Goal: Information Seeking & Learning: Learn about a topic

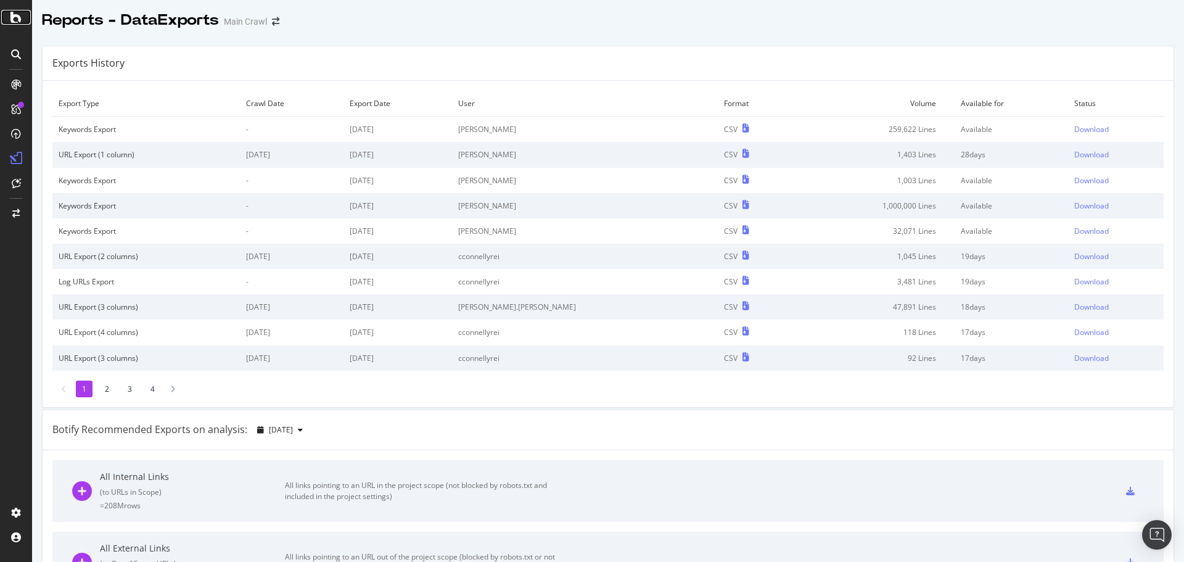
click at [14, 22] on icon at bounding box center [15, 17] width 11 height 15
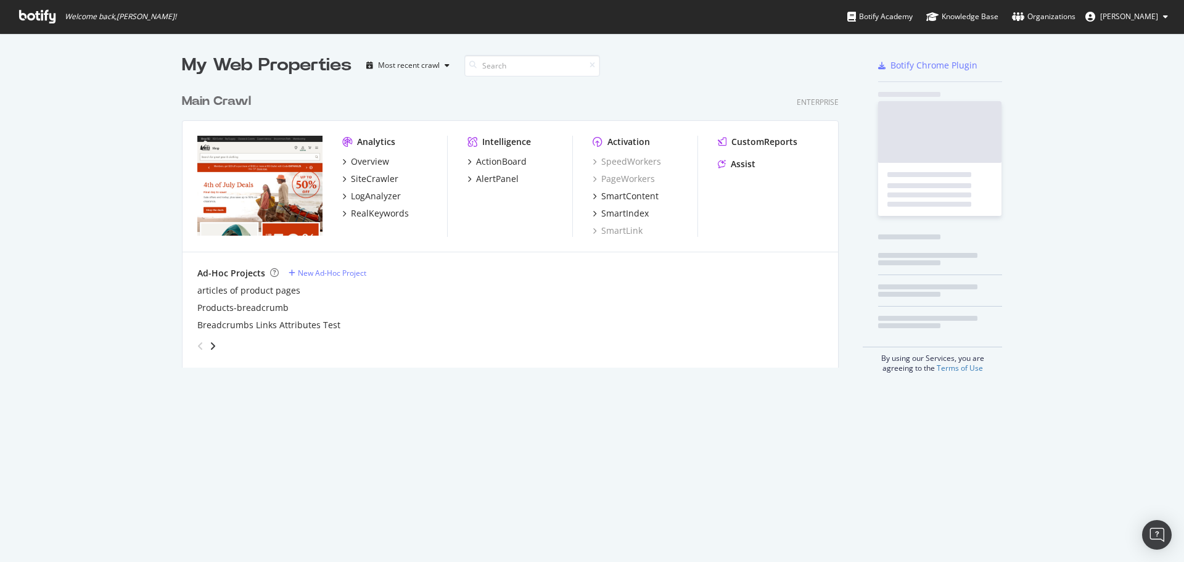
scroll to position [553, 1165]
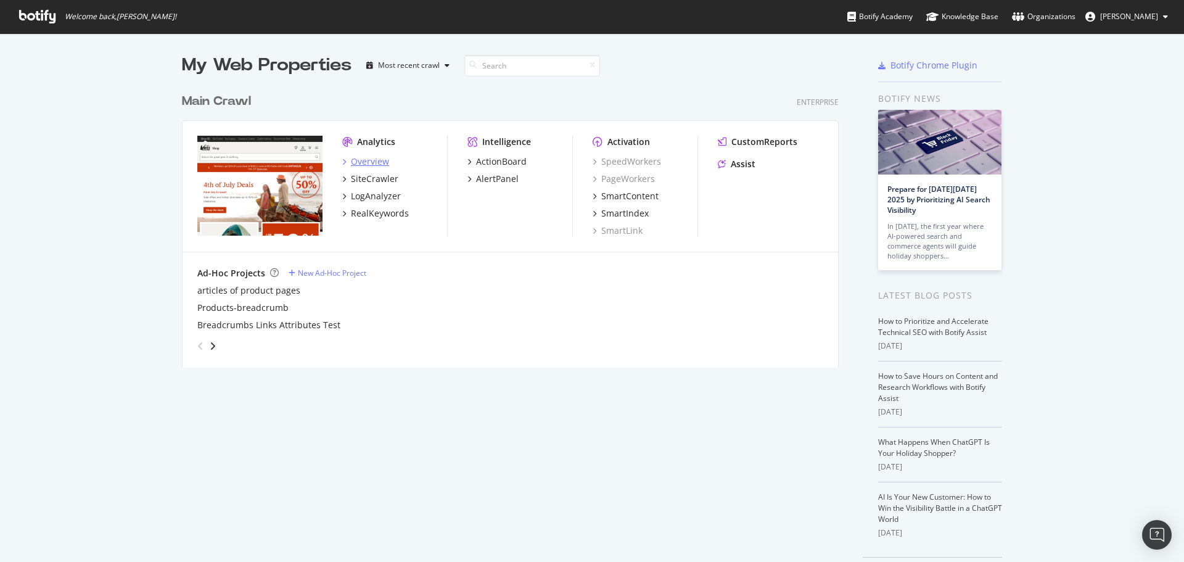
click at [361, 165] on div "Overview" at bounding box center [370, 161] width 38 height 12
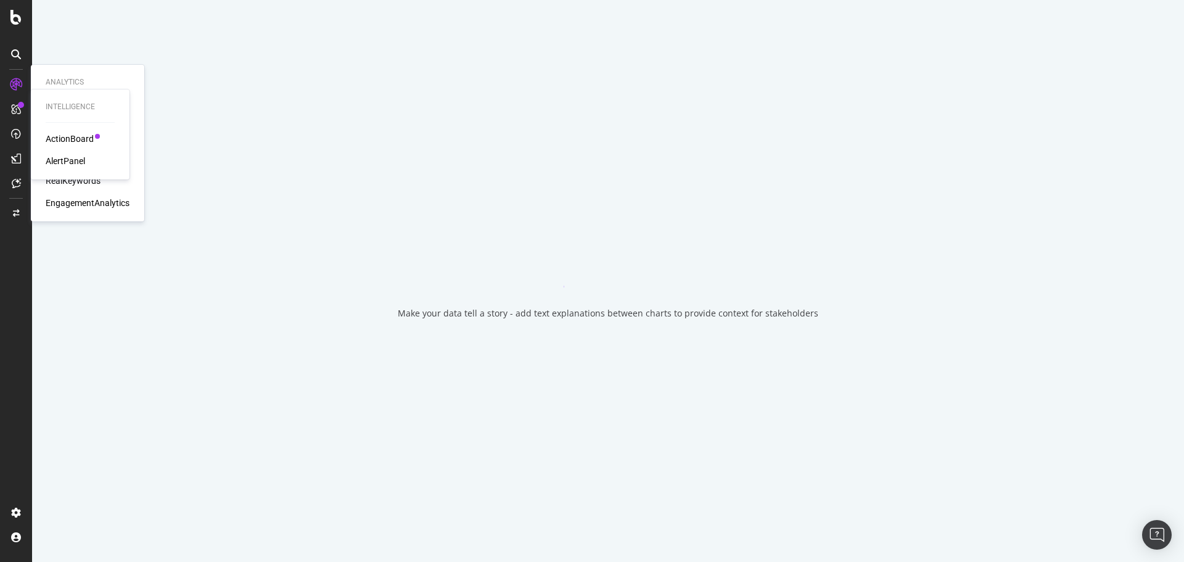
click at [81, 178] on div "RealKeywords" at bounding box center [73, 181] width 55 height 12
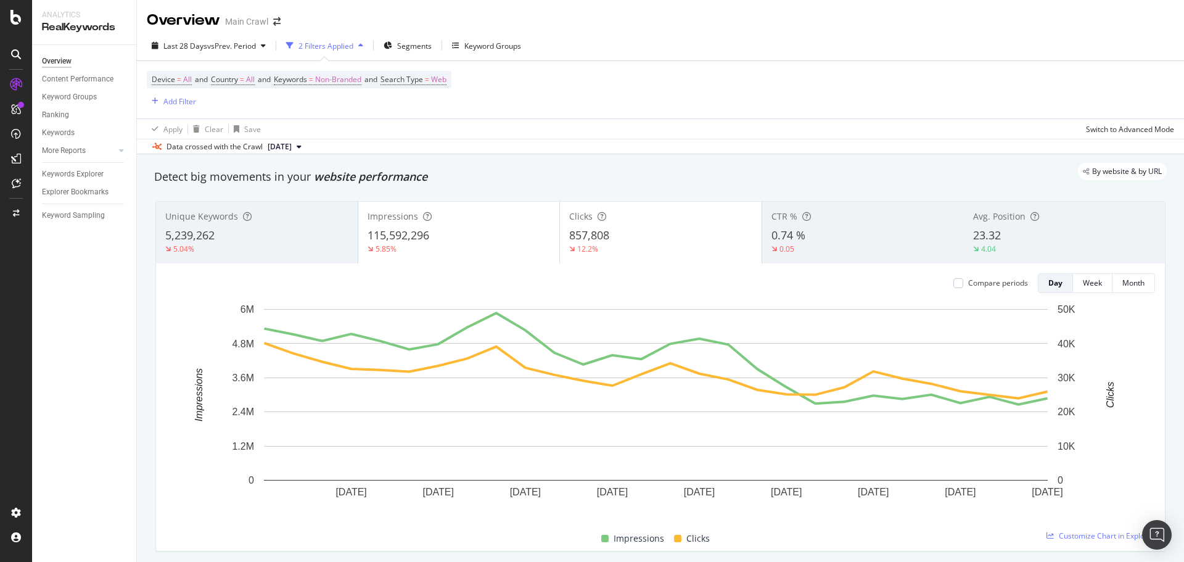
click at [554, 42] on div "Last 28 Days vs Prev. Period 2 Filters Applied Segments Keyword Groups" at bounding box center [660, 48] width 1047 height 25
click at [419, 52] on div "Segments" at bounding box center [408, 45] width 48 height 18
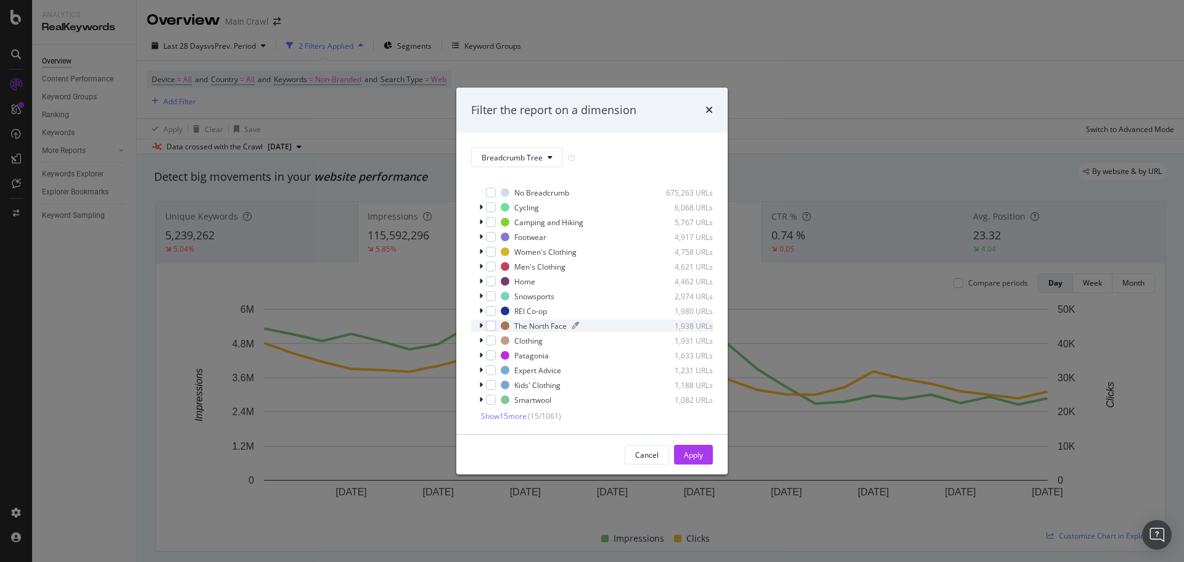
scroll to position [10, 0]
click at [480, 352] on icon "modal" at bounding box center [481, 353] width 4 height 7
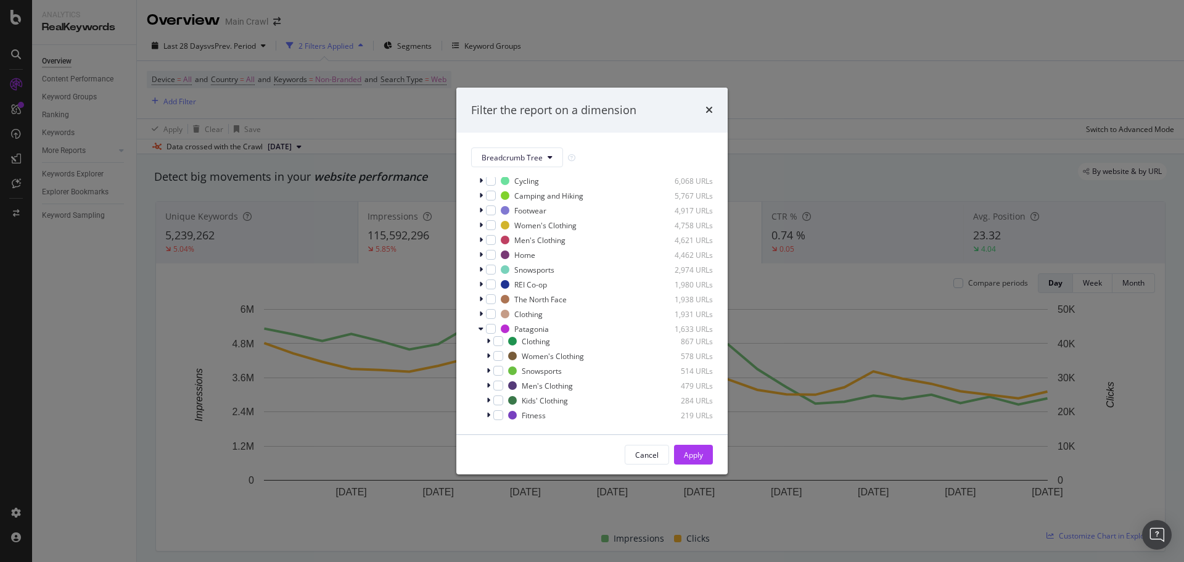
scroll to position [158, 0]
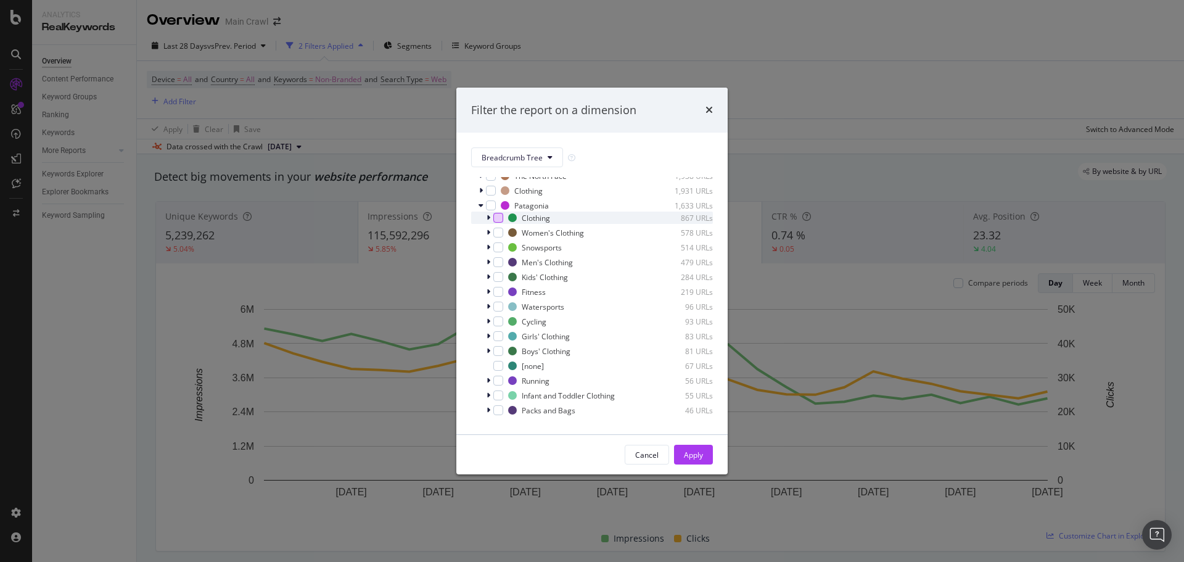
click at [498, 220] on div "modal" at bounding box center [498, 218] width 10 height 10
click at [490, 221] on div "modal" at bounding box center [489, 218] width 7 height 12
click at [707, 104] on div "times" at bounding box center [708, 110] width 7 height 16
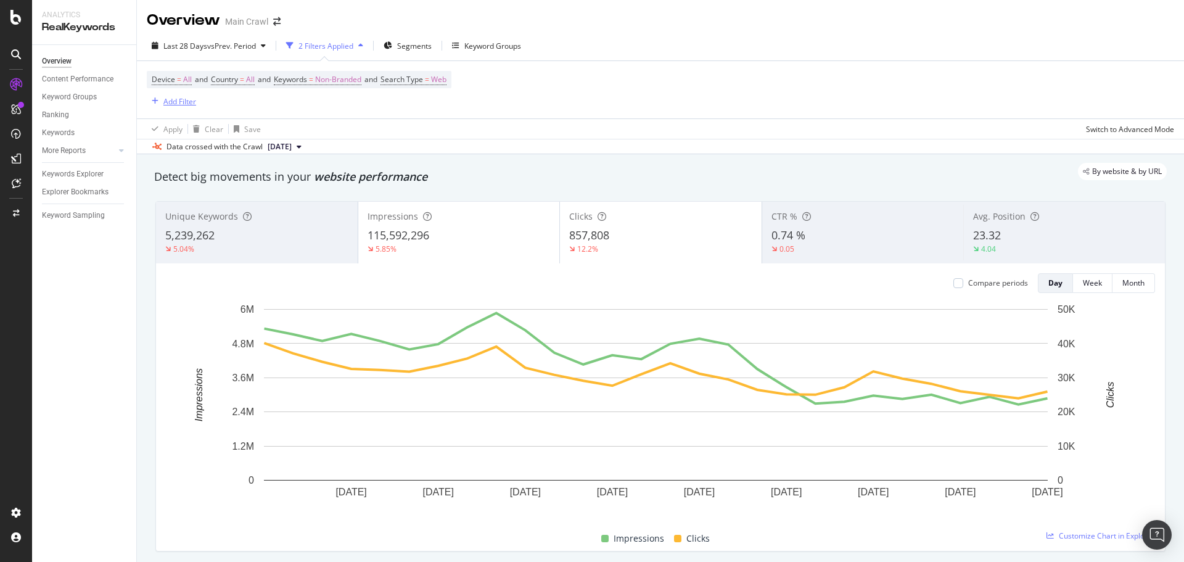
click at [192, 102] on div "Add Filter" at bounding box center [179, 101] width 33 height 10
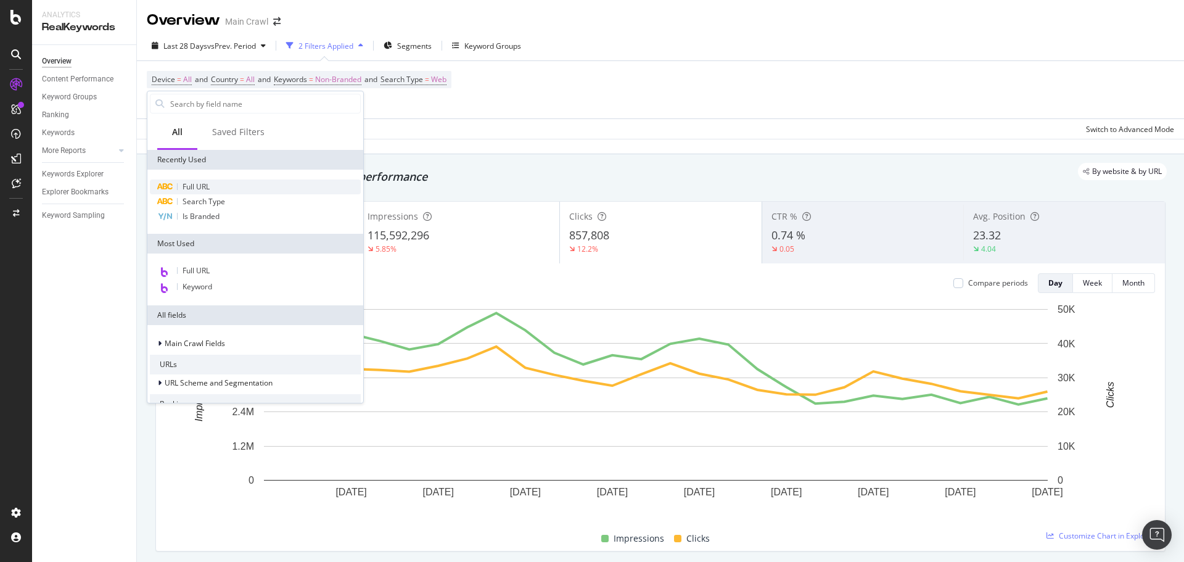
click at [274, 183] on div "Full URL" at bounding box center [255, 186] width 211 height 15
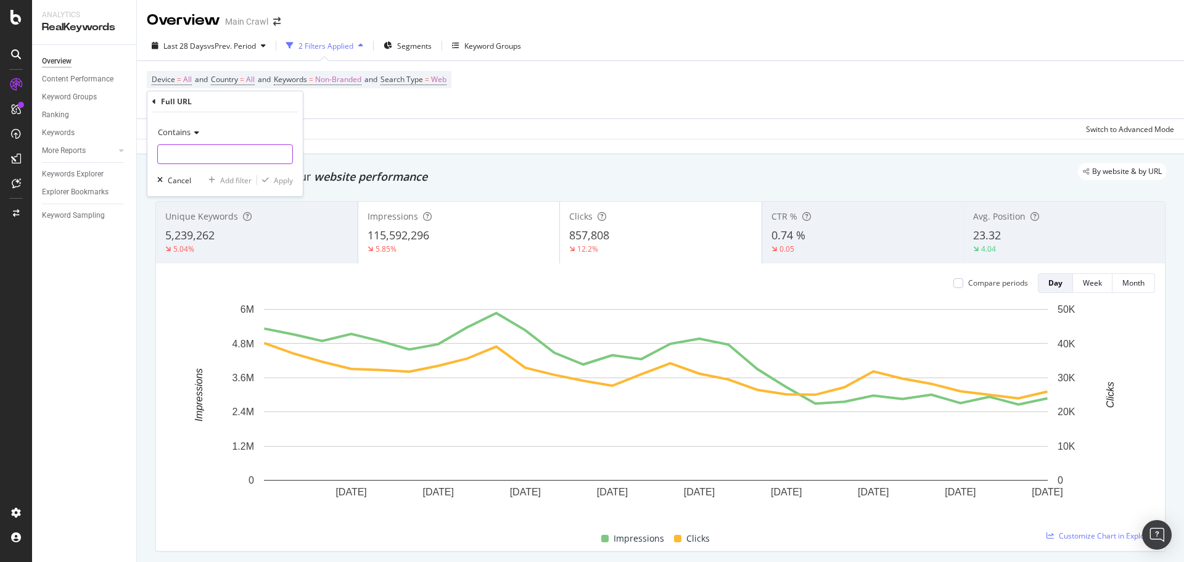
click at [259, 154] on input "text" at bounding box center [225, 154] width 134 height 20
paste input "https://www.rei.com/b/arcteryx/c/beanies"
type input "https://www.rei.com/b/arcteryx/c/beanies"
click at [281, 184] on div "Apply" at bounding box center [283, 180] width 19 height 10
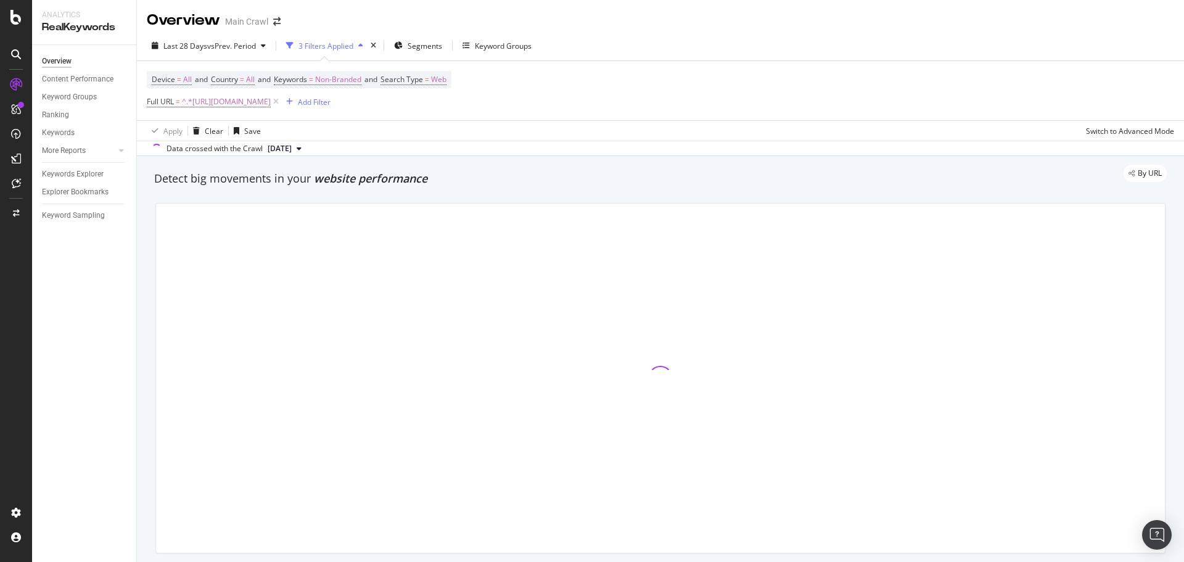
click at [586, 51] on div "Last 28 Days vs Prev. Period 3 Filters Applied Segments Keyword Groups" at bounding box center [660, 48] width 1047 height 25
click at [687, 44] on div "Last 28 Days vs Prev. Period 3 Filters Applied Segments Keyword Groups" at bounding box center [660, 48] width 1047 height 25
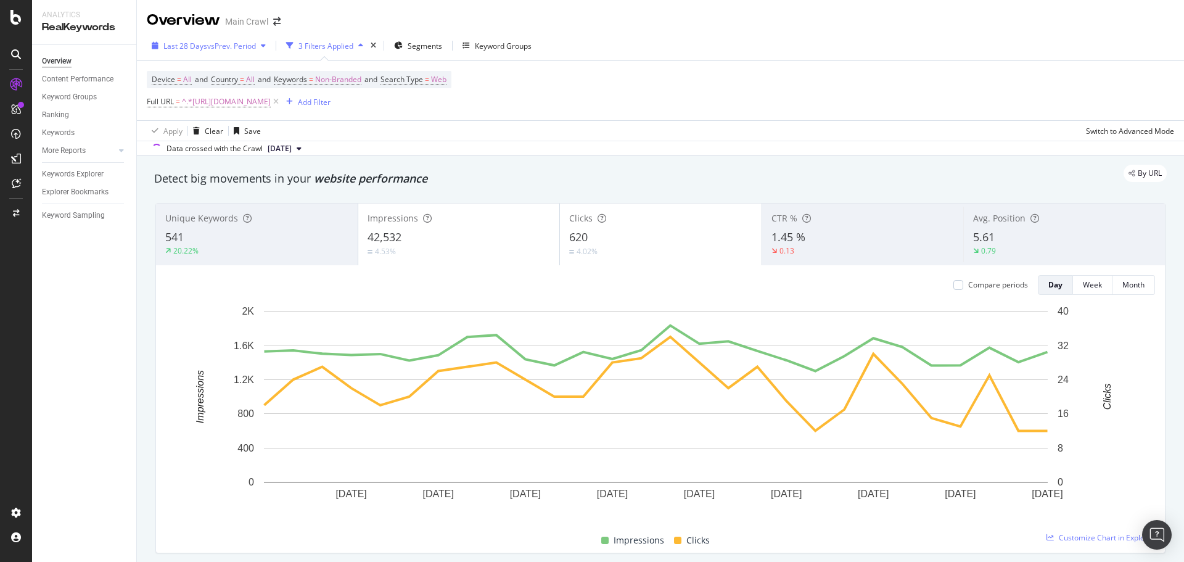
click at [242, 54] on div "Last 28 Days vs Prev. Period" at bounding box center [209, 45] width 124 height 18
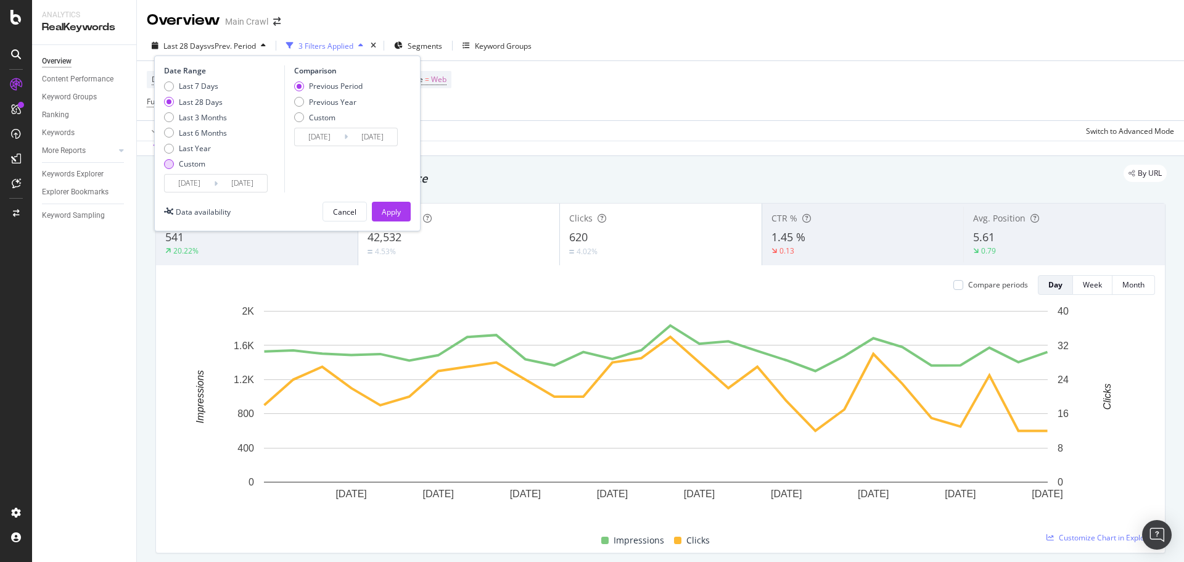
click at [187, 166] on div "Custom" at bounding box center [192, 163] width 27 height 10
click at [188, 180] on input "2025/08/24" at bounding box center [189, 183] width 49 height 17
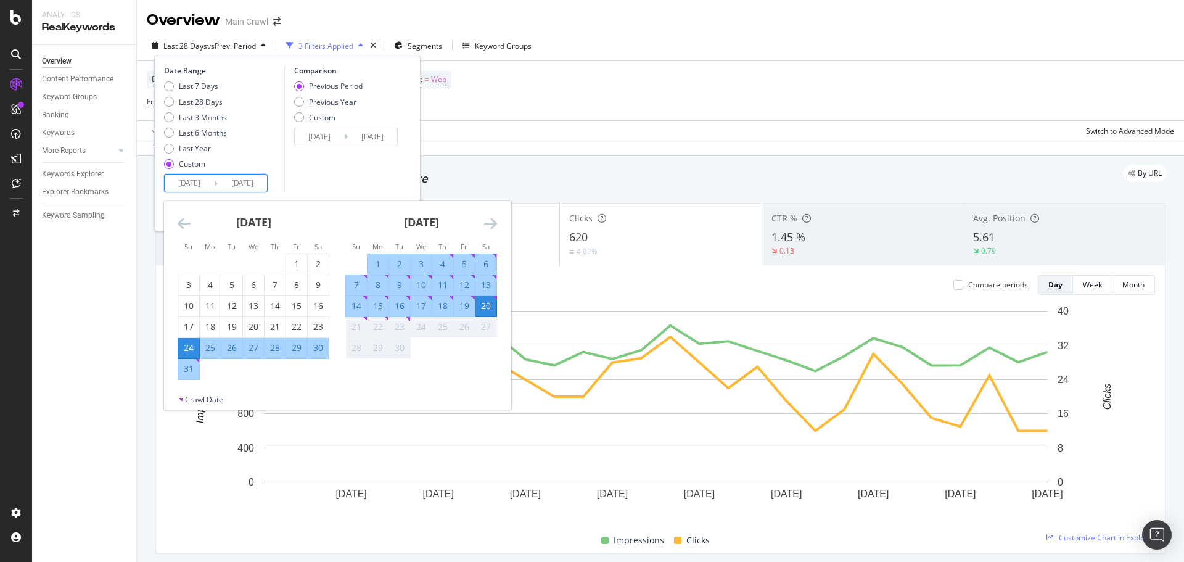
click at [177, 221] on div "August 2025 1 2 3 4 5 6 7 8 9 10 11 12 13 14 15 16 17 18 19 20 21 22 23 24 25 2…" at bounding box center [254, 290] width 168 height 179
click at [187, 220] on icon "Move backward to switch to the previous month." at bounding box center [184, 223] width 13 height 15
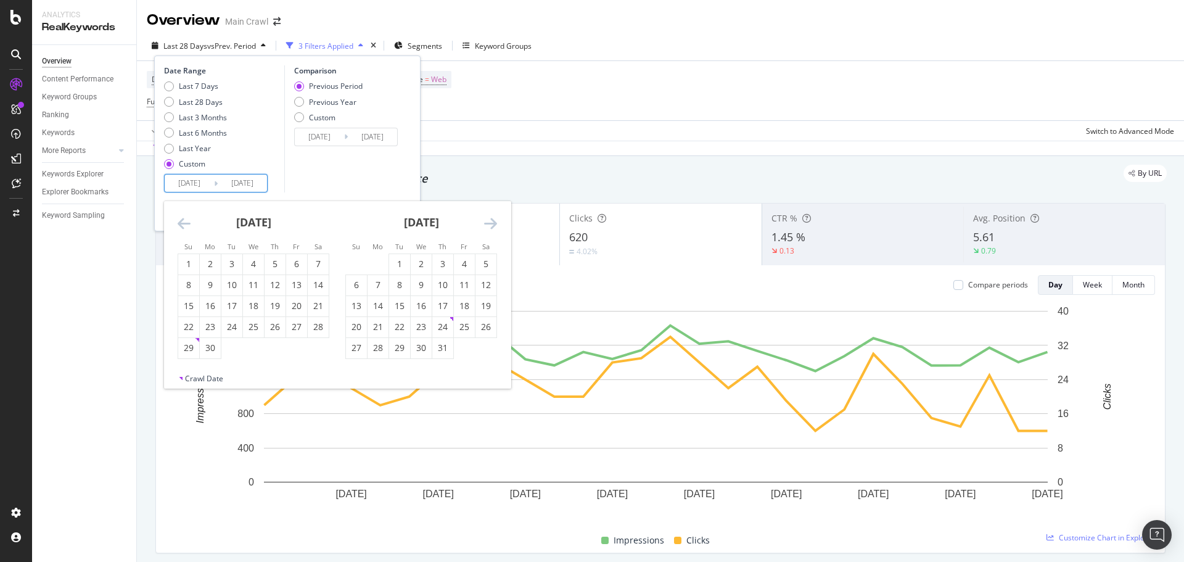
click at [186, 220] on icon "Move backward to switch to the previous month." at bounding box center [184, 223] width 13 height 15
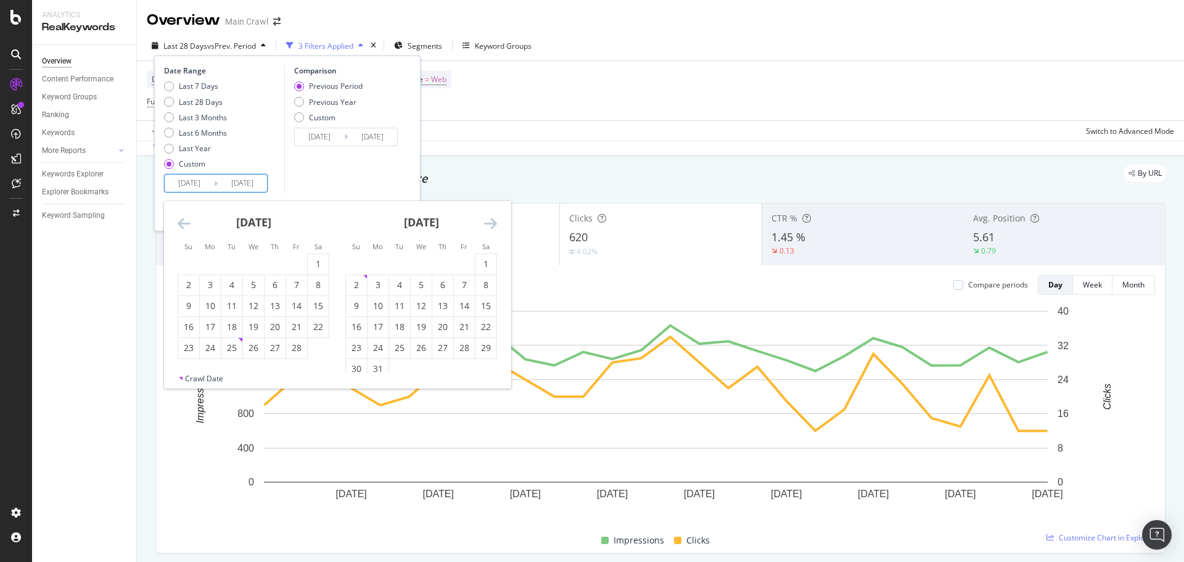
click at [186, 220] on icon "Move backward to switch to the previous month." at bounding box center [184, 223] width 13 height 15
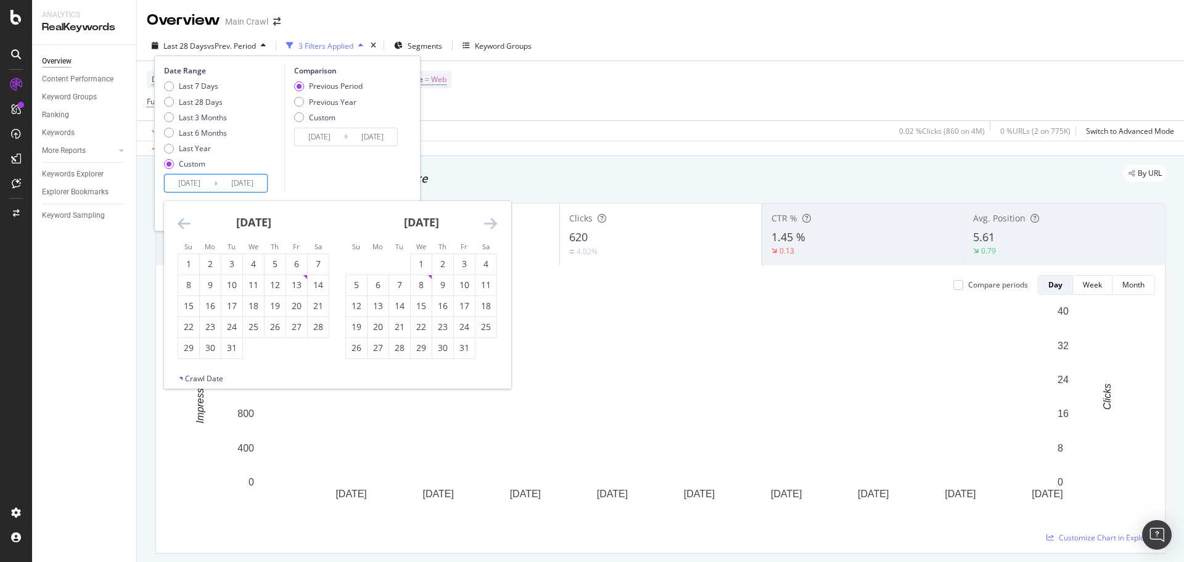
click at [186, 227] on icon "Move backward to switch to the previous month." at bounding box center [184, 223] width 13 height 15
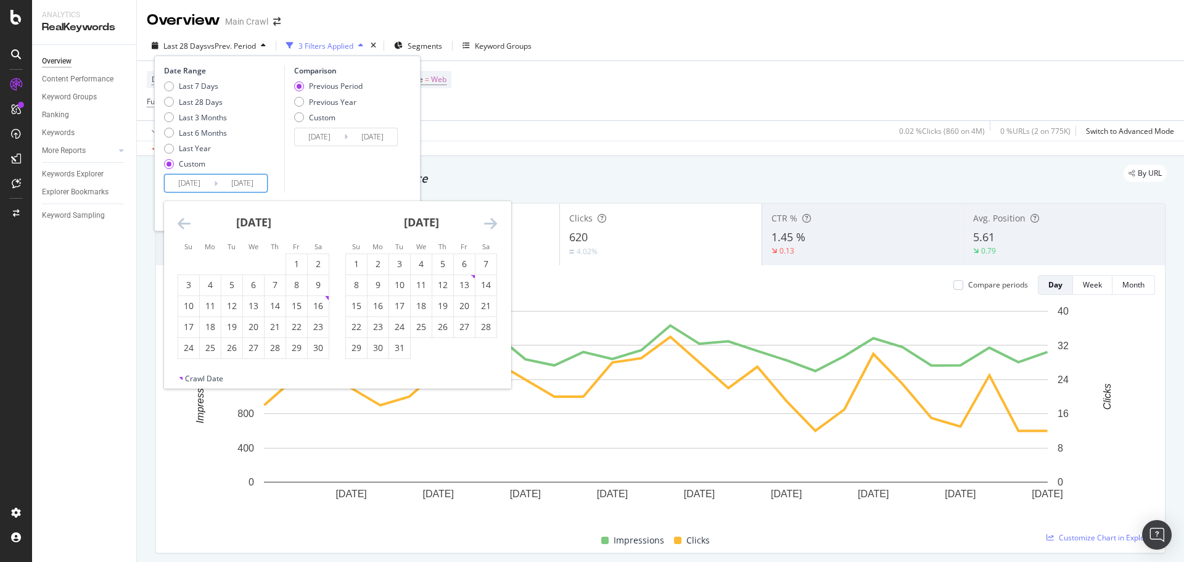
click at [186, 227] on icon "Move backward to switch to the previous month." at bounding box center [184, 223] width 13 height 15
click at [180, 227] on icon "Move backward to switch to the previous month." at bounding box center [184, 223] width 13 height 15
click at [210, 261] on div "1" at bounding box center [210, 264] width 21 height 12
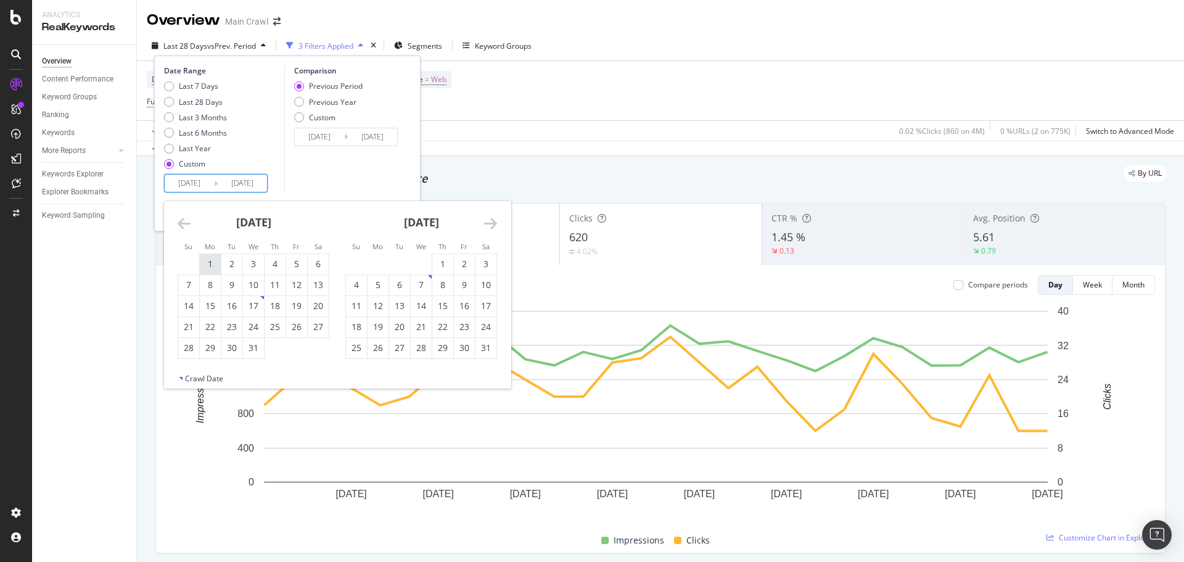
type input "2024/07/01"
type input "2023/04/11"
type input "2024/06/30"
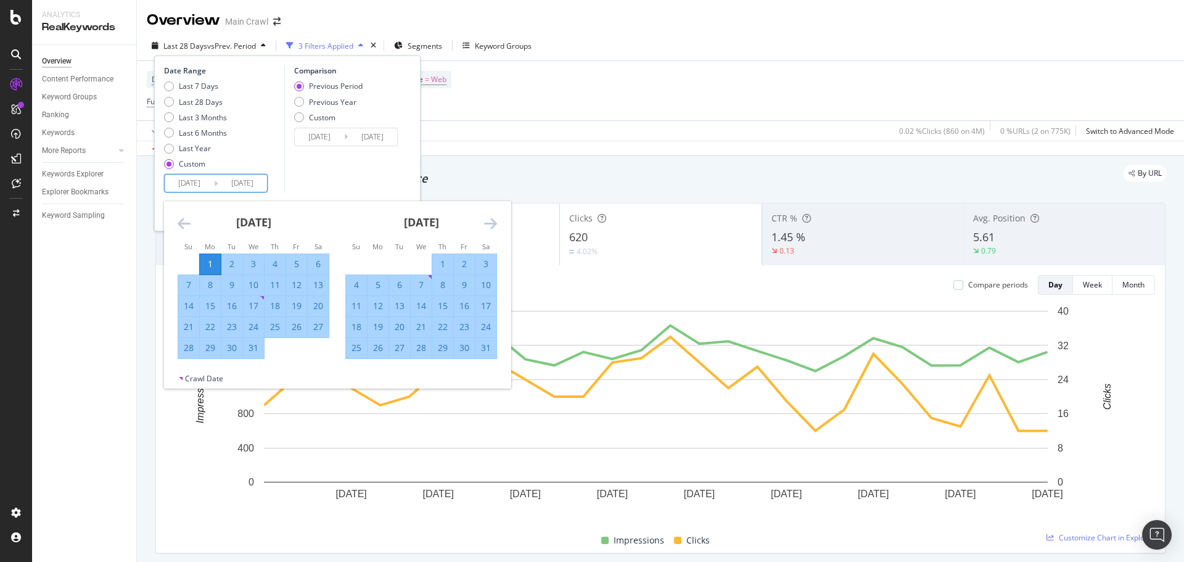
click at [496, 226] on icon "Move forward to switch to the next month." at bounding box center [490, 223] width 13 height 15
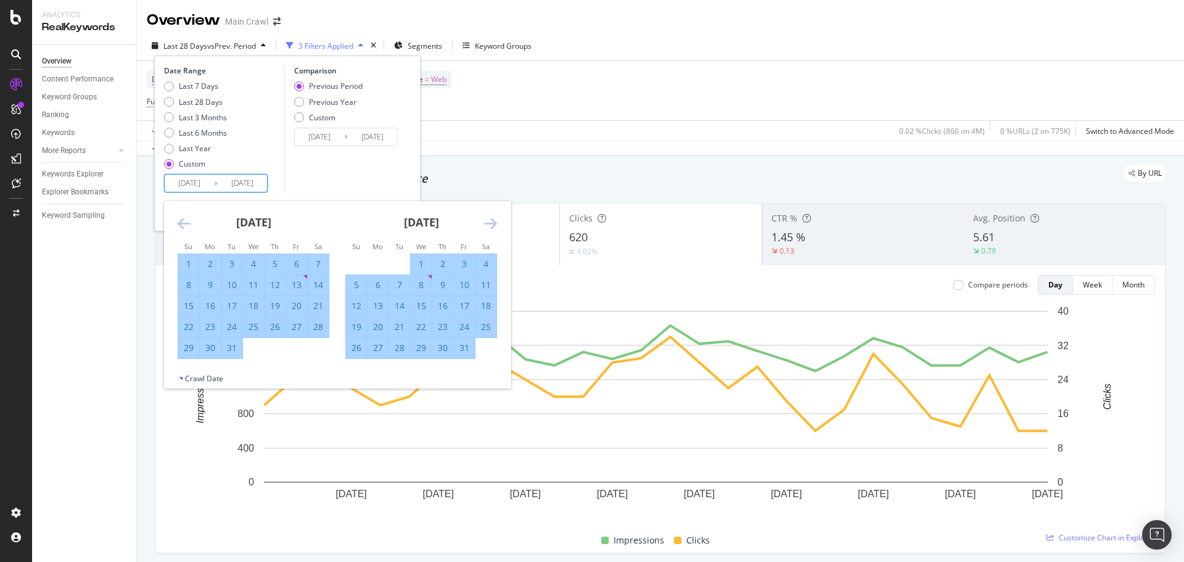
click at [496, 226] on icon "Move forward to switch to the next month." at bounding box center [490, 223] width 13 height 15
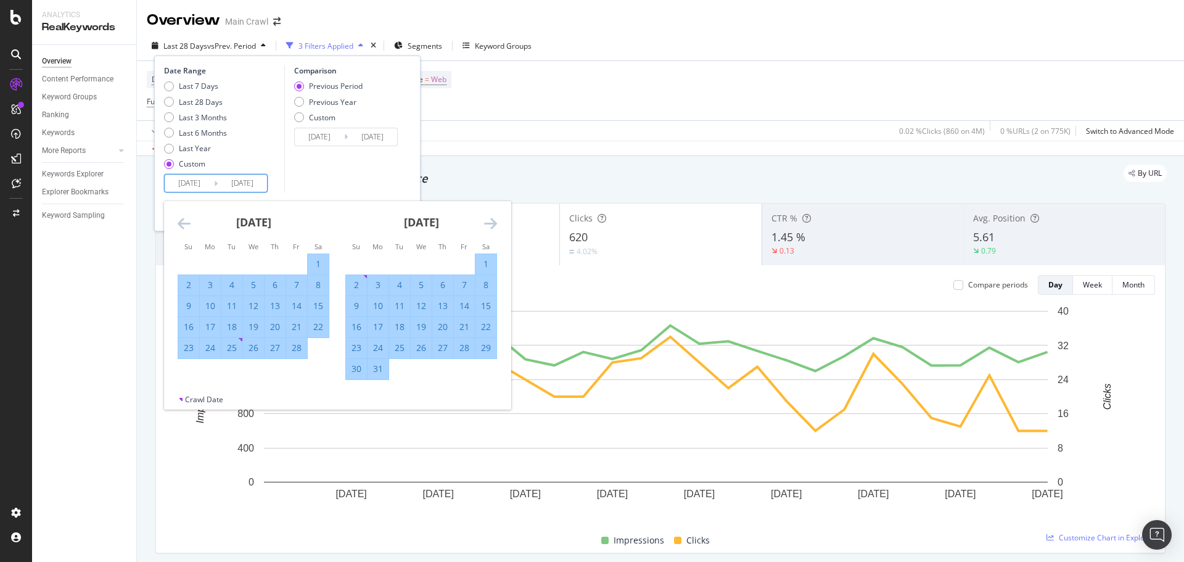
click at [496, 226] on icon "Move forward to switch to the next month." at bounding box center [490, 223] width 13 height 15
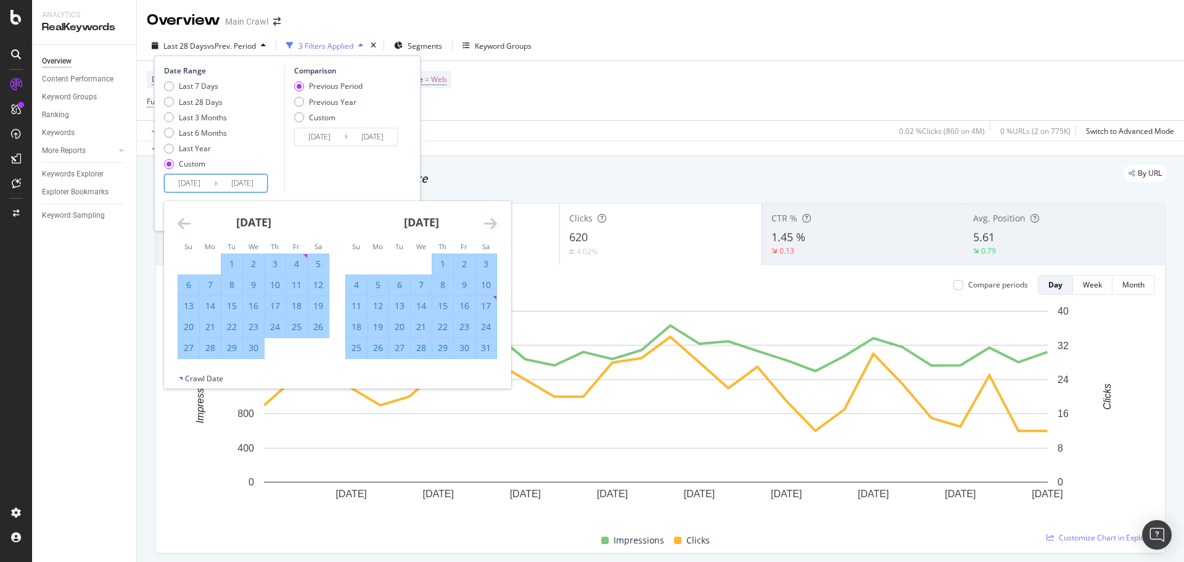
click at [496, 226] on icon "Move forward to switch to the next month." at bounding box center [490, 223] width 13 height 15
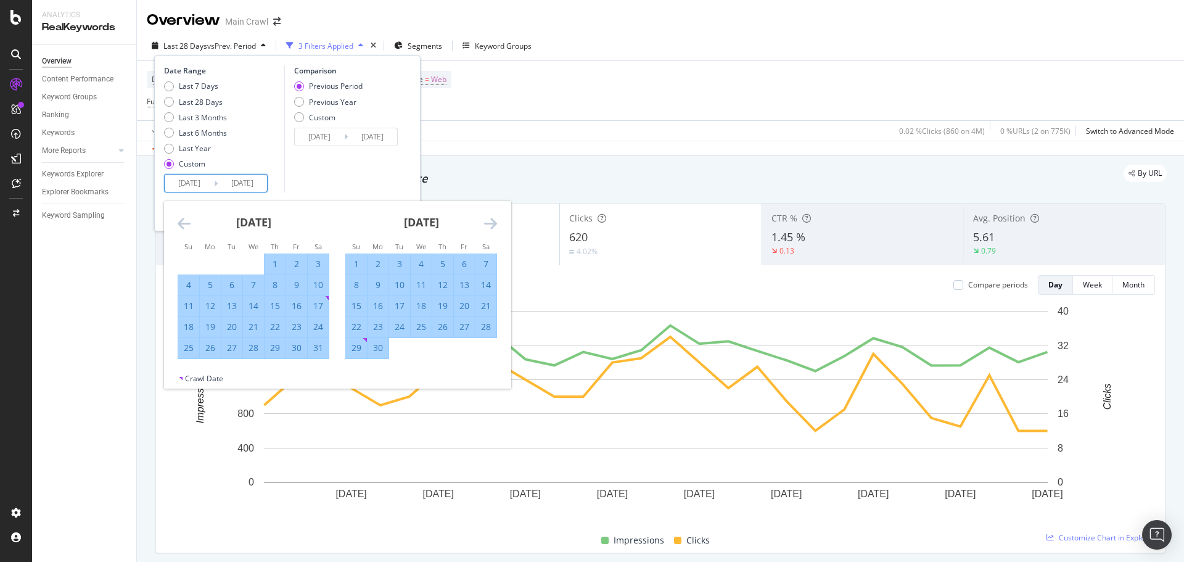
click at [496, 226] on icon "Move forward to switch to the next month." at bounding box center [490, 223] width 13 height 15
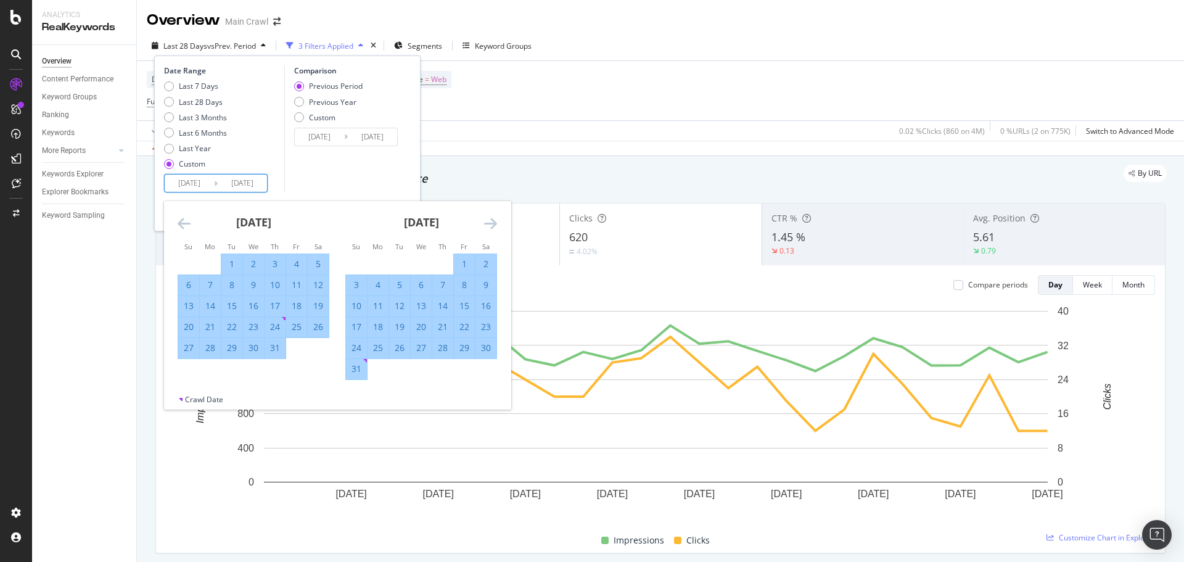
click at [496, 226] on icon "Move forward to switch to the next month." at bounding box center [490, 223] width 13 height 15
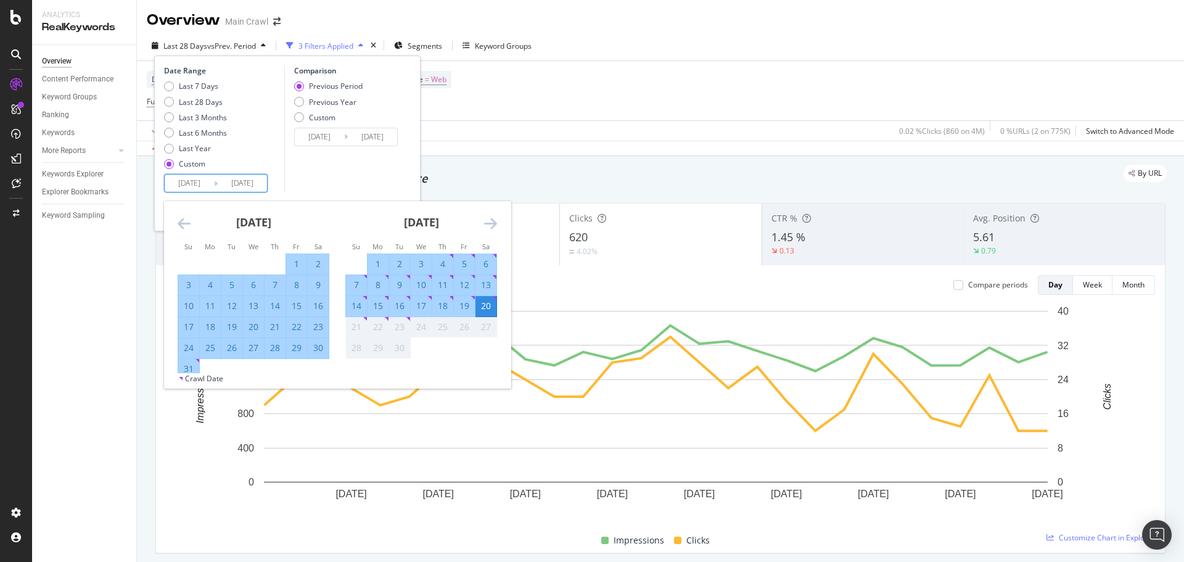
click at [496, 226] on icon "Move forward to switch to the next month." at bounding box center [490, 223] width 13 height 15
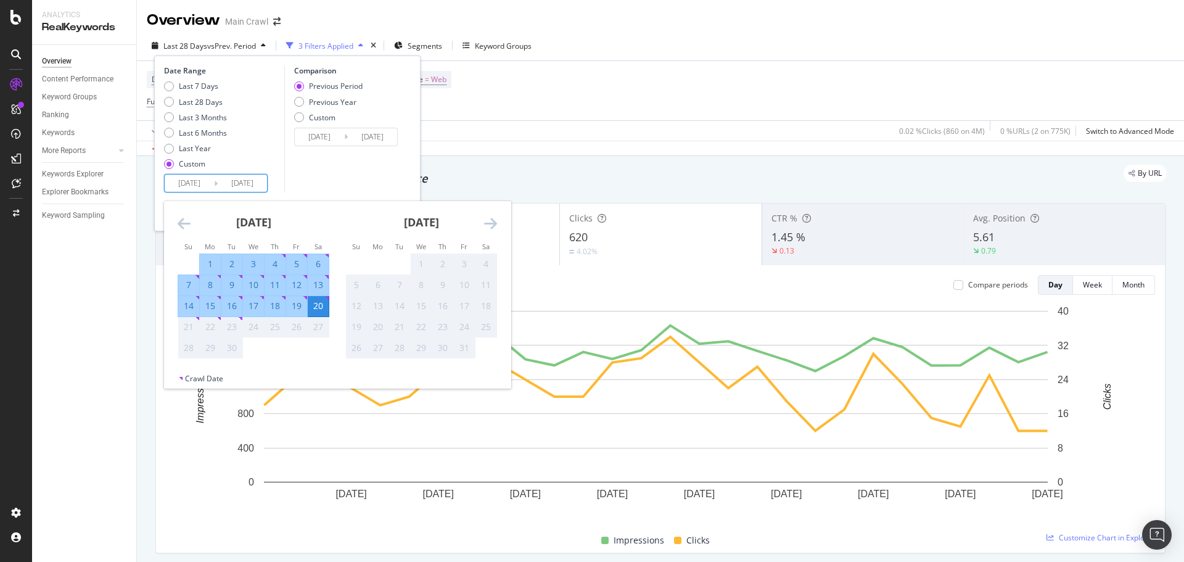
drag, startPoint x: 496, startPoint y: 226, endPoint x: 321, endPoint y: 306, distance: 192.6
click at [321, 306] on div "20" at bounding box center [318, 306] width 21 height 12
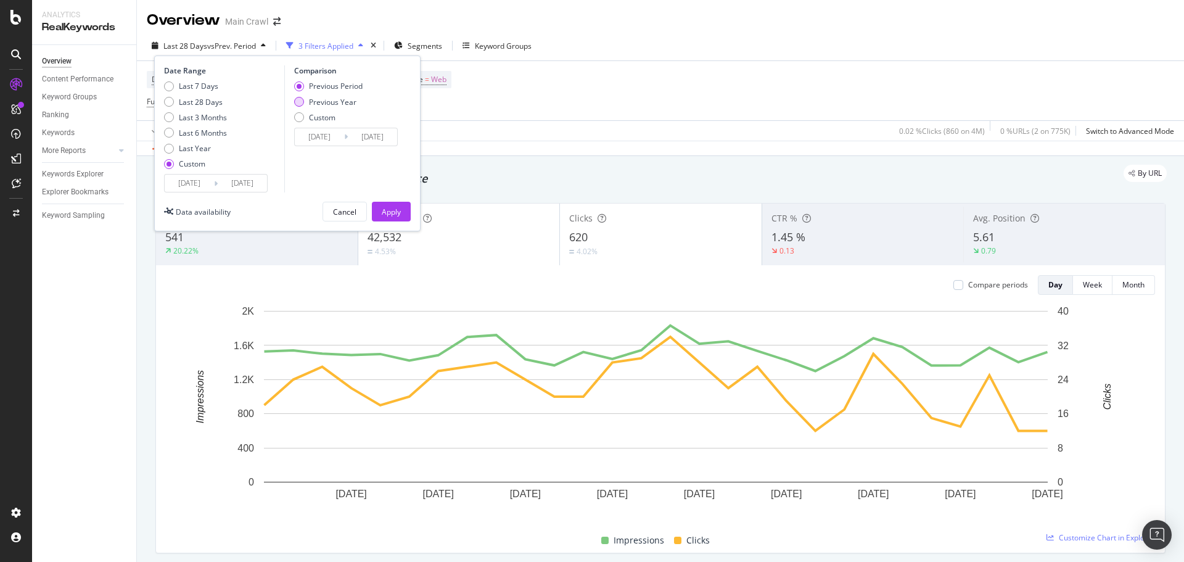
click at [323, 107] on div "Previous Year" at bounding box center [332, 102] width 47 height 10
type input "2023/07/03"
type input "2024/09/21"
click at [329, 118] on div "Custom" at bounding box center [322, 117] width 27 height 10
click at [191, 181] on input "2024/07/01" at bounding box center [189, 183] width 49 height 17
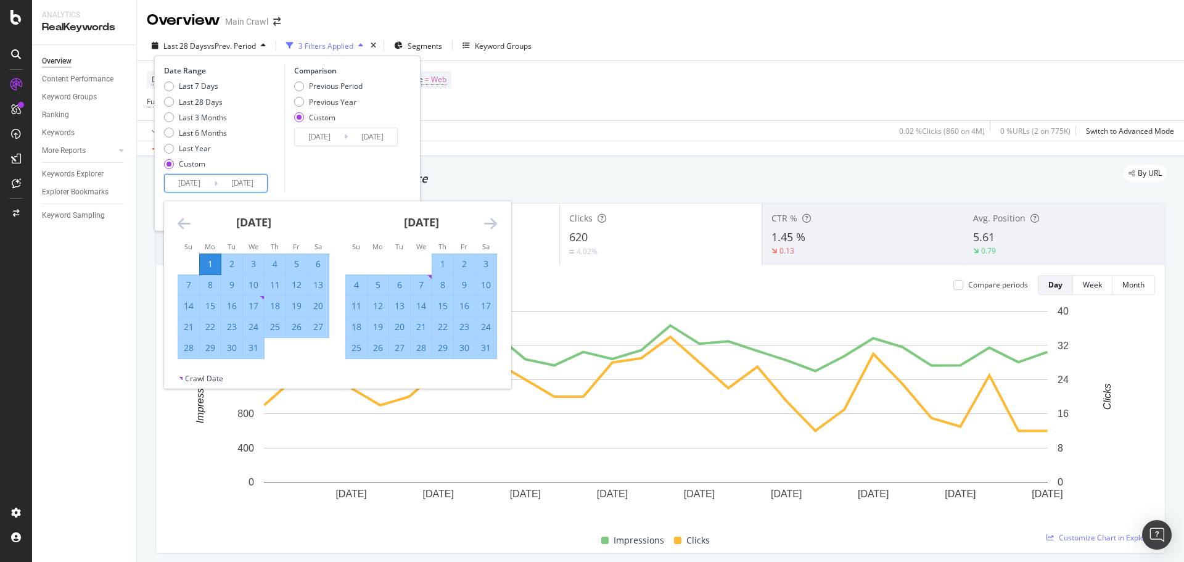
click at [314, 136] on input "2023/07/03" at bounding box center [319, 136] width 49 height 17
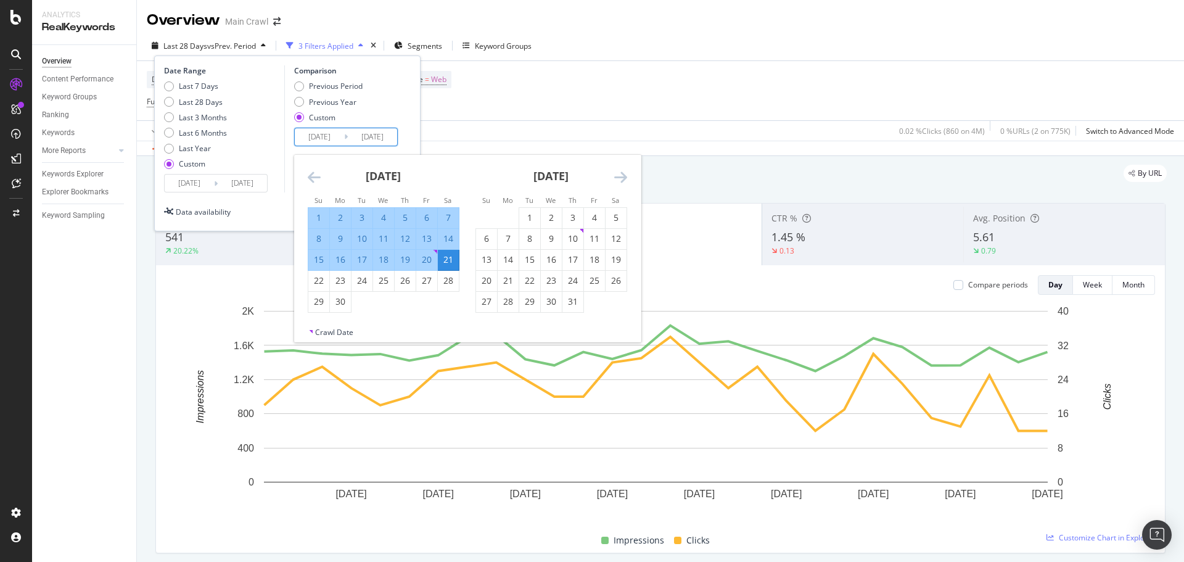
click at [316, 177] on icon "Move backward to switch to the previous month." at bounding box center [314, 177] width 13 height 15
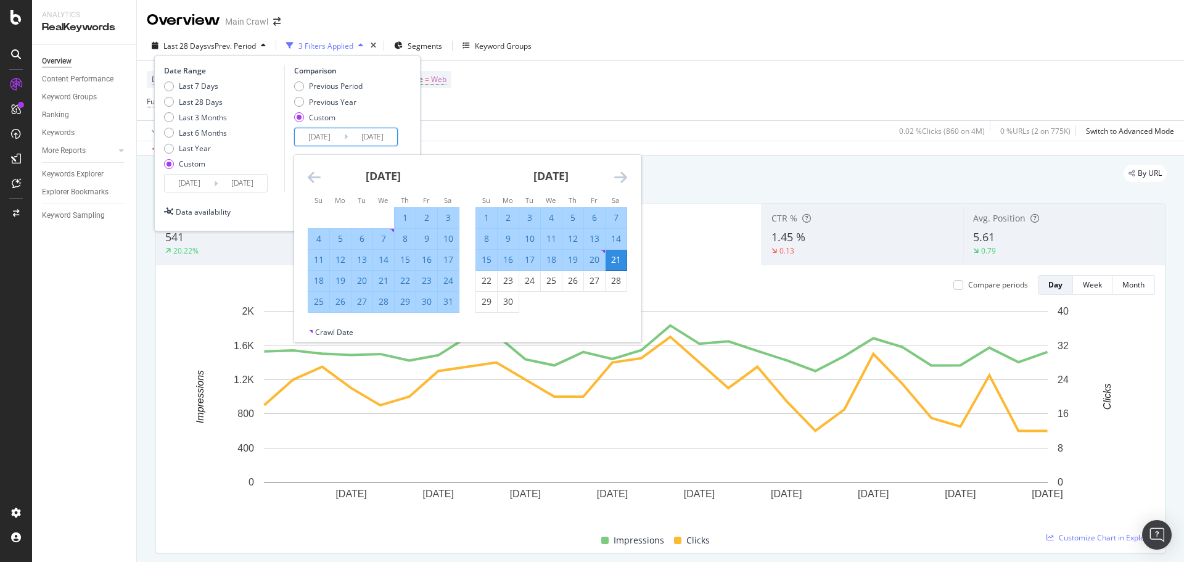
click at [316, 177] on icon "Move backward to switch to the previous month." at bounding box center [314, 177] width 13 height 15
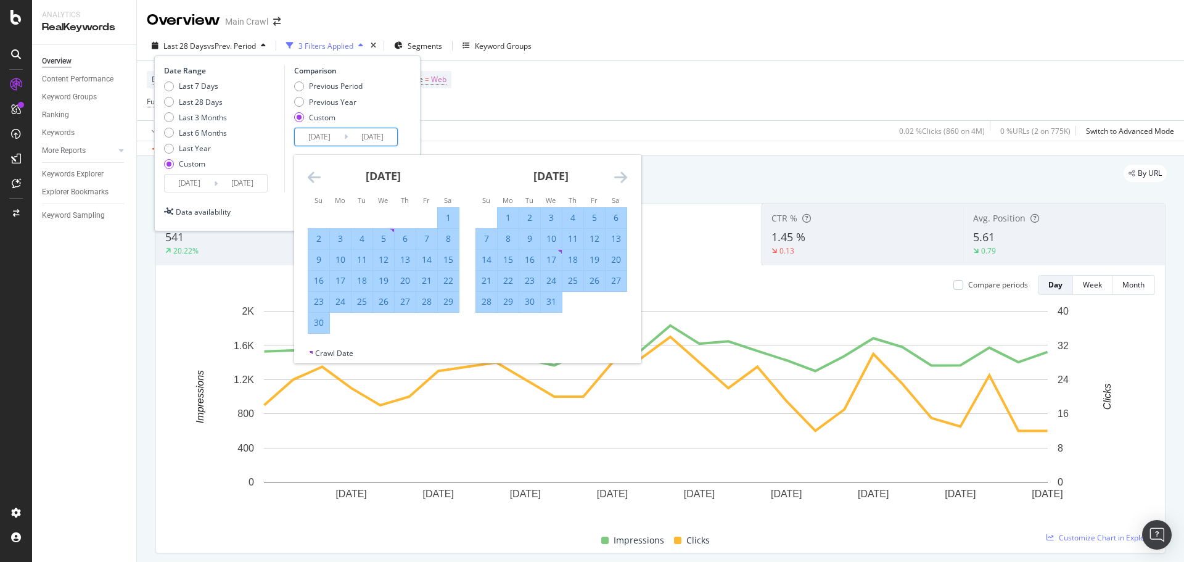
click at [316, 177] on icon "Move backward to switch to the previous month." at bounding box center [314, 177] width 13 height 15
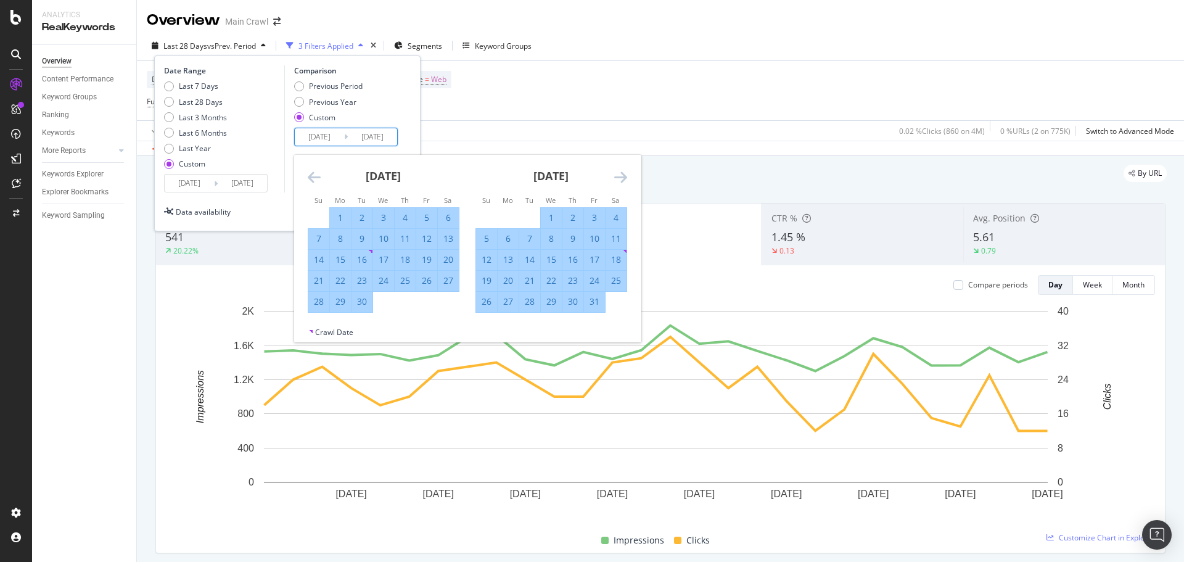
click at [316, 177] on icon "Move backward to switch to the previous month." at bounding box center [314, 177] width 13 height 15
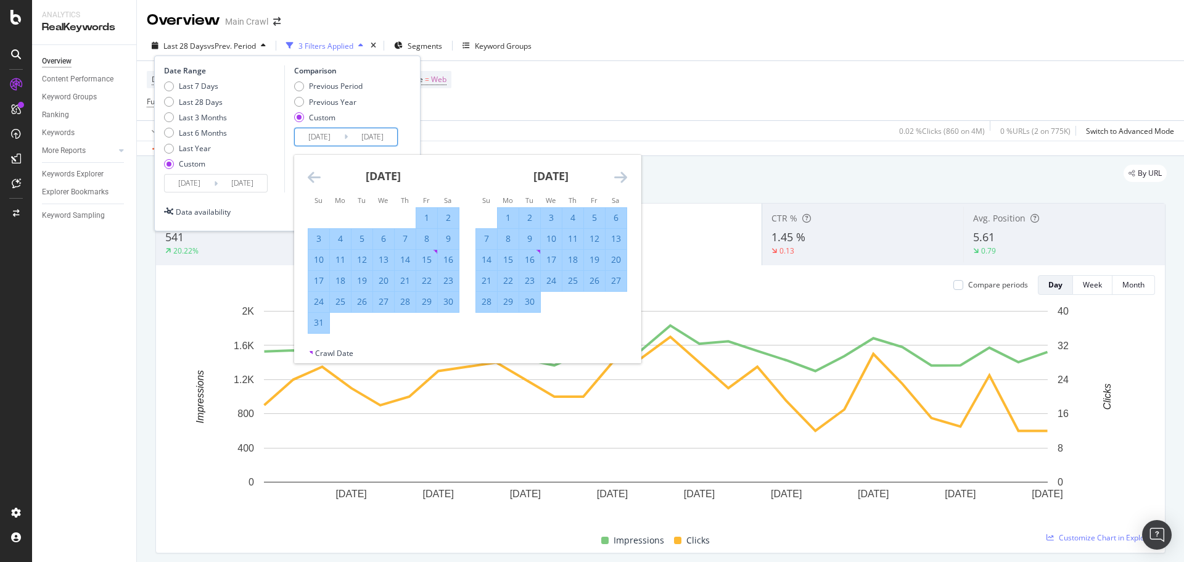
click at [619, 180] on icon "Move forward to switch to the next month." at bounding box center [620, 177] width 13 height 15
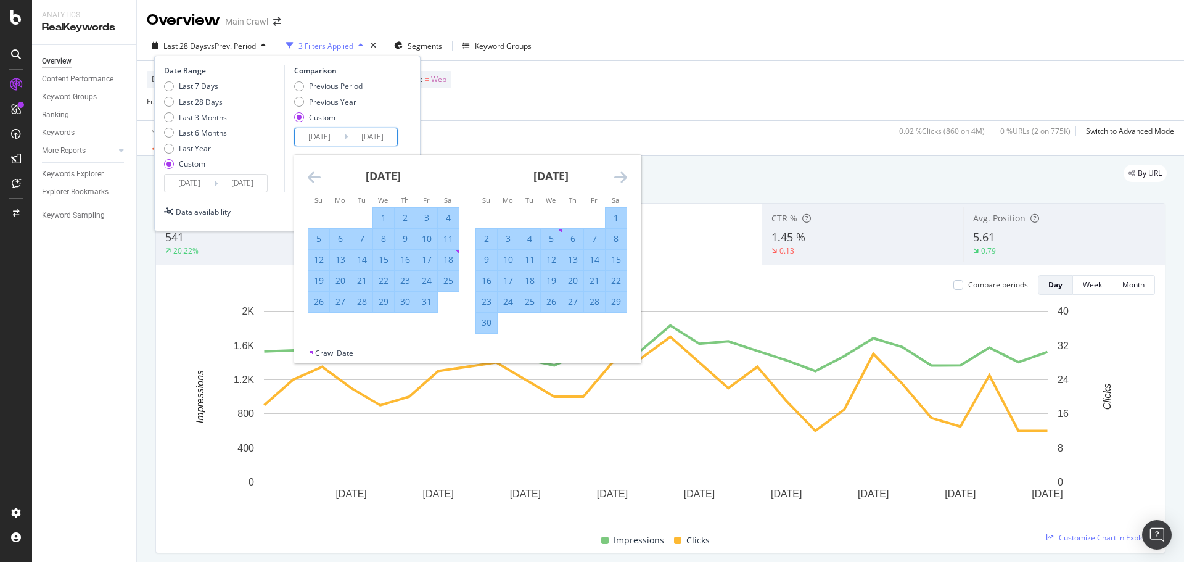
click at [619, 180] on icon "Move forward to switch to the next month." at bounding box center [620, 177] width 13 height 15
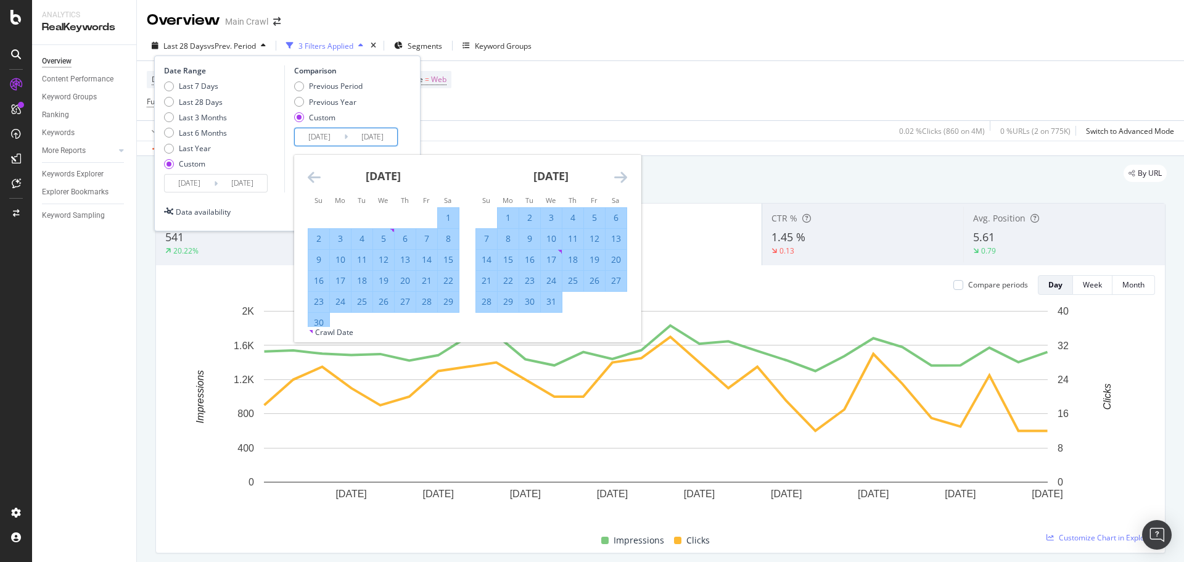
click at [312, 181] on icon "Move backward to switch to the previous month." at bounding box center [314, 177] width 13 height 15
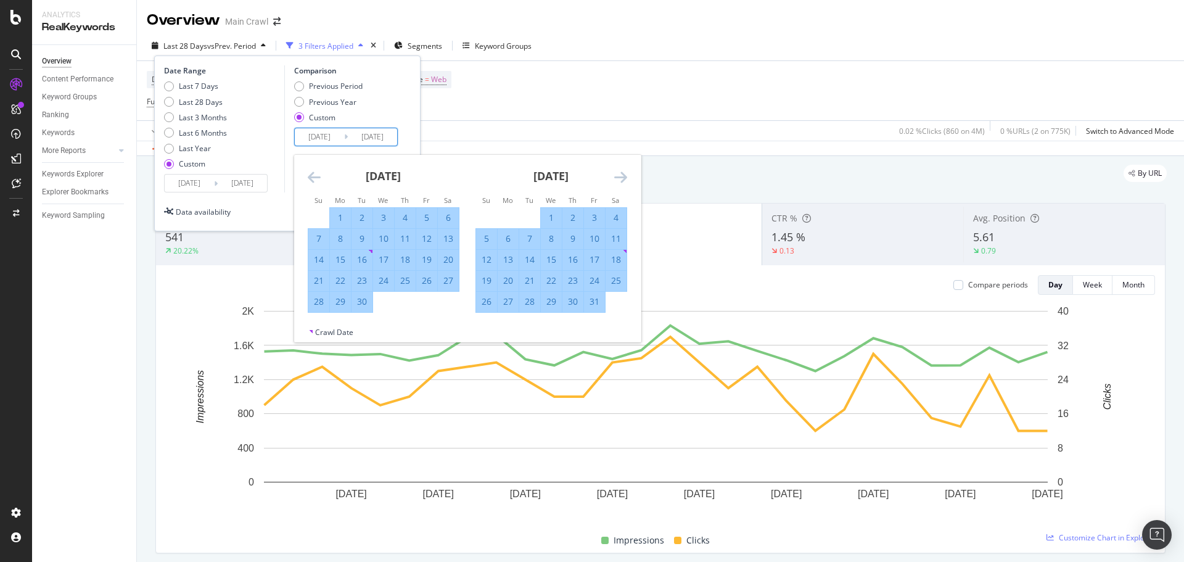
click at [312, 181] on icon "Move backward to switch to the previous month." at bounding box center [314, 177] width 13 height 15
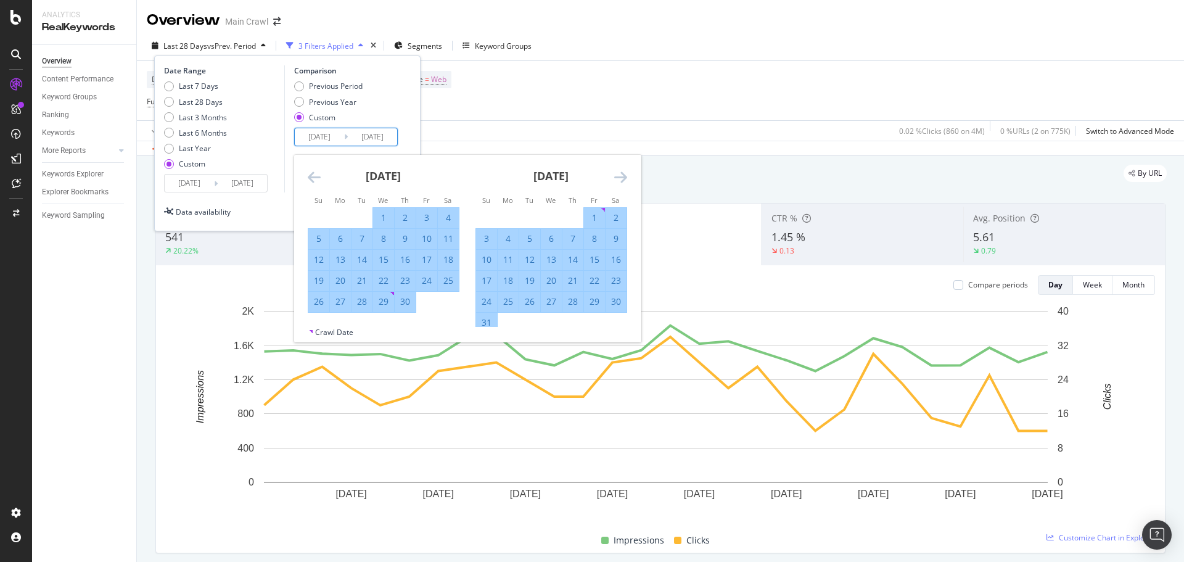
click at [312, 181] on icon "Move backward to switch to the previous month." at bounding box center [314, 177] width 13 height 15
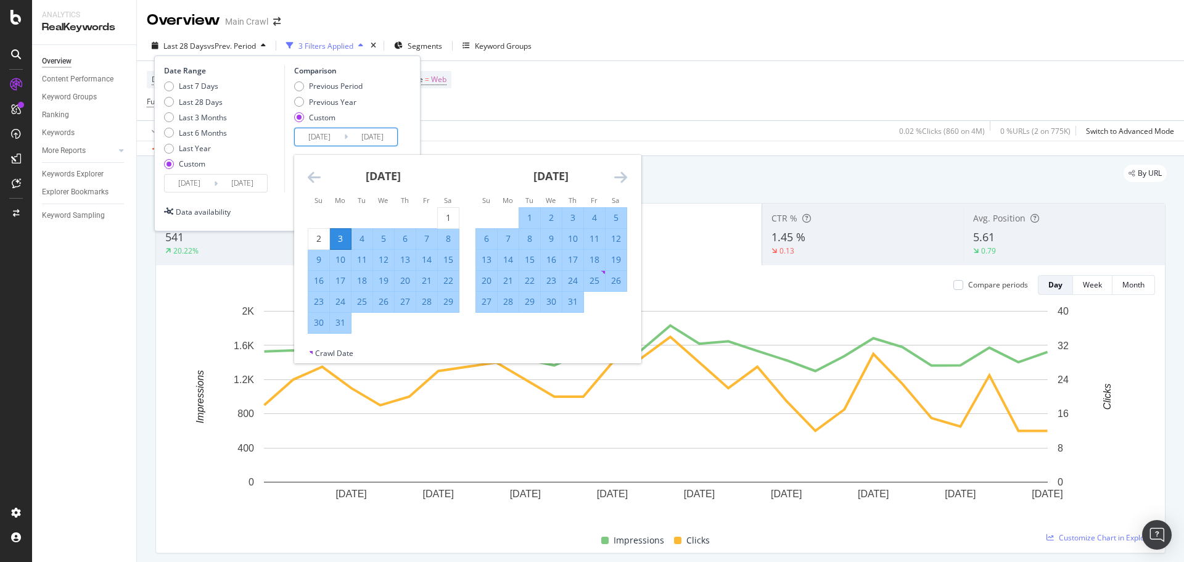
click at [312, 181] on icon "Move backward to switch to the previous month." at bounding box center [314, 177] width 13 height 15
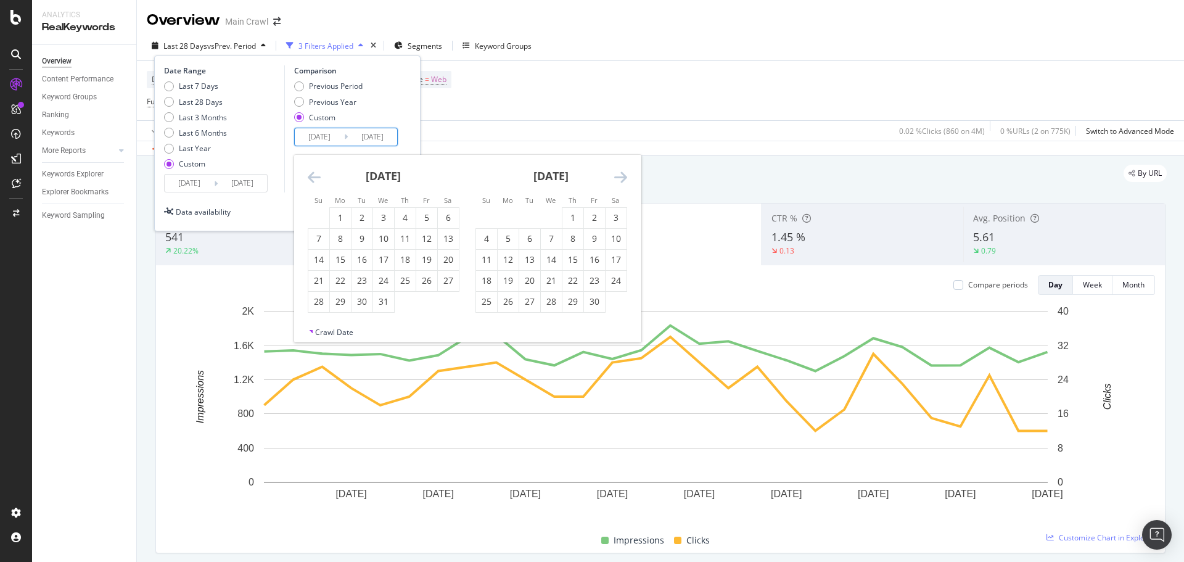
click at [312, 181] on icon "Move backward to switch to the previous month." at bounding box center [314, 177] width 13 height 15
click at [620, 176] on icon "Move forward to switch to the next month." at bounding box center [620, 177] width 13 height 15
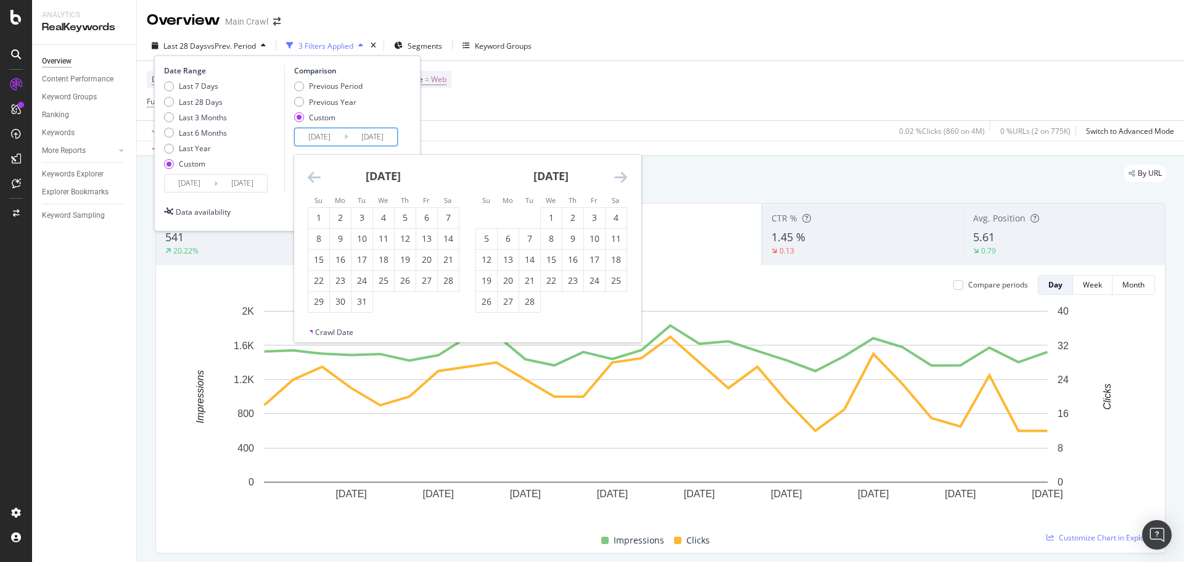
click at [620, 176] on icon "Move forward to switch to the next month." at bounding box center [620, 177] width 13 height 15
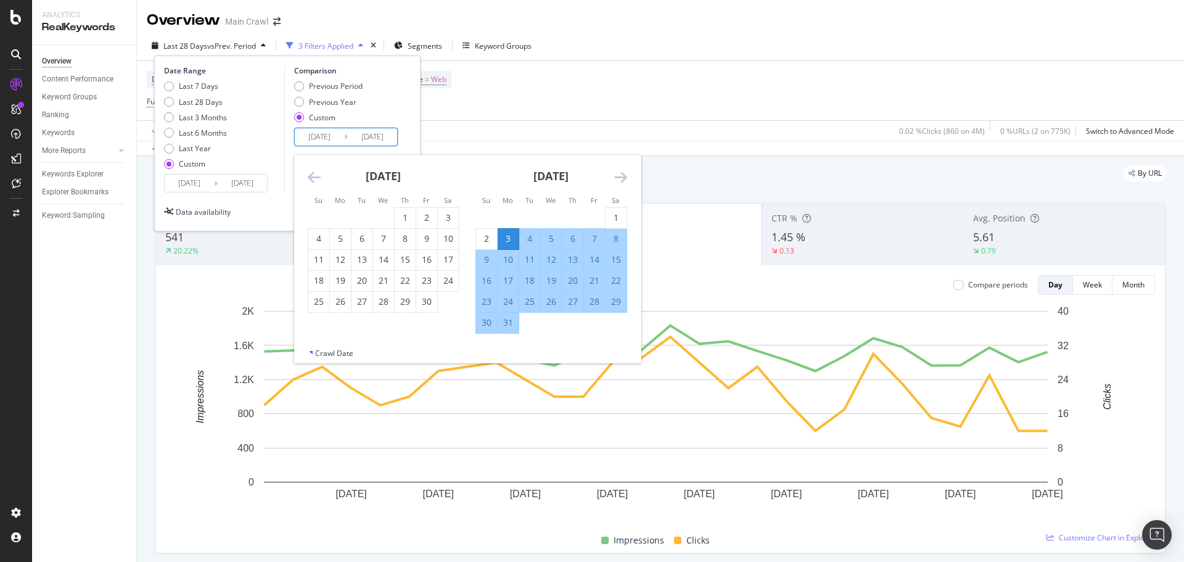
click at [507, 240] on div "3" at bounding box center [508, 238] width 21 height 12
click at [191, 181] on input "2024/07/01" at bounding box center [189, 183] width 49 height 17
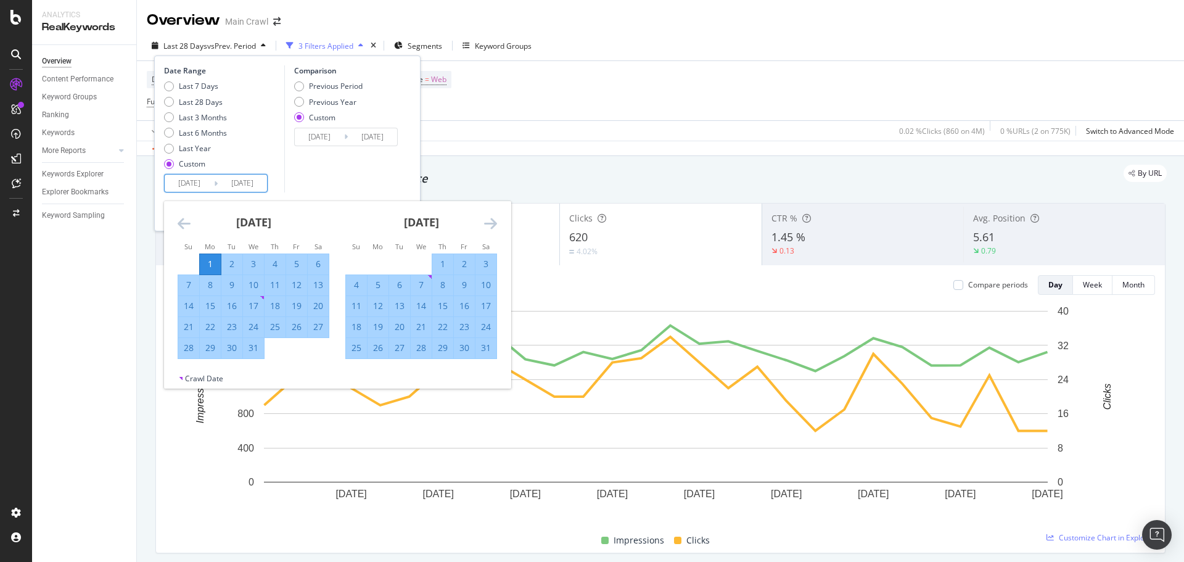
click at [245, 186] on input "2025/09/20" at bounding box center [242, 183] width 49 height 17
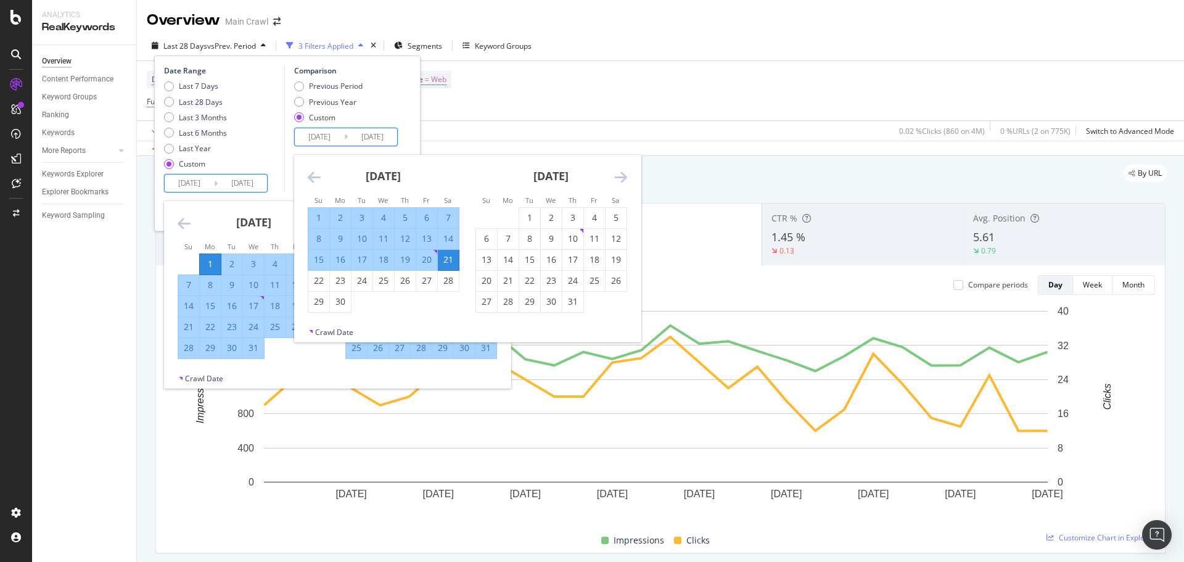
click at [378, 139] on input "2024/09/21" at bounding box center [372, 136] width 49 height 17
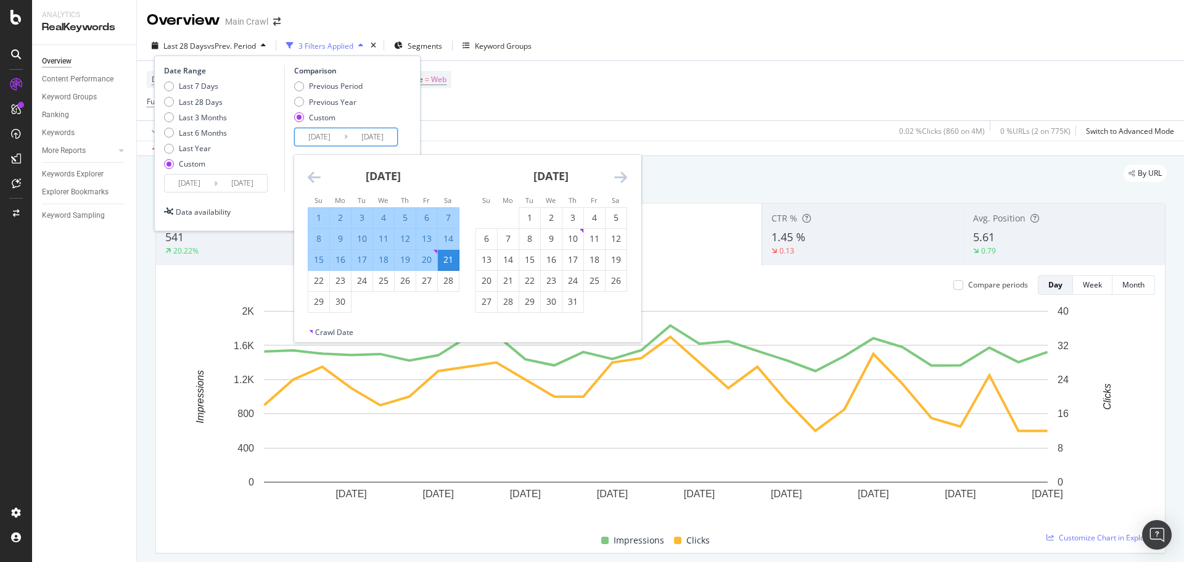
click at [226, 183] on input "2025/09/20" at bounding box center [242, 183] width 49 height 17
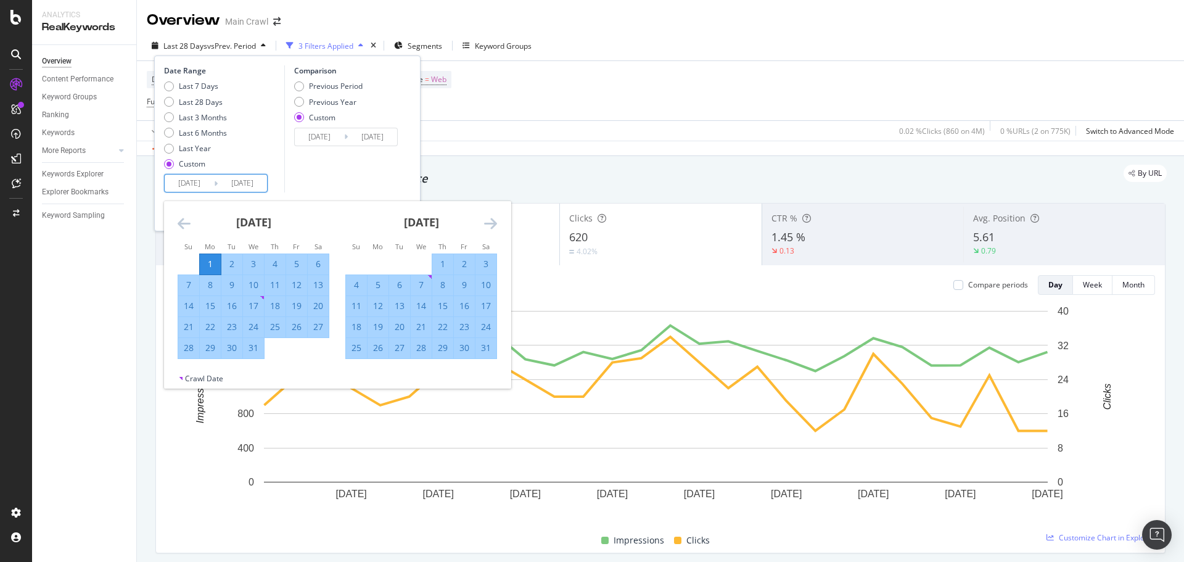
click at [493, 223] on icon "Move forward to switch to the next month." at bounding box center [490, 223] width 13 height 15
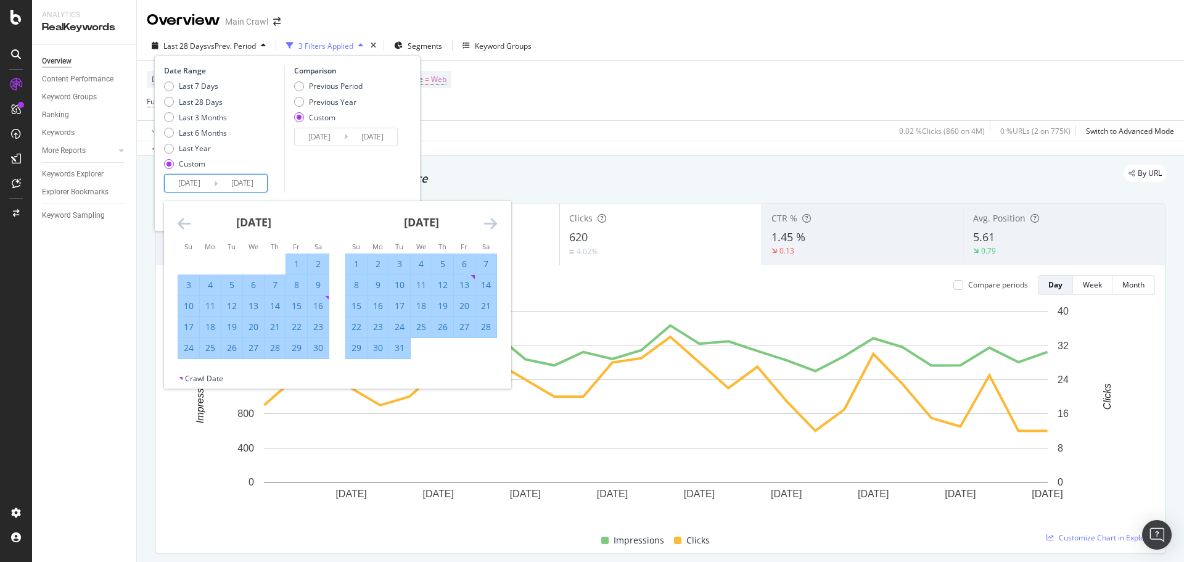
click at [493, 223] on icon "Move forward to switch to the next month." at bounding box center [490, 223] width 13 height 15
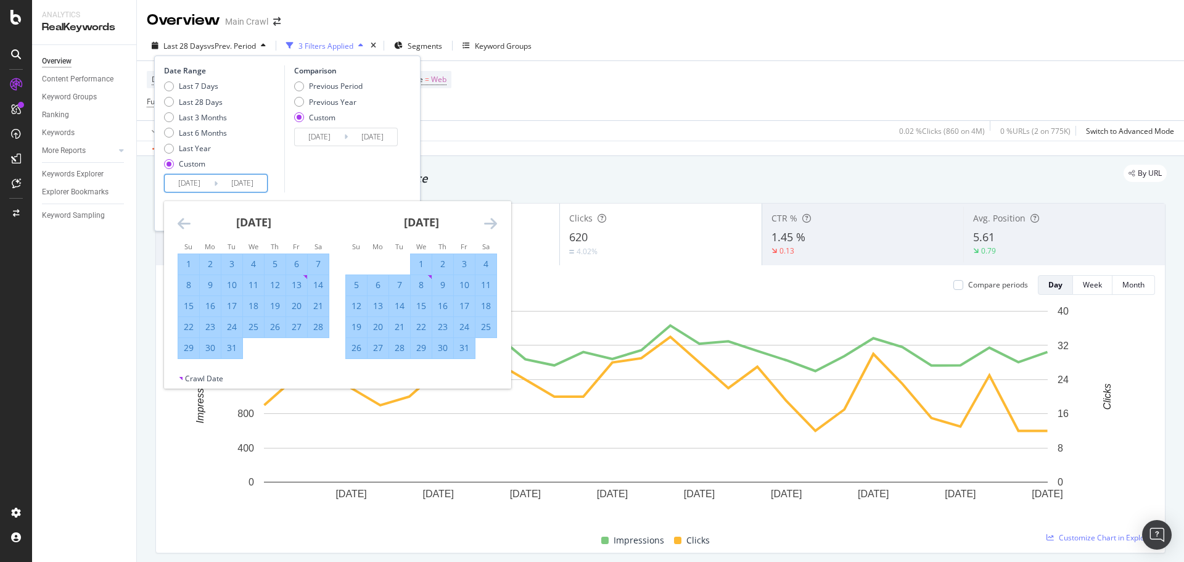
click at [493, 223] on icon "Move forward to switch to the next month." at bounding box center [490, 223] width 13 height 15
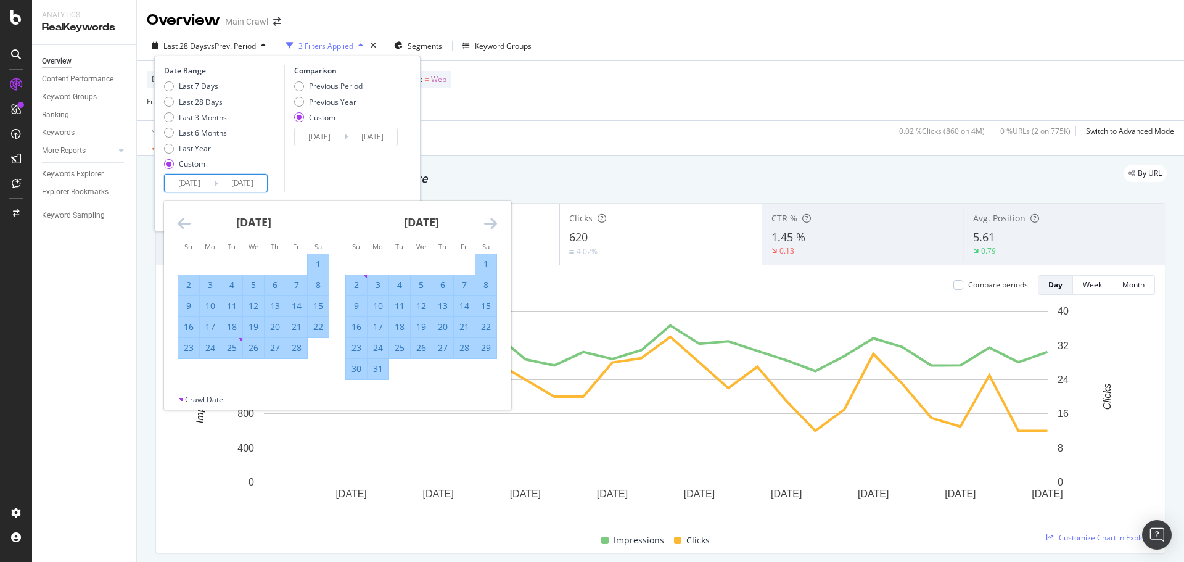
click at [493, 223] on icon "Move forward to switch to the next month." at bounding box center [490, 223] width 13 height 15
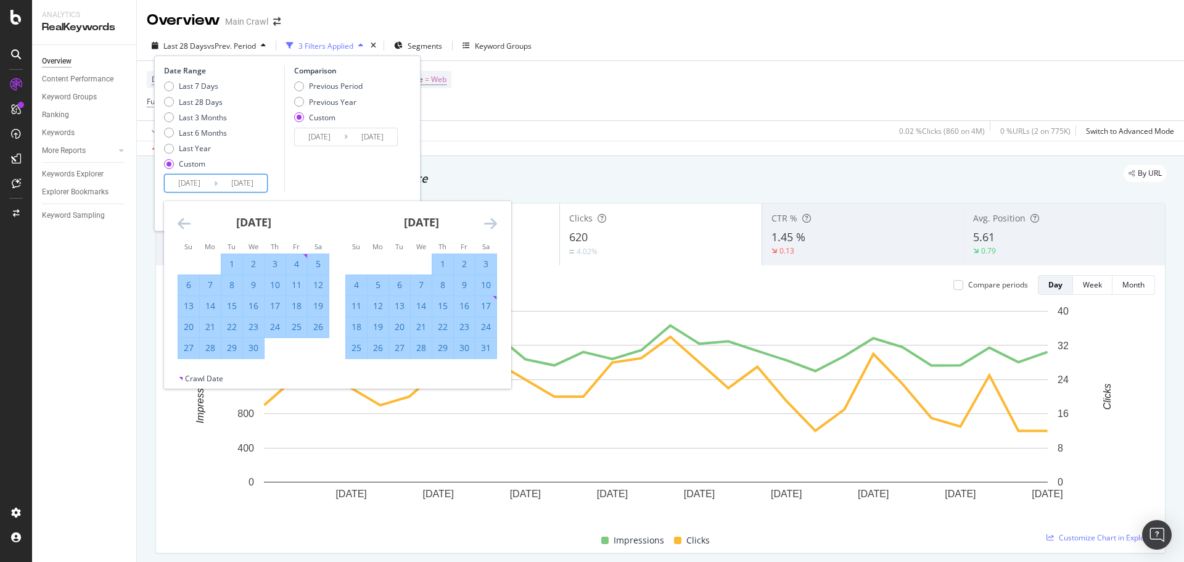
click at [493, 223] on icon "Move forward to switch to the next month." at bounding box center [490, 223] width 13 height 15
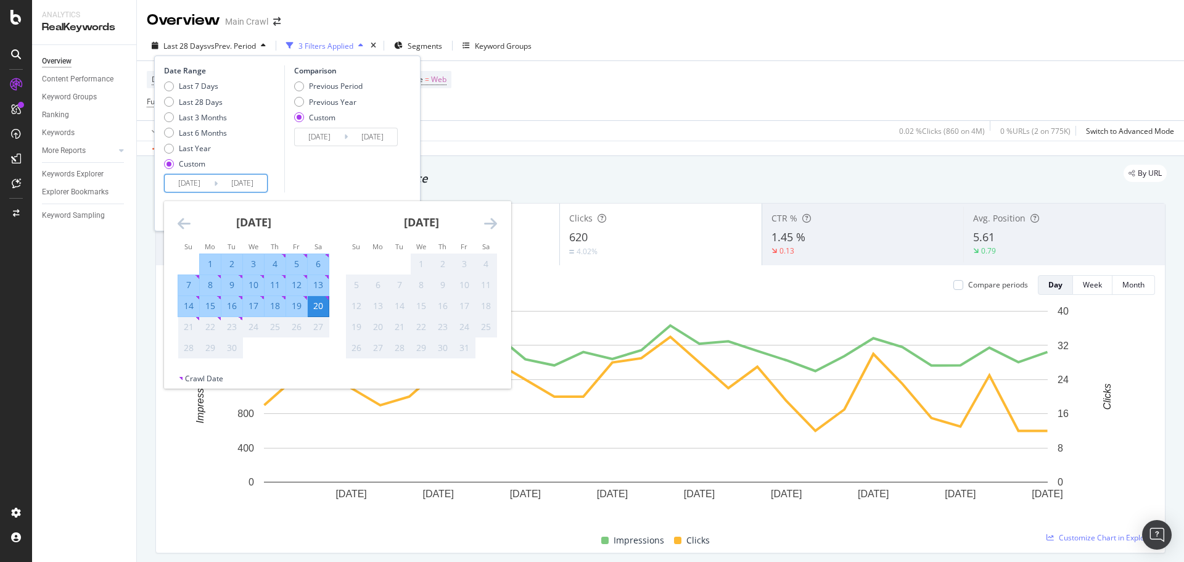
click at [362, 136] on input "2024/09/21" at bounding box center [372, 136] width 49 height 17
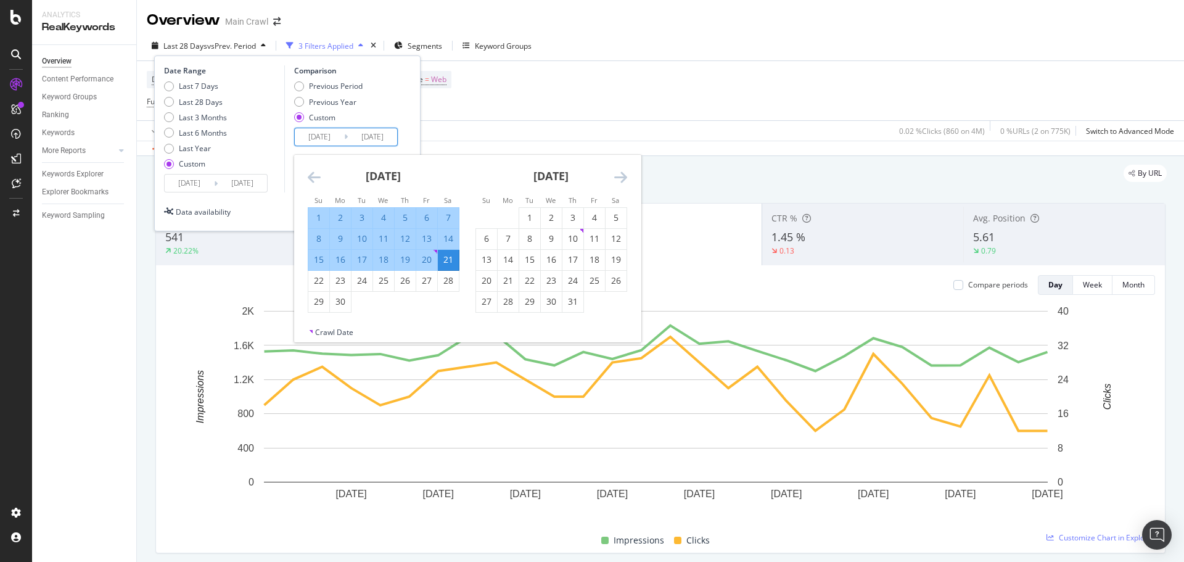
click at [408, 123] on div "Date Range Last 7 Days Last 28 Days Last 3 Months Last 6 Months Last Year Custo…" at bounding box center [287, 128] width 247 height 127
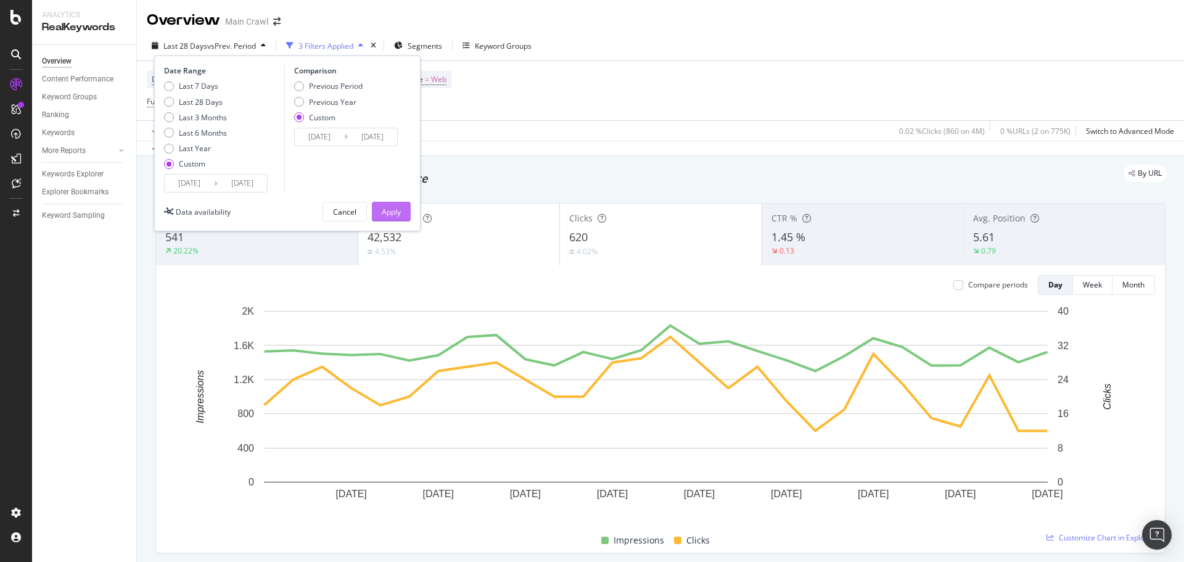
click at [403, 211] on button "Apply" at bounding box center [391, 212] width 39 height 20
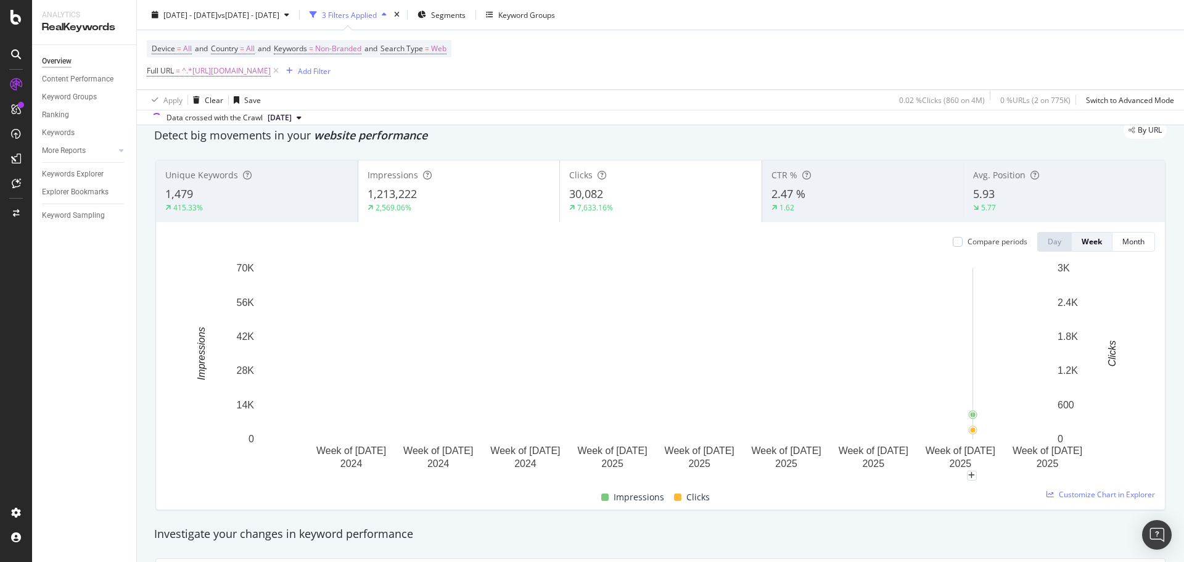
scroll to position [62, 0]
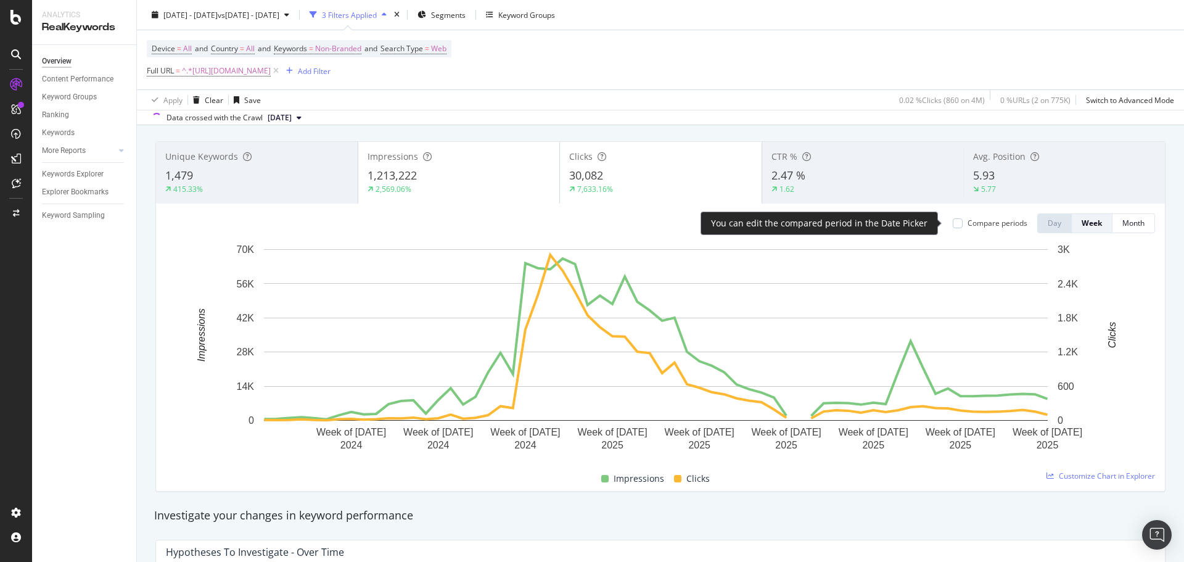
click at [984, 225] on div "Compare periods" at bounding box center [998, 223] width 60 height 10
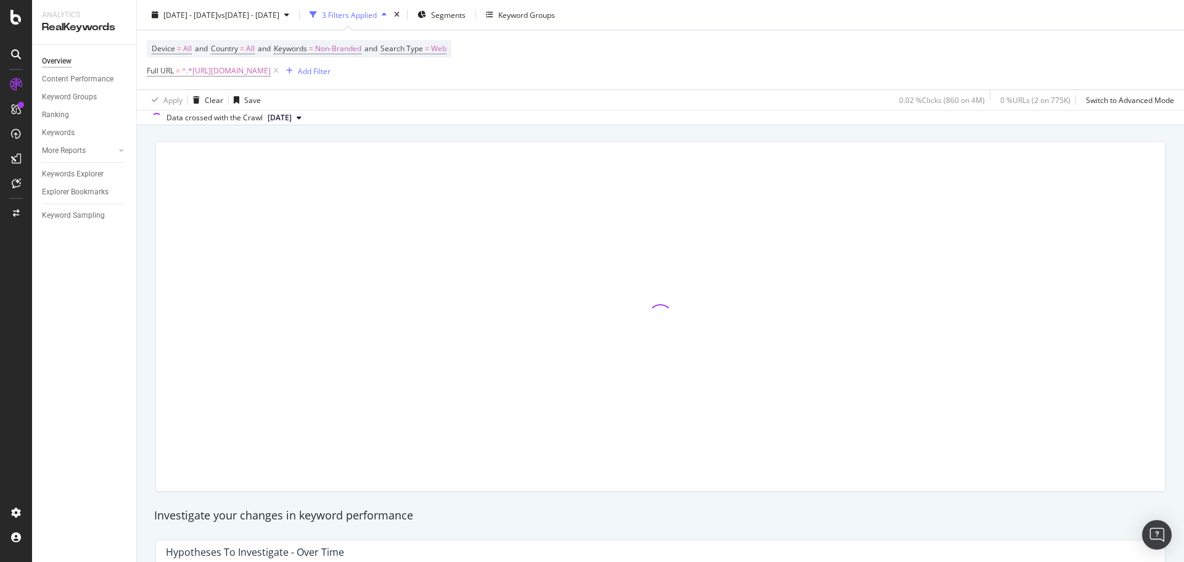
click at [681, 15] on div "2024 Jul. 1st - 2025 Sep. 20th vs 2023 Jul. 3rd - 2024 Sep. 21st 3 Filters Appl…" at bounding box center [660, 17] width 1047 height 25
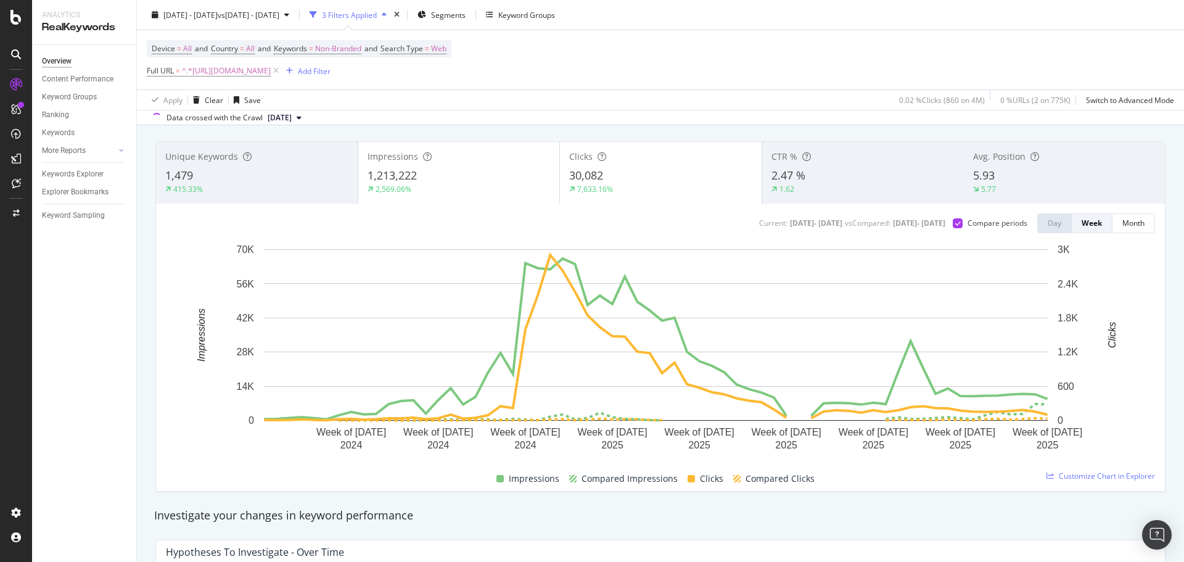
click at [369, 144] on div "Impressions 1,213,222 2,569.06%" at bounding box center [459, 173] width 202 height 62
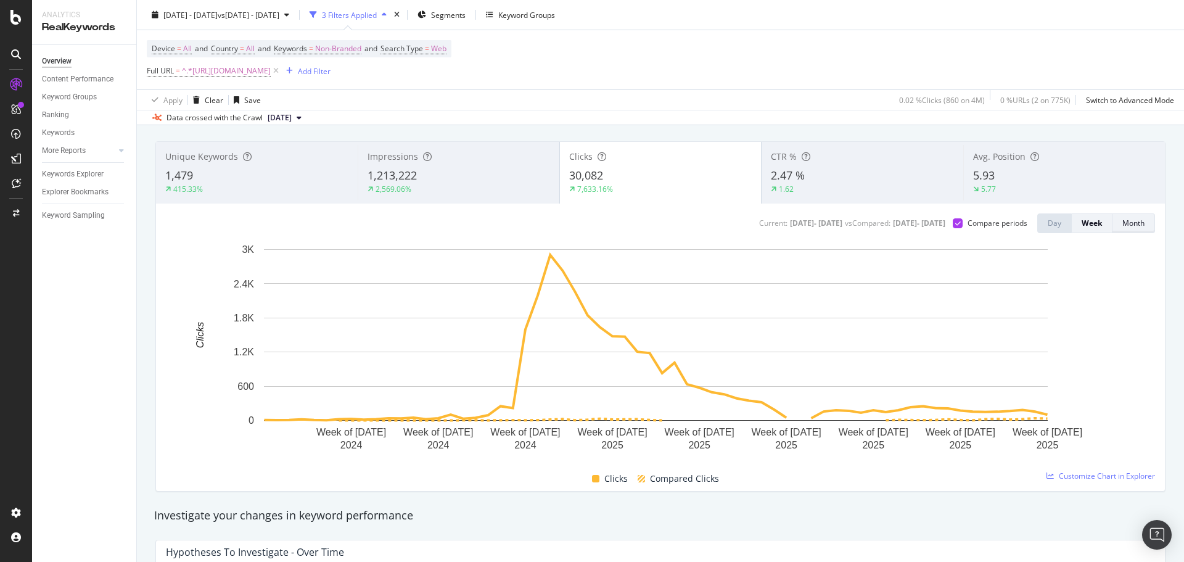
click at [1124, 227] on div "Month" at bounding box center [1133, 223] width 22 height 10
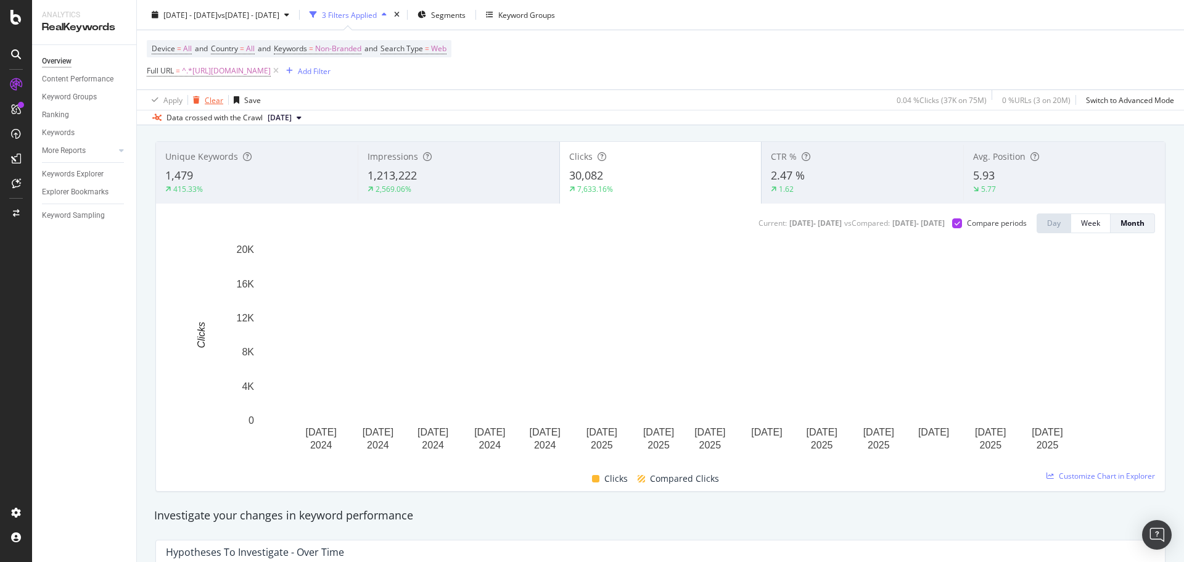
scroll to position [0, 0]
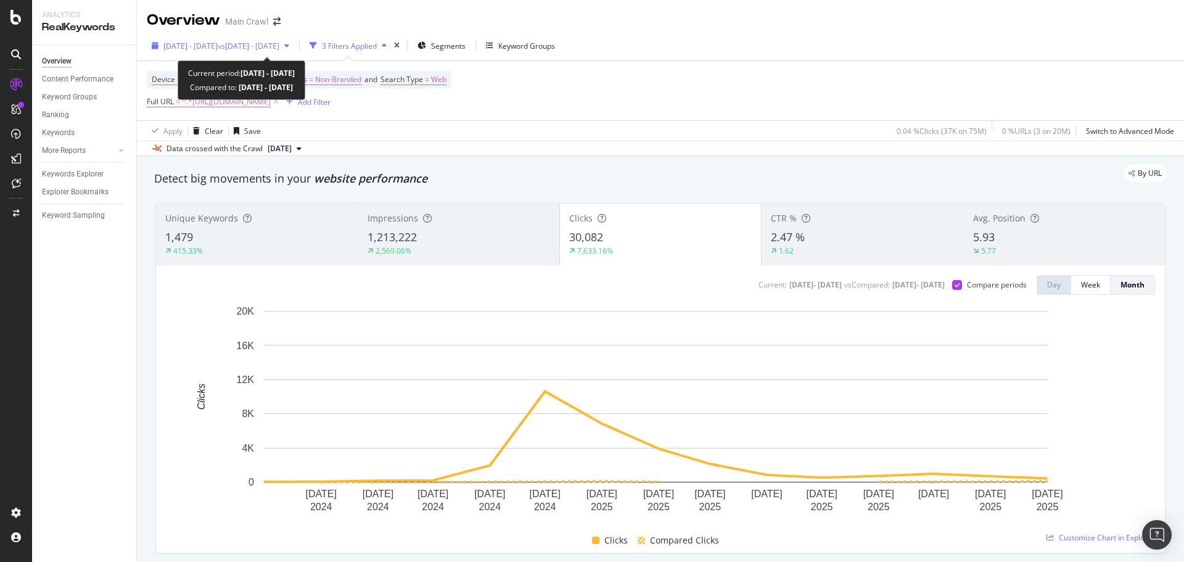
click at [212, 44] on span "2024 Jul. 1st - 2025 Sep. 20th" at bounding box center [190, 46] width 54 height 10
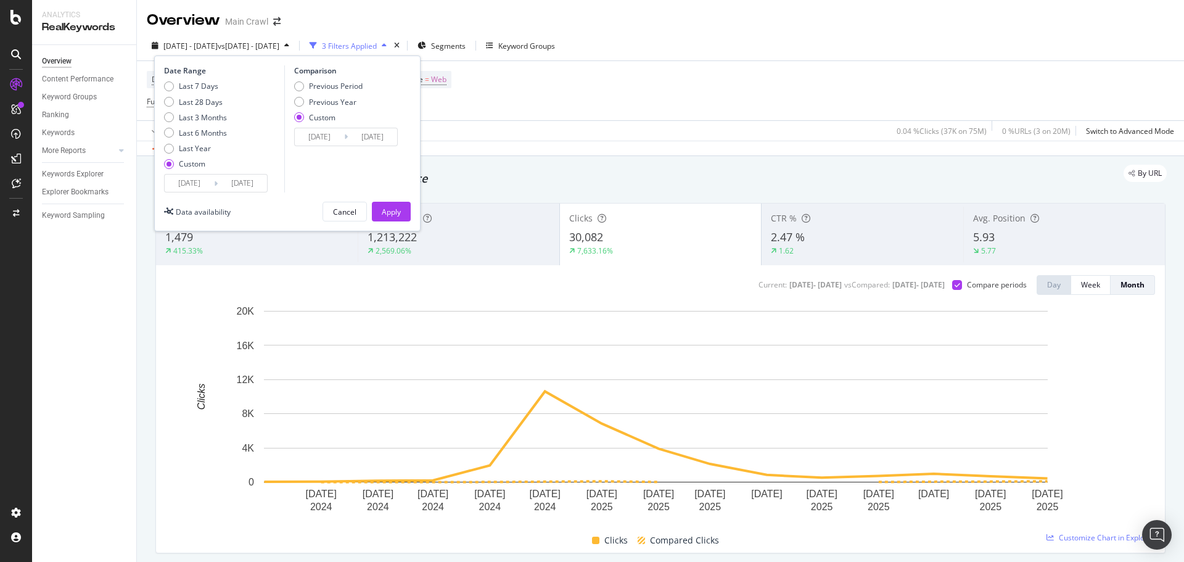
click at [208, 186] on input "2024/07/01" at bounding box center [189, 183] width 49 height 17
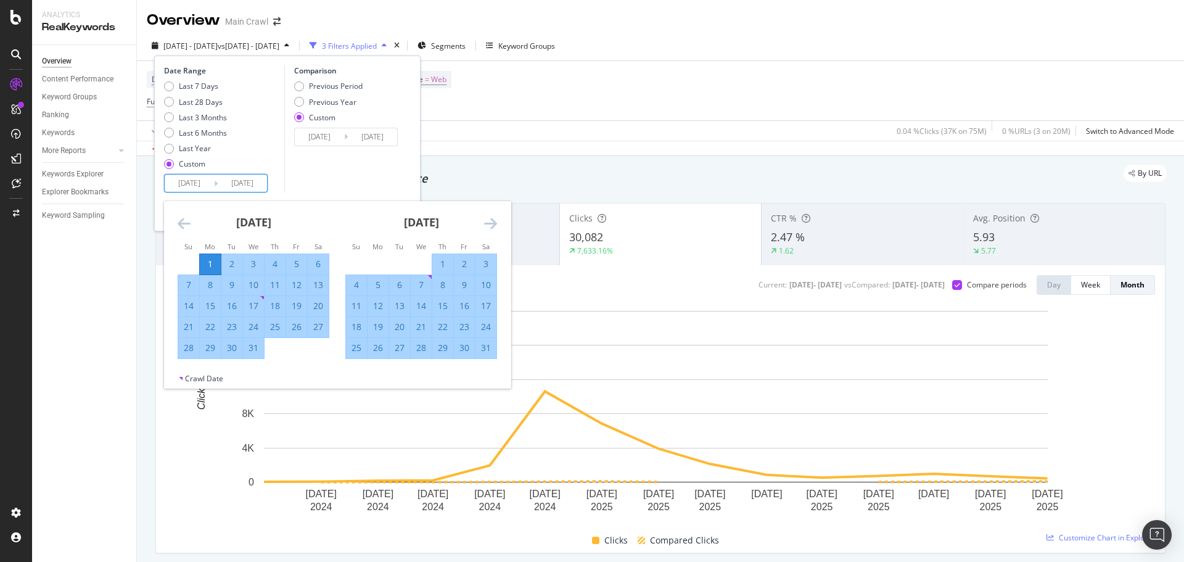
click at [481, 225] on div "August 2024" at bounding box center [421, 227] width 152 height 52
click at [488, 223] on icon "Move forward to switch to the next month." at bounding box center [490, 223] width 13 height 15
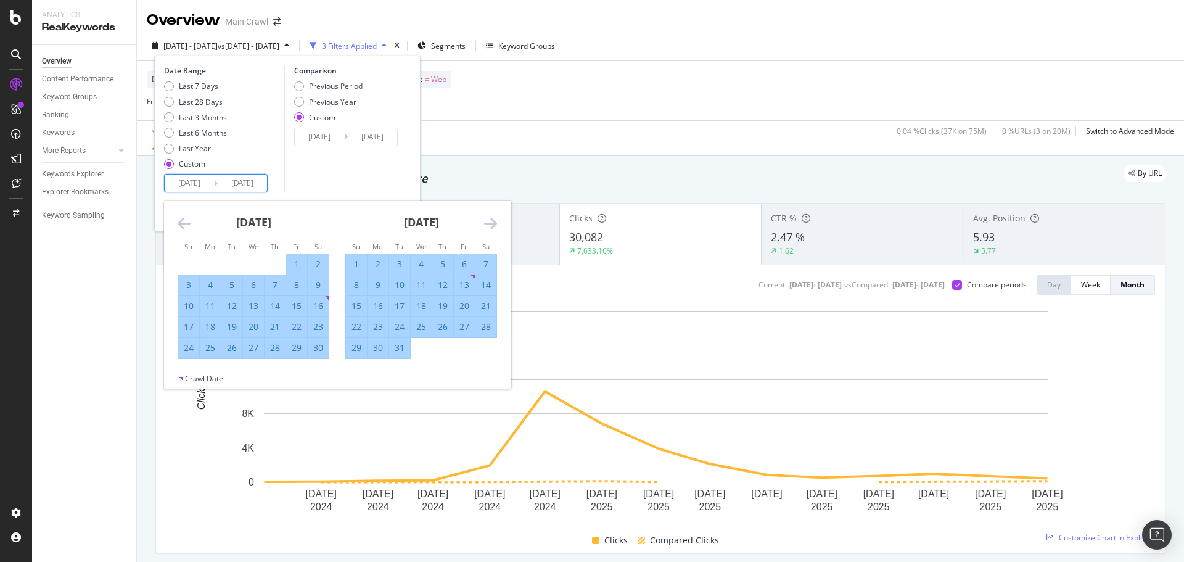
click at [488, 223] on icon "Move forward to switch to the next month." at bounding box center [490, 223] width 13 height 15
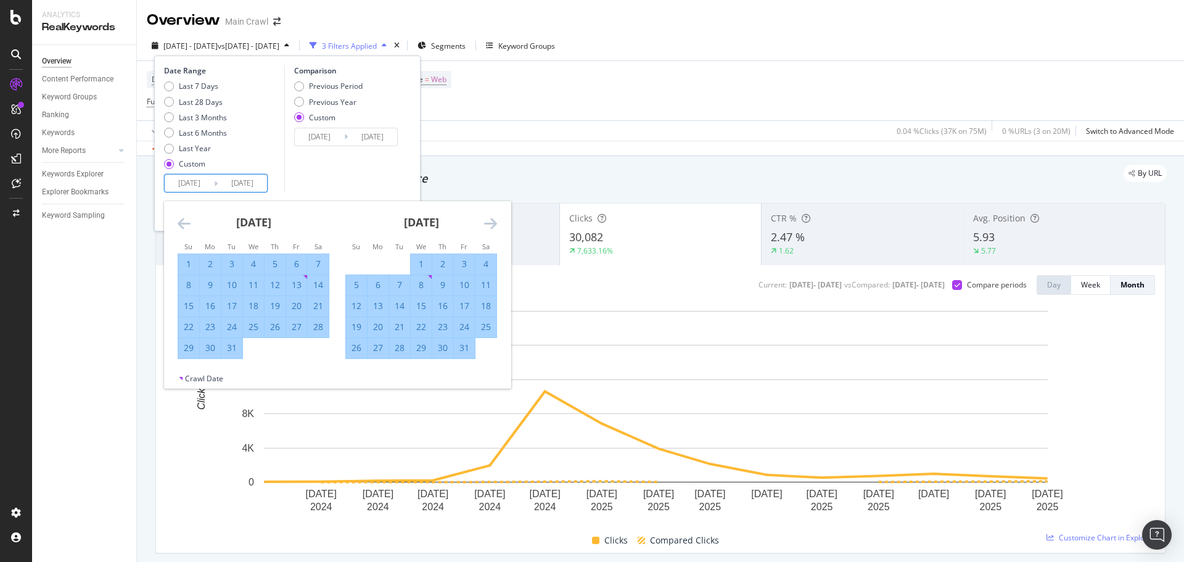
click at [488, 223] on icon "Move forward to switch to the next month." at bounding box center [490, 223] width 13 height 15
click at [246, 262] on div "1" at bounding box center [253, 264] width 21 height 12
type input "2025/01/01"
click at [399, 178] on div "Comparison Previous Period Previous Year Custom 2023/07/03 Navigate forward to …" at bounding box center [342, 128] width 117 height 127
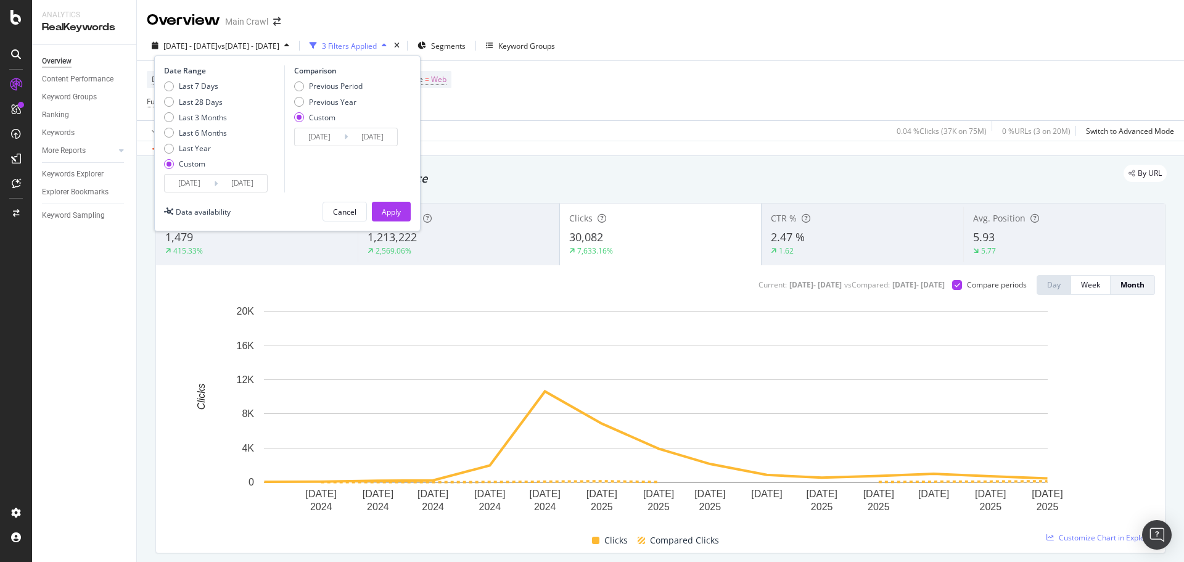
click at [314, 138] on input "2023/07/03" at bounding box center [319, 136] width 49 height 17
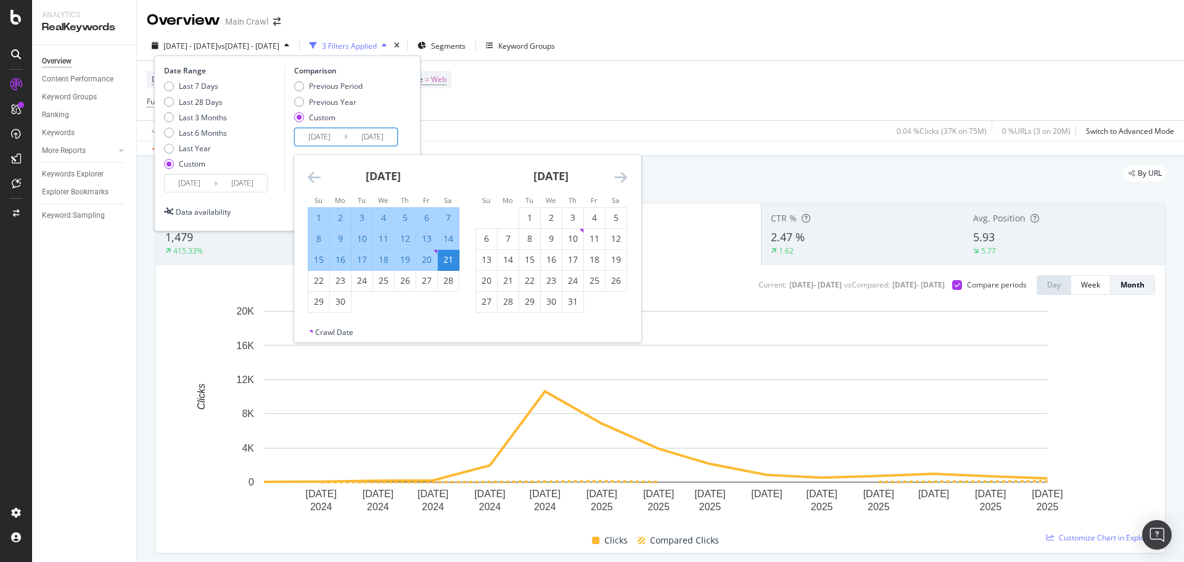
click at [622, 176] on icon "Move forward to switch to the next month." at bounding box center [620, 177] width 13 height 15
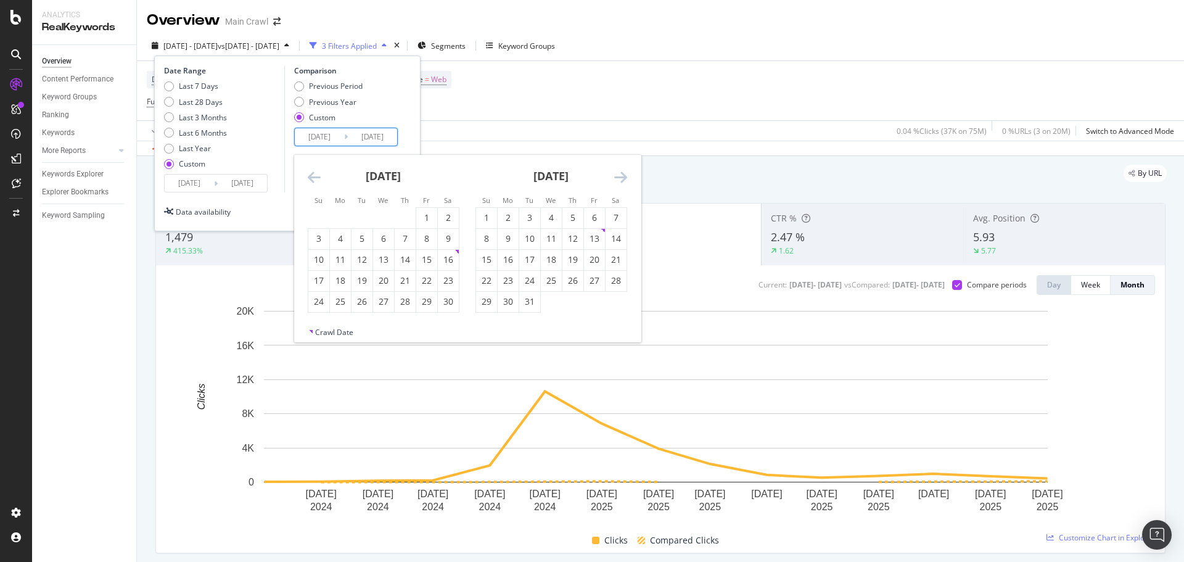
click at [622, 175] on icon "Move forward to switch to the next month." at bounding box center [620, 177] width 13 height 15
click at [314, 176] on icon "Move backward to switch to the previous month." at bounding box center [314, 177] width 13 height 15
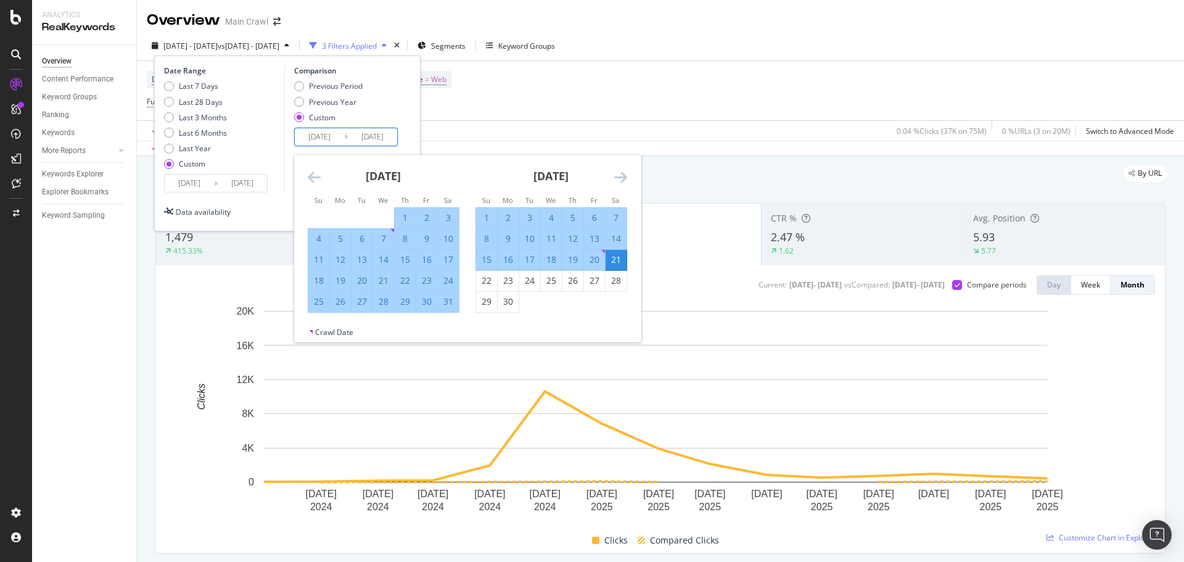
click at [314, 176] on icon "Move backward to switch to the previous month." at bounding box center [314, 177] width 13 height 15
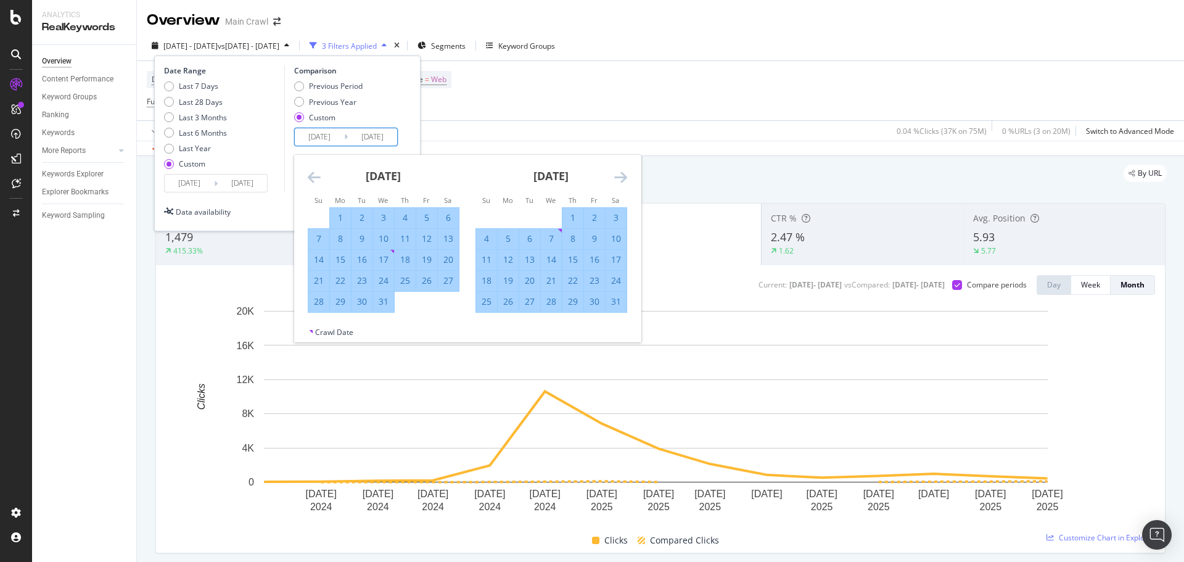
click at [314, 176] on icon "Move backward to switch to the previous month." at bounding box center [314, 177] width 13 height 15
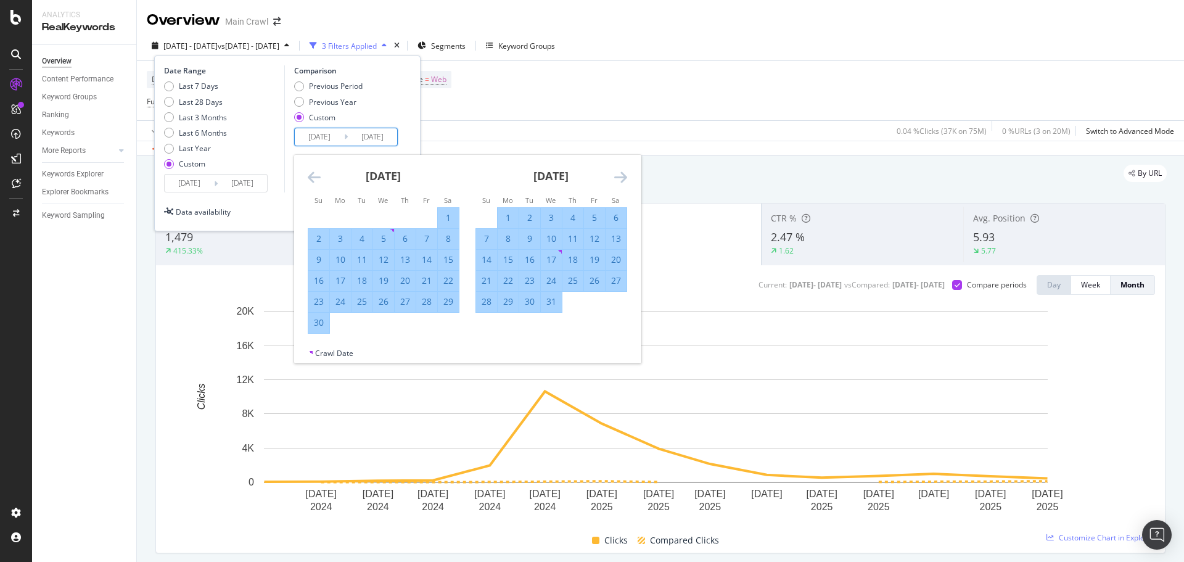
click at [314, 176] on icon "Move backward to switch to the previous month." at bounding box center [314, 177] width 13 height 15
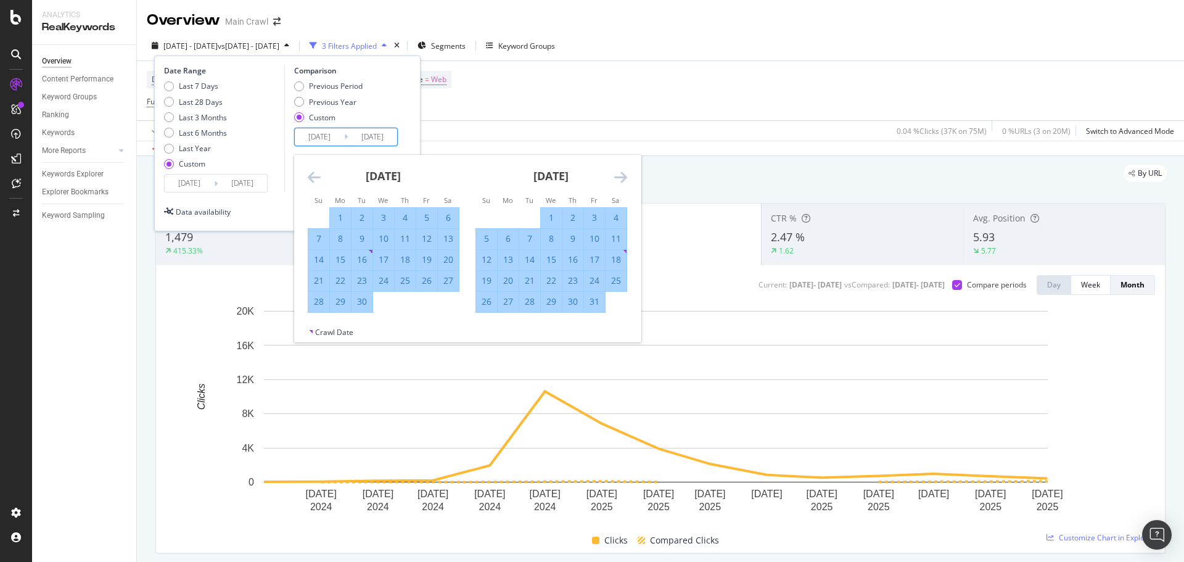
click at [314, 176] on icon "Move backward to switch to the previous month." at bounding box center [314, 177] width 13 height 15
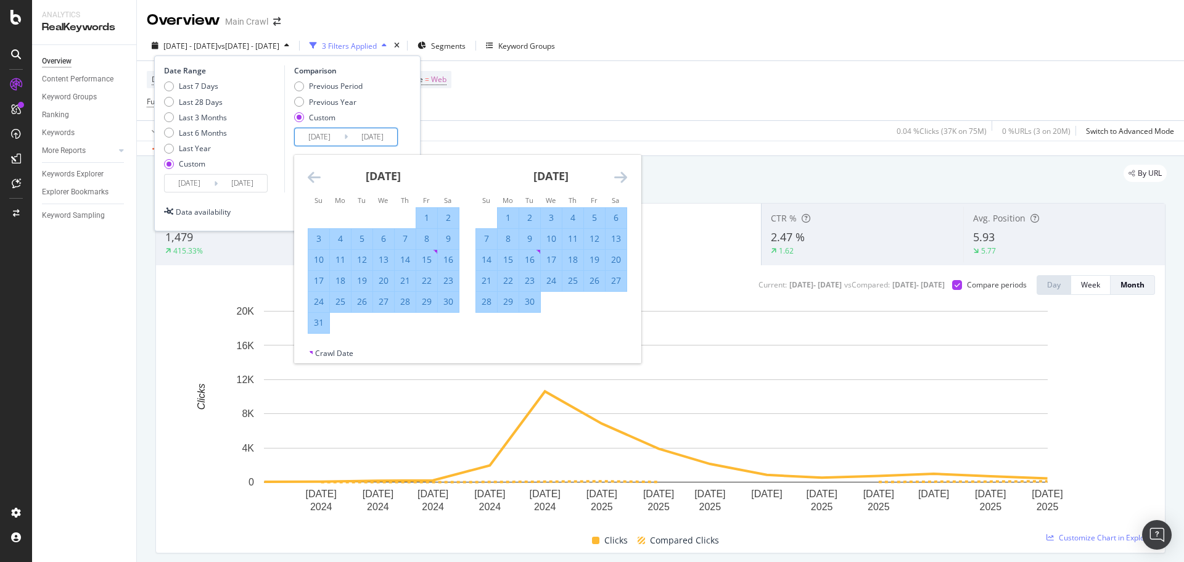
click at [314, 176] on icon "Move backward to switch to the previous month." at bounding box center [314, 177] width 13 height 15
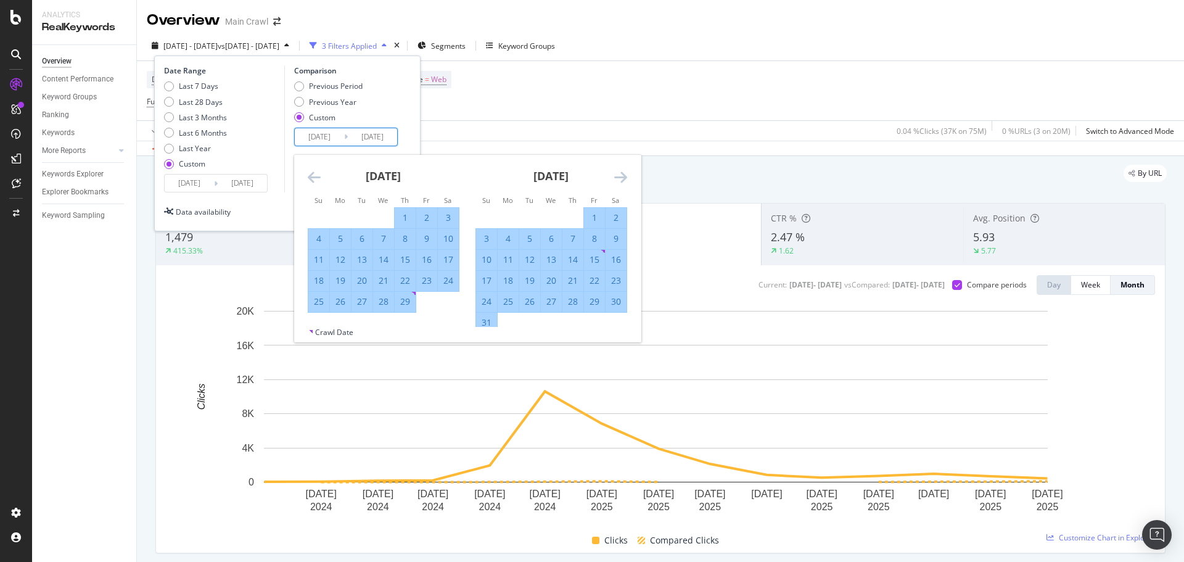
click at [314, 176] on icon "Move backward to switch to the previous month." at bounding box center [314, 177] width 13 height 15
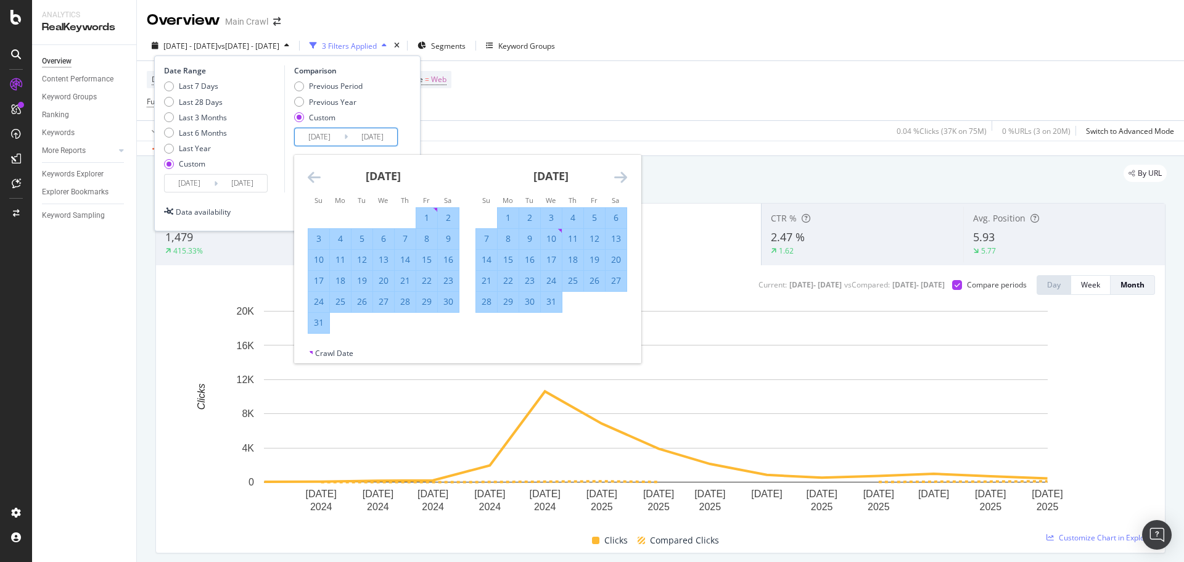
click at [314, 176] on icon "Move backward to switch to the previous month." at bounding box center [314, 177] width 13 height 15
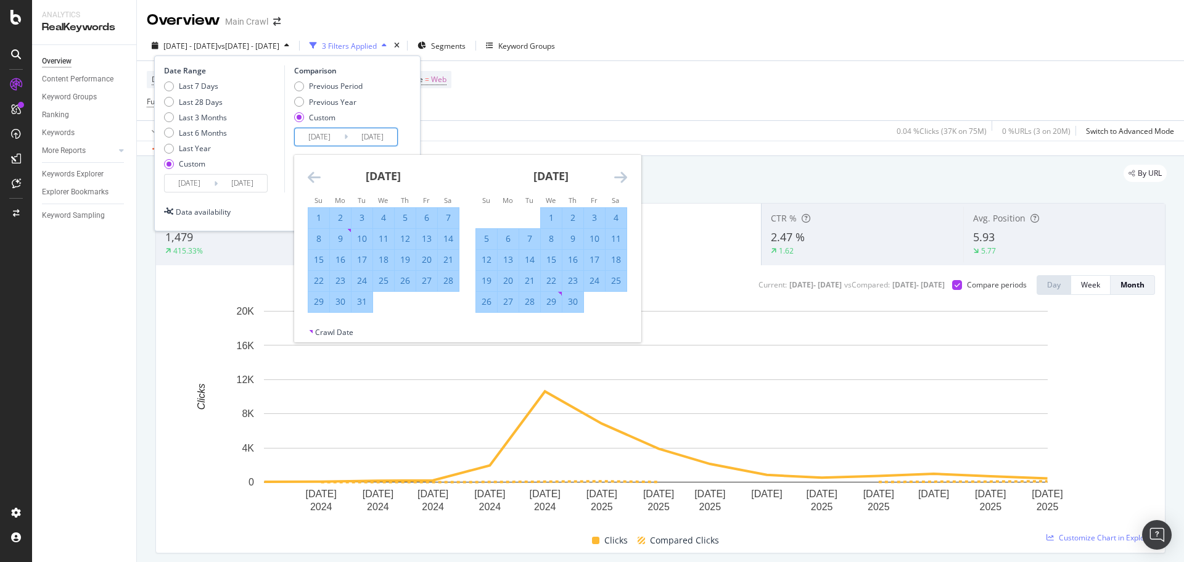
click at [314, 176] on icon "Move backward to switch to the previous month." at bounding box center [314, 177] width 13 height 15
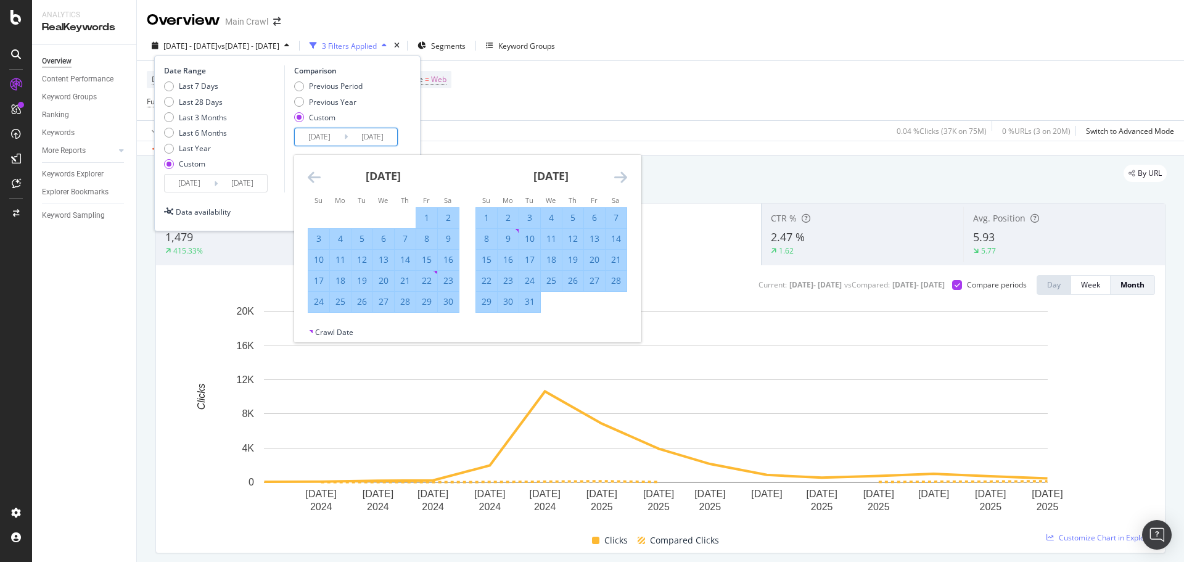
click at [314, 176] on icon "Move backward to switch to the previous month." at bounding box center [314, 177] width 13 height 15
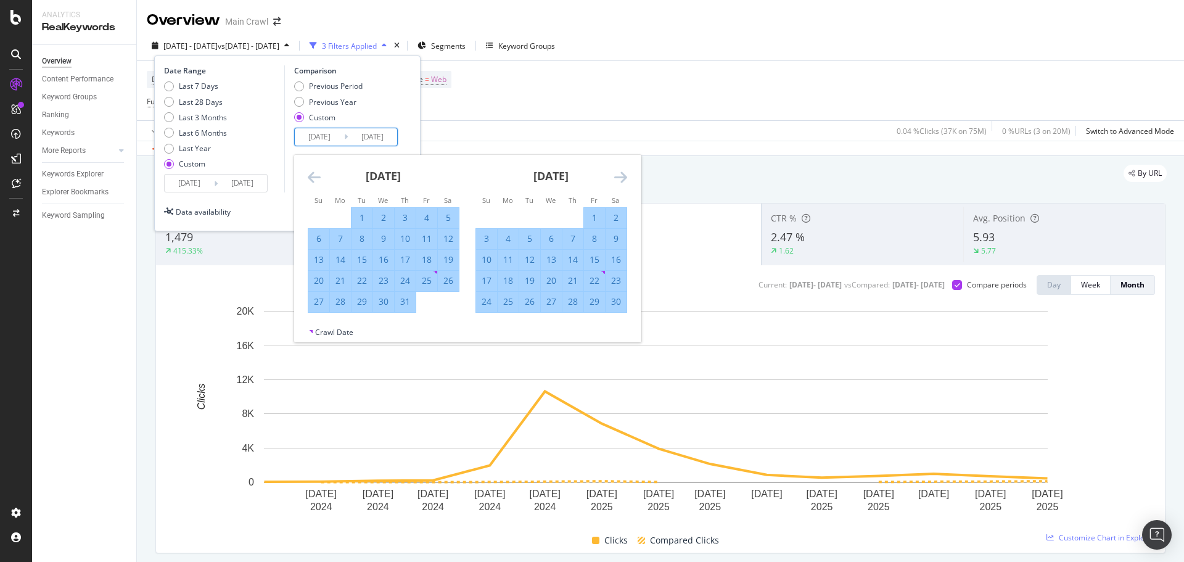
click at [621, 177] on icon "Move forward to switch to the next month." at bounding box center [620, 177] width 13 height 15
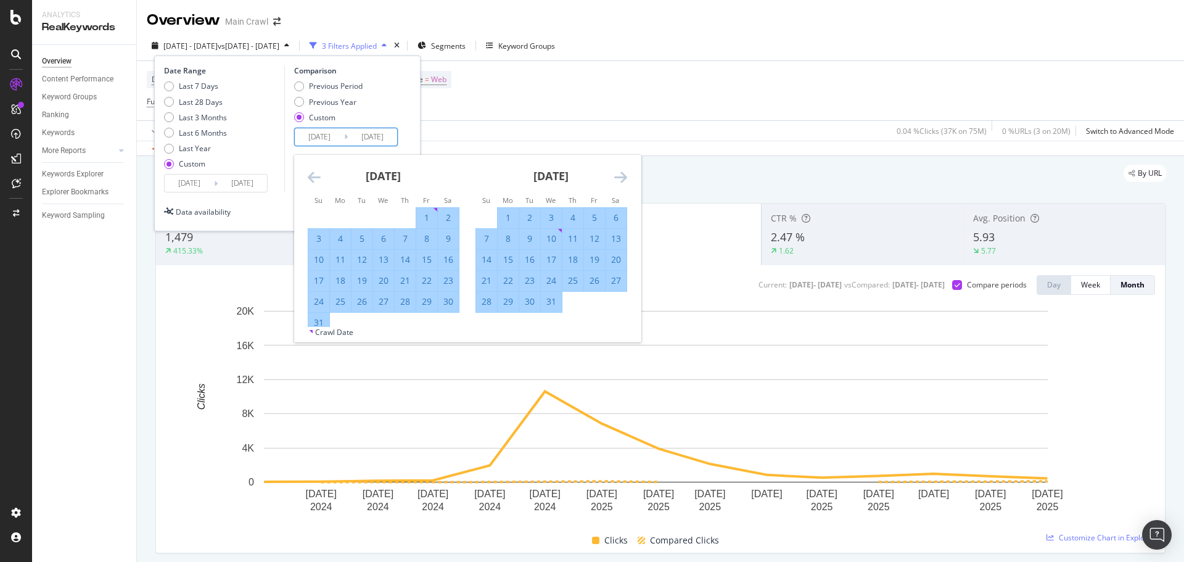
click at [621, 177] on icon "Move forward to switch to the next month." at bounding box center [620, 177] width 13 height 15
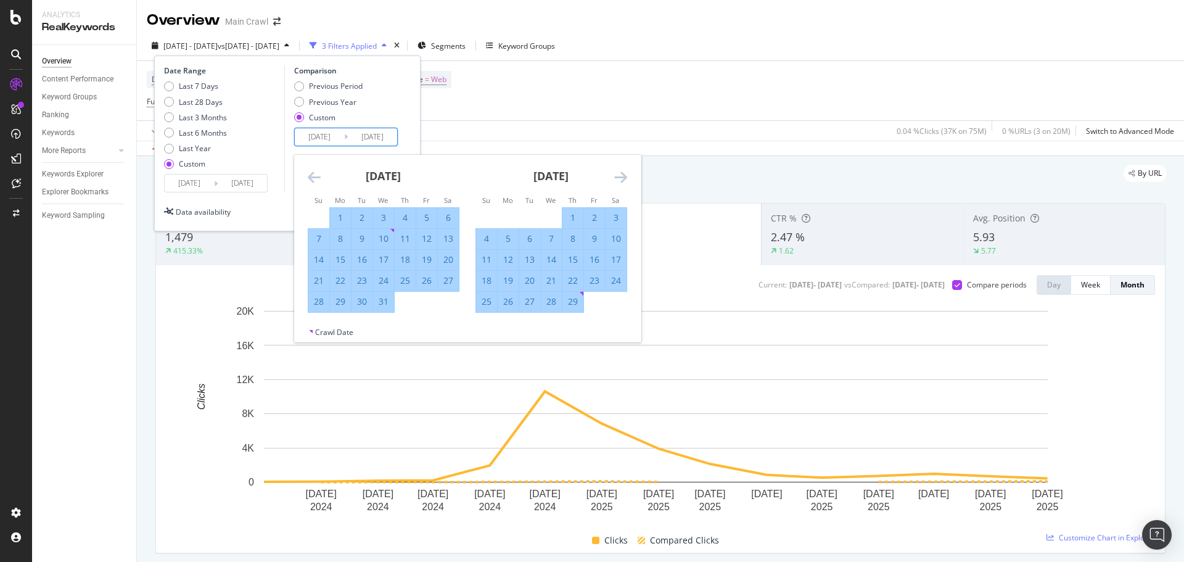
click at [333, 215] on div "1" at bounding box center [340, 218] width 21 height 12
click at [415, 108] on div "Date Range Last 7 Days Last 28 Days Last 3 Months Last 6 Months Last Year Custo…" at bounding box center [287, 143] width 266 height 176
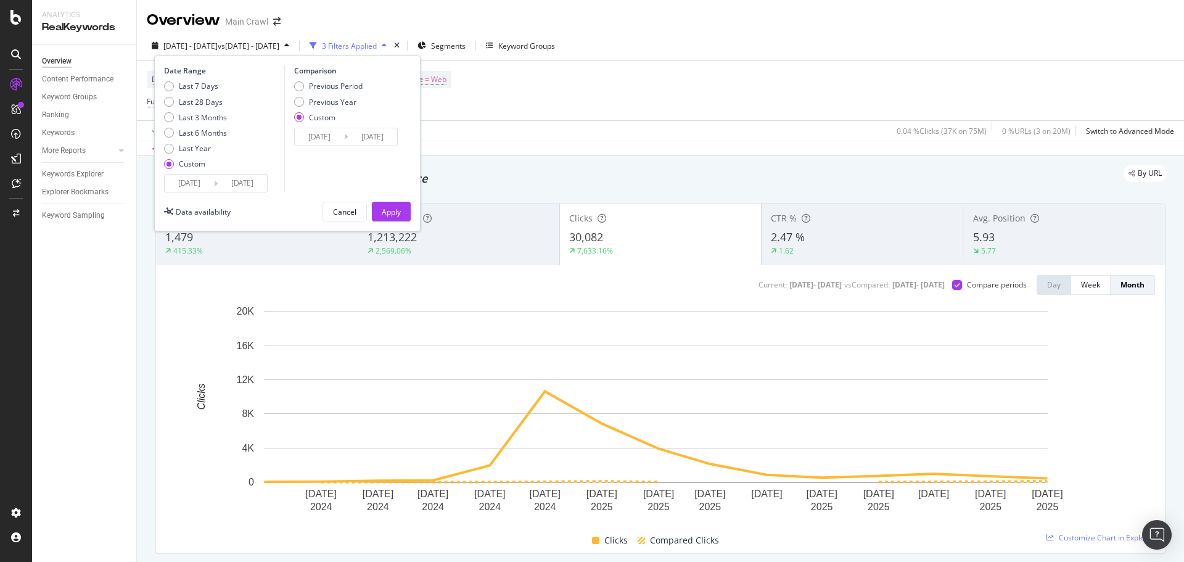
click at [320, 131] on input "2024/01/01" at bounding box center [319, 136] width 49 height 17
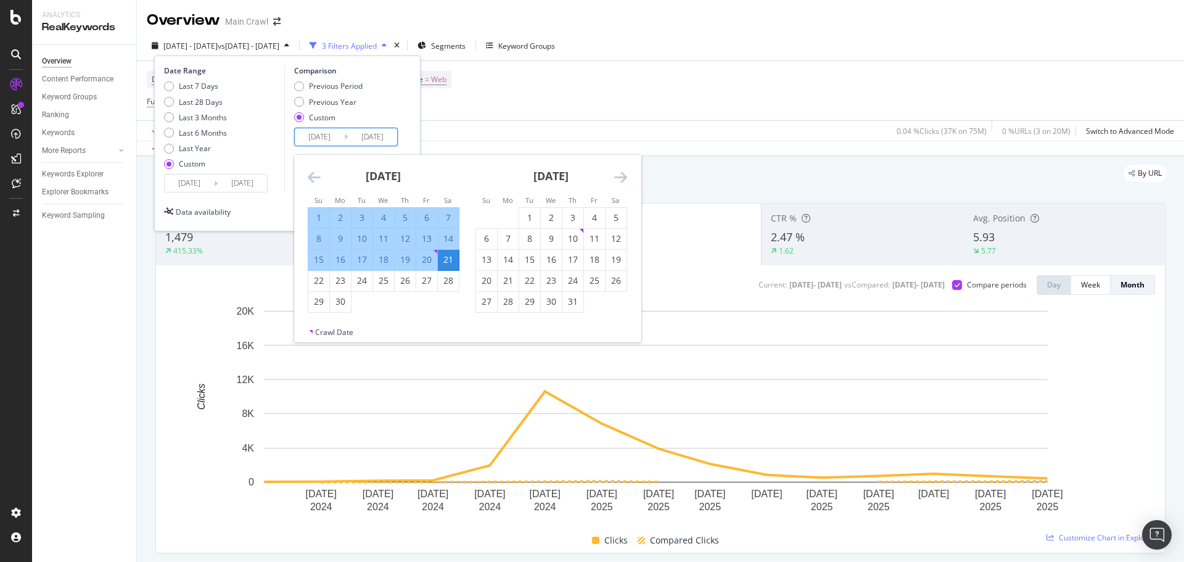
click at [309, 173] on icon "Move backward to switch to the previous month." at bounding box center [314, 177] width 13 height 15
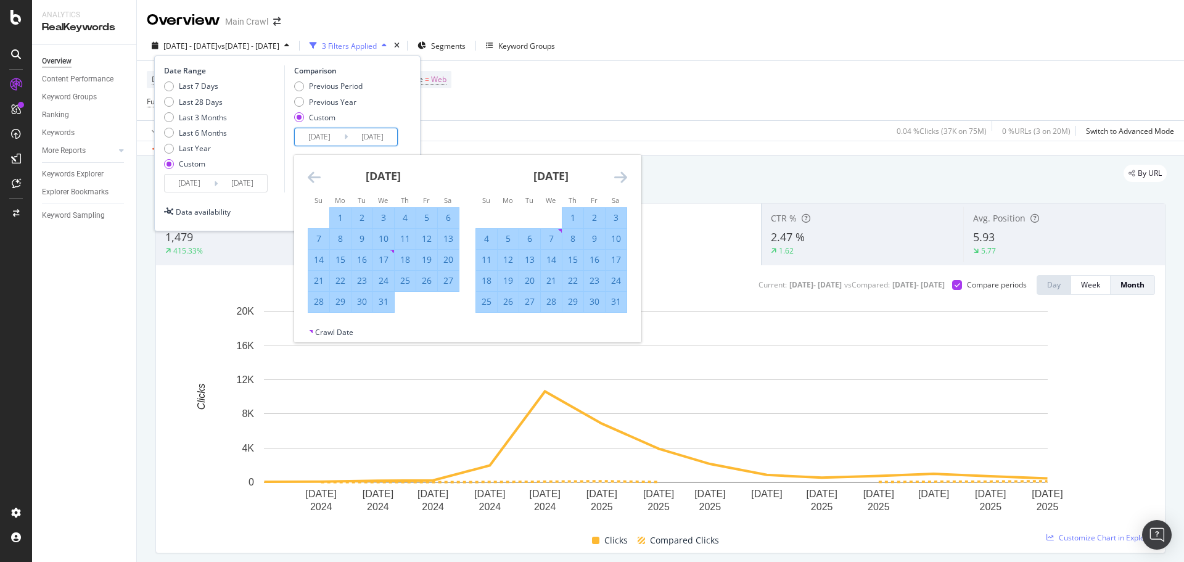
click at [309, 173] on icon "Move backward to switch to the previous month." at bounding box center [314, 177] width 13 height 15
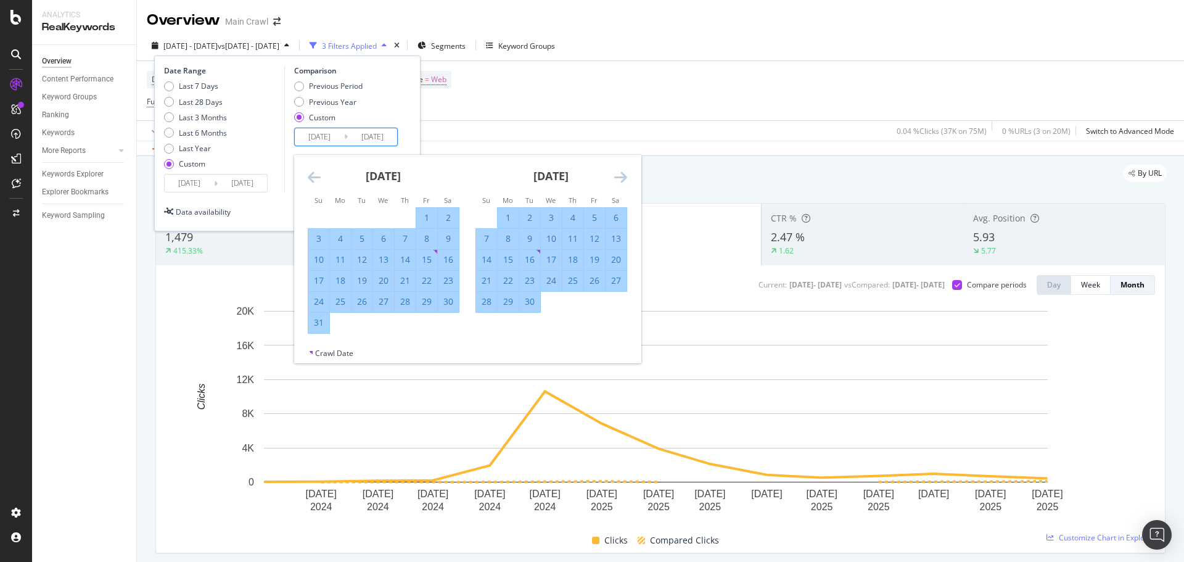
click at [309, 173] on icon "Move backward to switch to the previous month." at bounding box center [314, 177] width 13 height 15
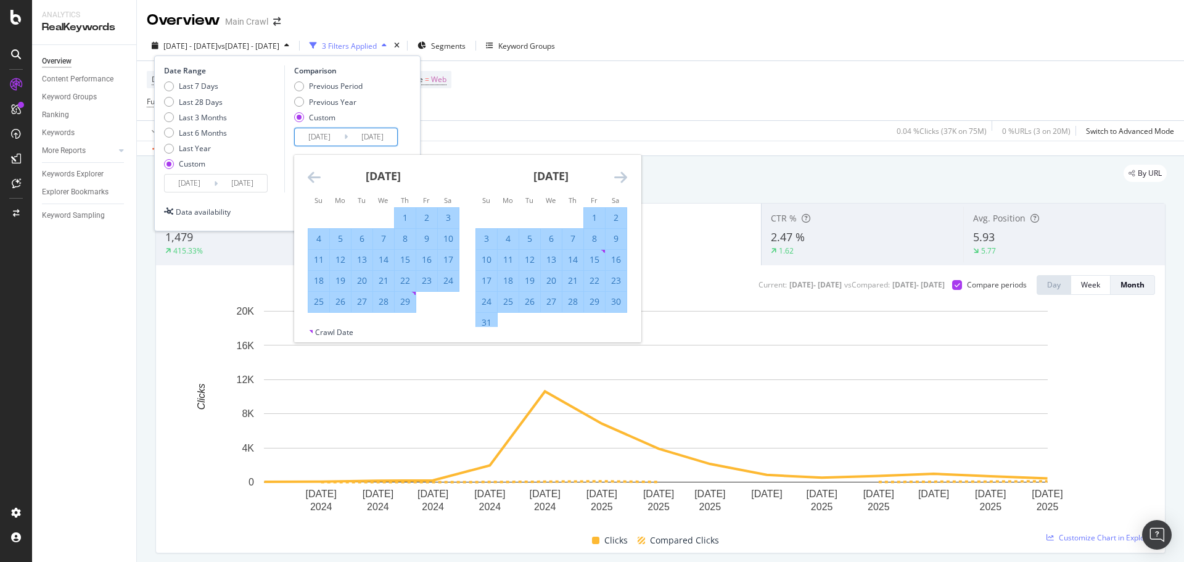
click at [309, 173] on icon "Move backward to switch to the previous month." at bounding box center [314, 177] width 13 height 15
click at [406, 121] on div "Date Range Last 7 Days Last 28 Days Last 3 Months Last 6 Months Last Year Custo…" at bounding box center [287, 128] width 247 height 127
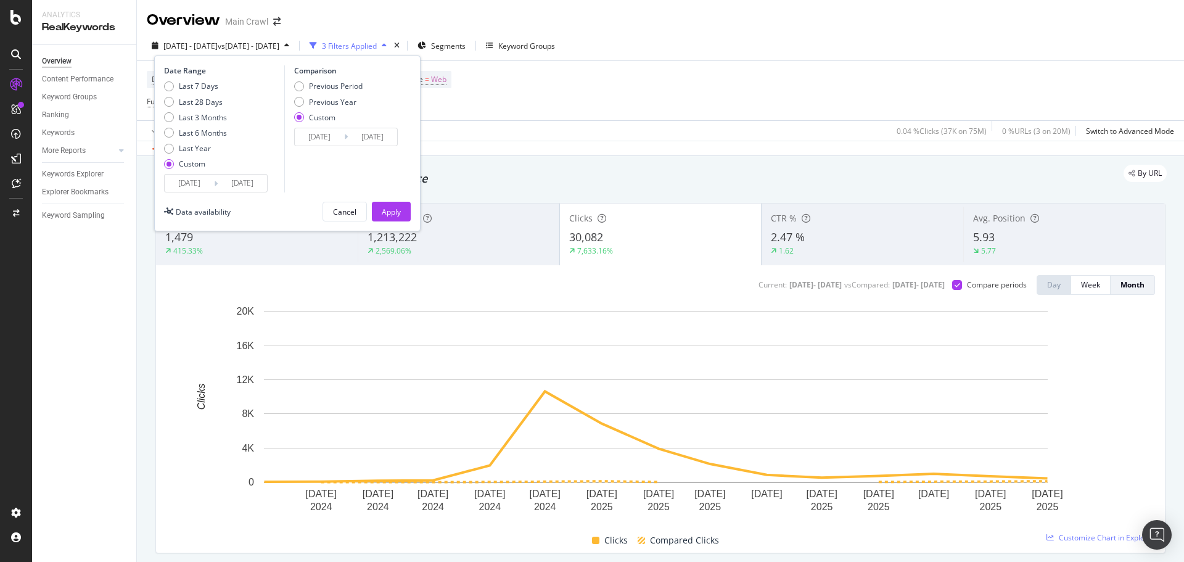
click at [201, 183] on input "2025/01/01" at bounding box center [189, 183] width 49 height 17
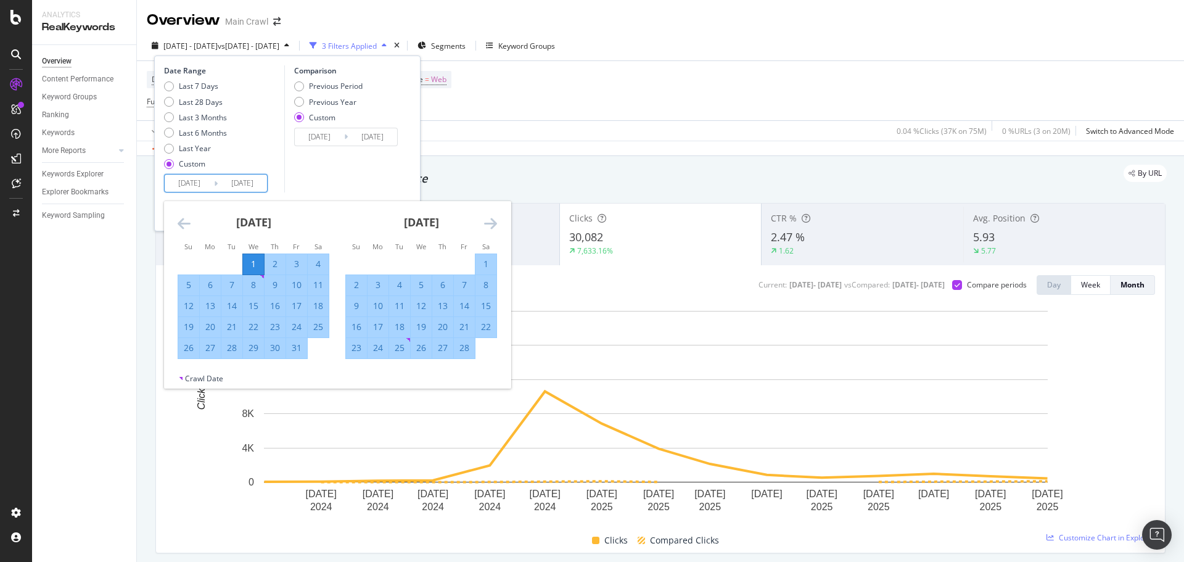
click at [331, 140] on input "2024/01/01" at bounding box center [319, 136] width 49 height 17
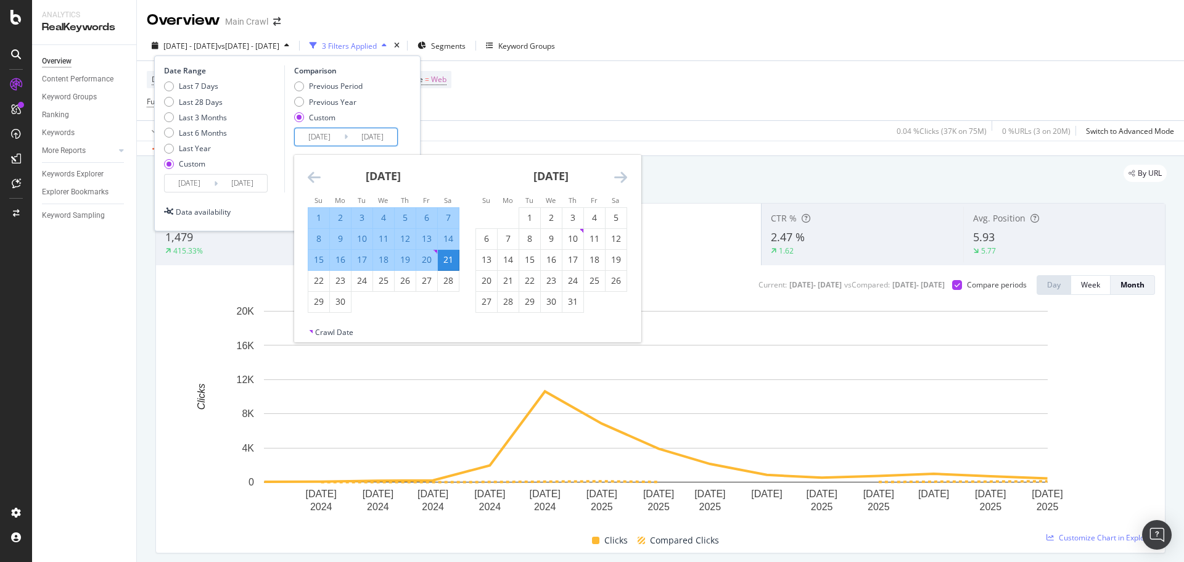
click at [316, 178] on icon "Move backward to switch to the previous month." at bounding box center [314, 177] width 13 height 15
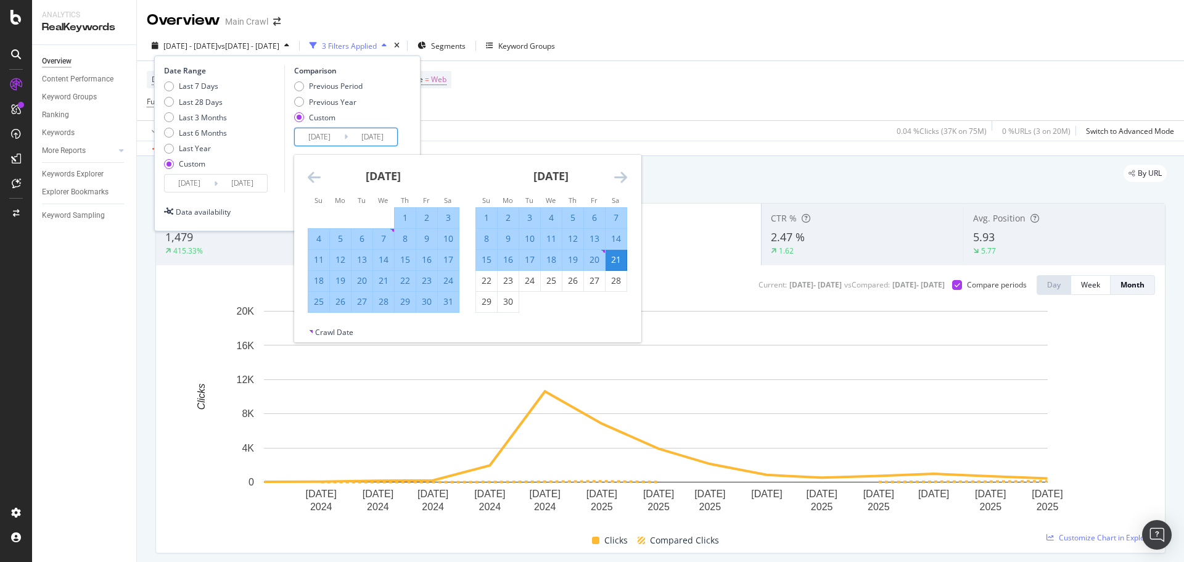
click at [316, 178] on icon "Move backward to switch to the previous month." at bounding box center [314, 177] width 13 height 15
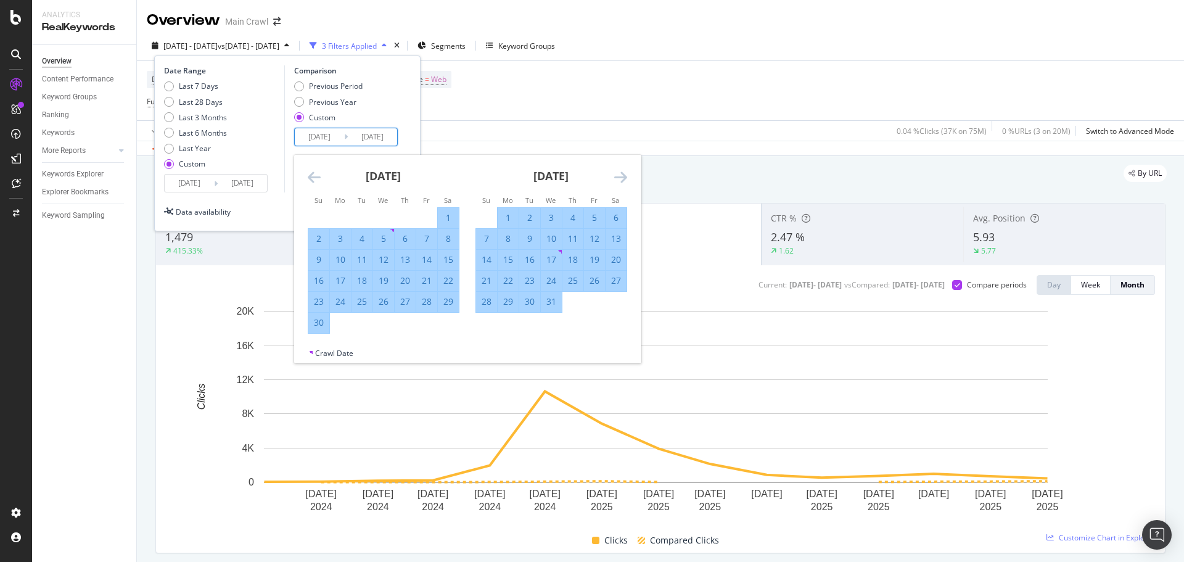
click at [316, 178] on icon "Move backward to switch to the previous month." at bounding box center [314, 177] width 13 height 15
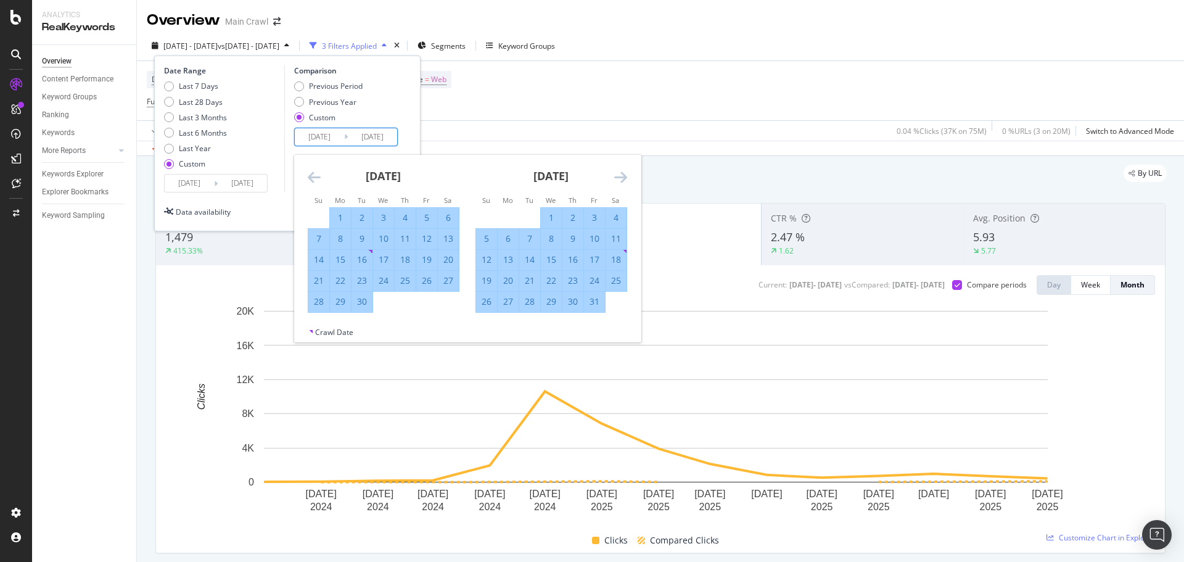
click at [316, 178] on icon "Move backward to switch to the previous month." at bounding box center [314, 177] width 13 height 15
click at [382, 215] on div "3" at bounding box center [383, 218] width 21 height 12
type input "2024/01/03"
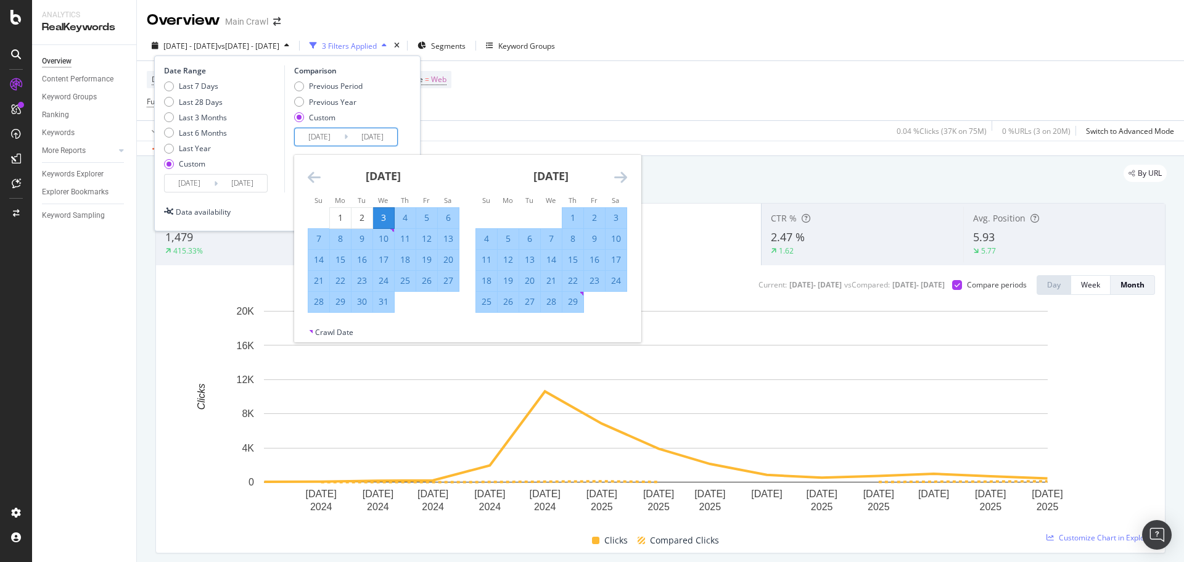
click at [412, 113] on div "Date Range Last 7 Days Last 28 Days Last 3 Months Last 6 Months Last Year Custo…" at bounding box center [287, 143] width 266 height 176
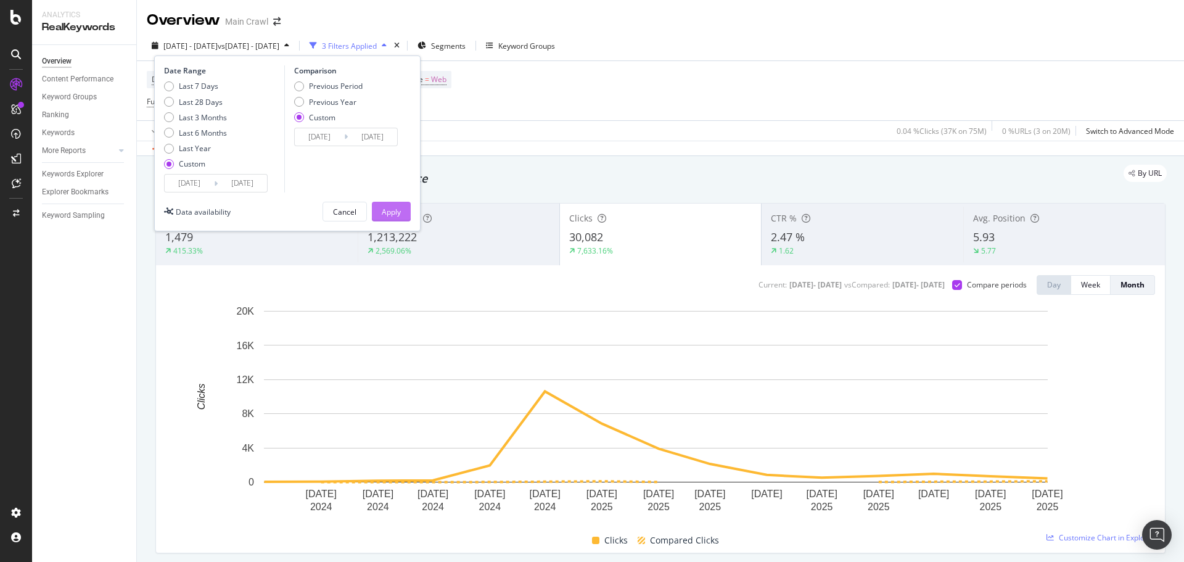
click at [385, 213] on div "Apply" at bounding box center [391, 212] width 19 height 10
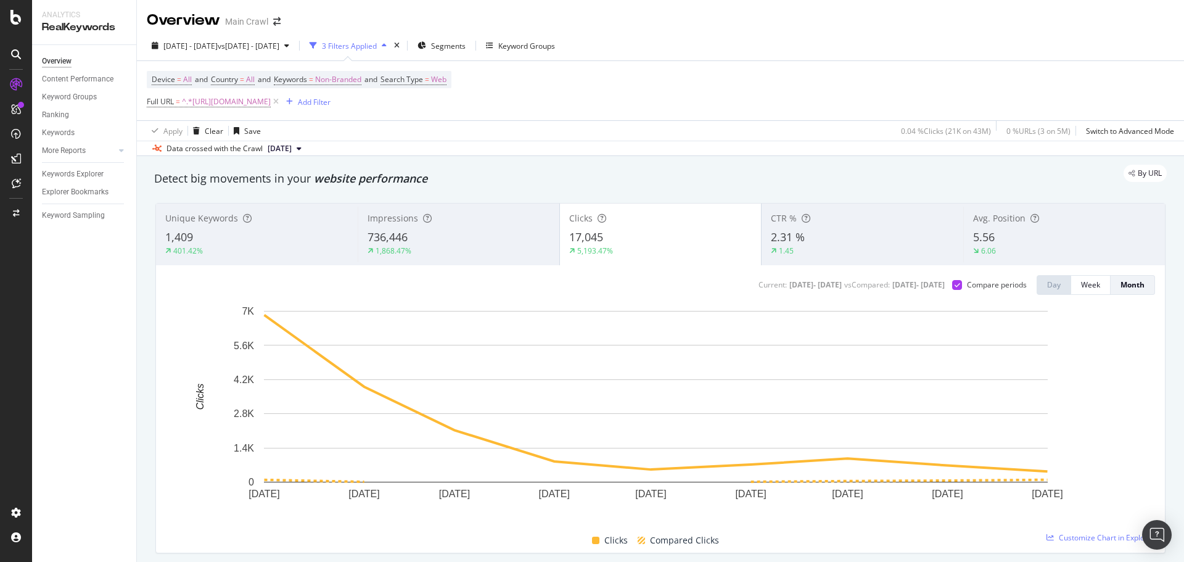
click at [1071, 289] on button "Week" at bounding box center [1090, 285] width 39 height 20
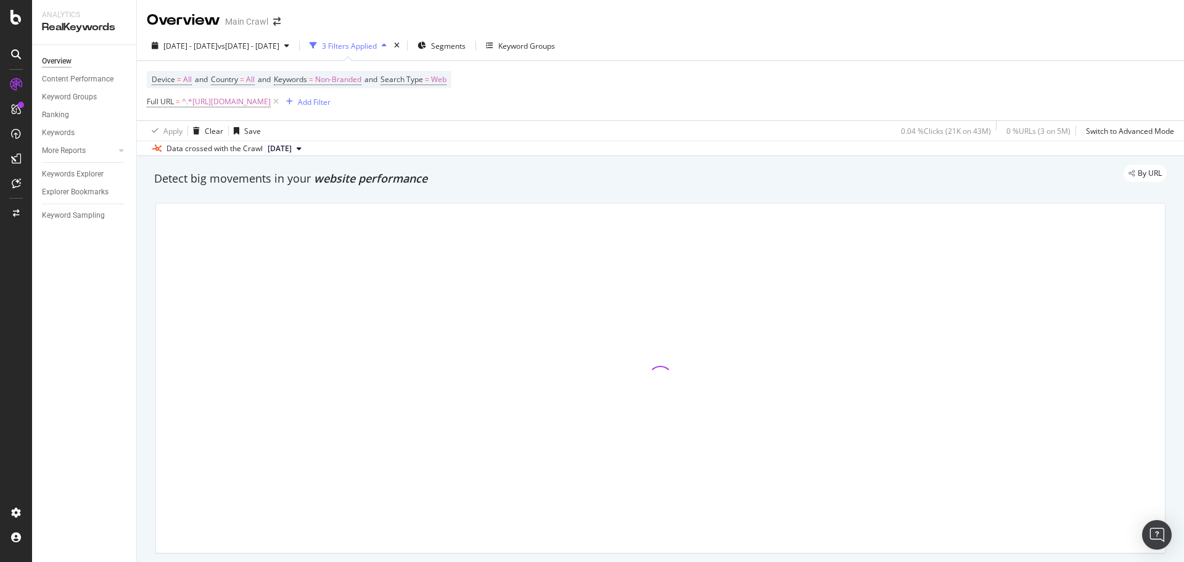
click at [852, 66] on div "Device = All and Country = All and Keywords = Non-Branded and Search Type = Web…" at bounding box center [660, 90] width 1027 height 59
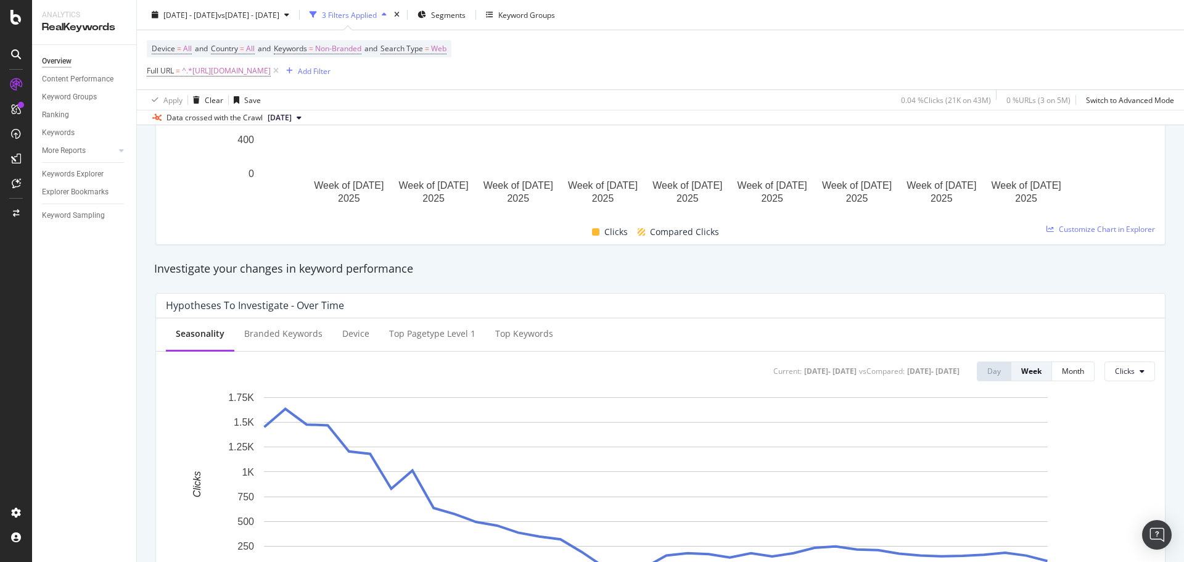
scroll to position [802, 0]
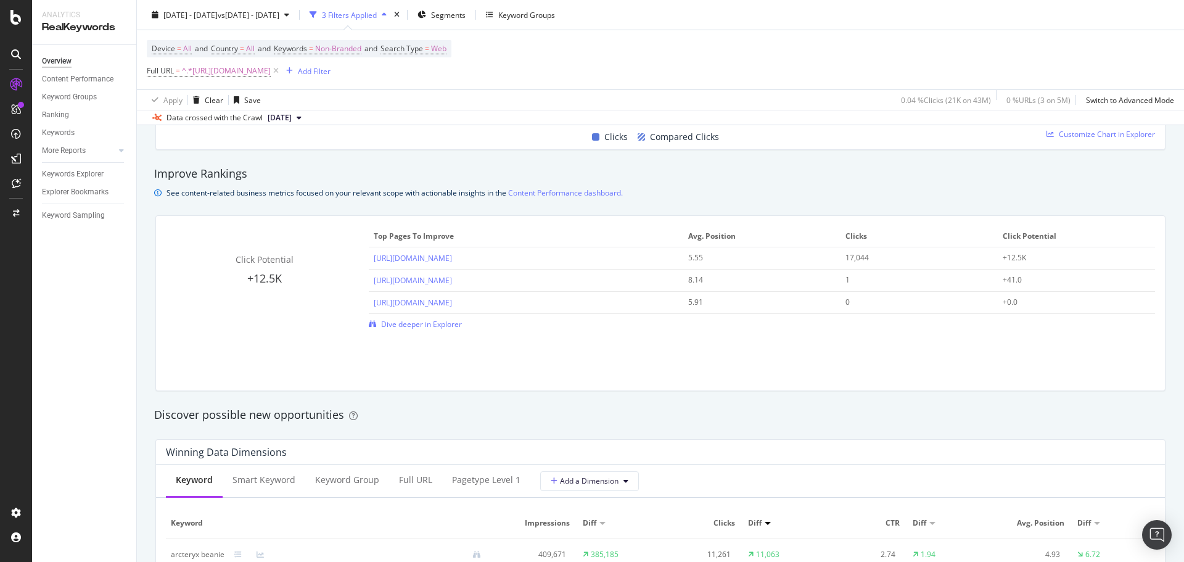
click at [784, 376] on div "Click Potential +12.5K Top pages to improve Avg. Position Clicks Click Potentia…" at bounding box center [660, 303] width 1009 height 175
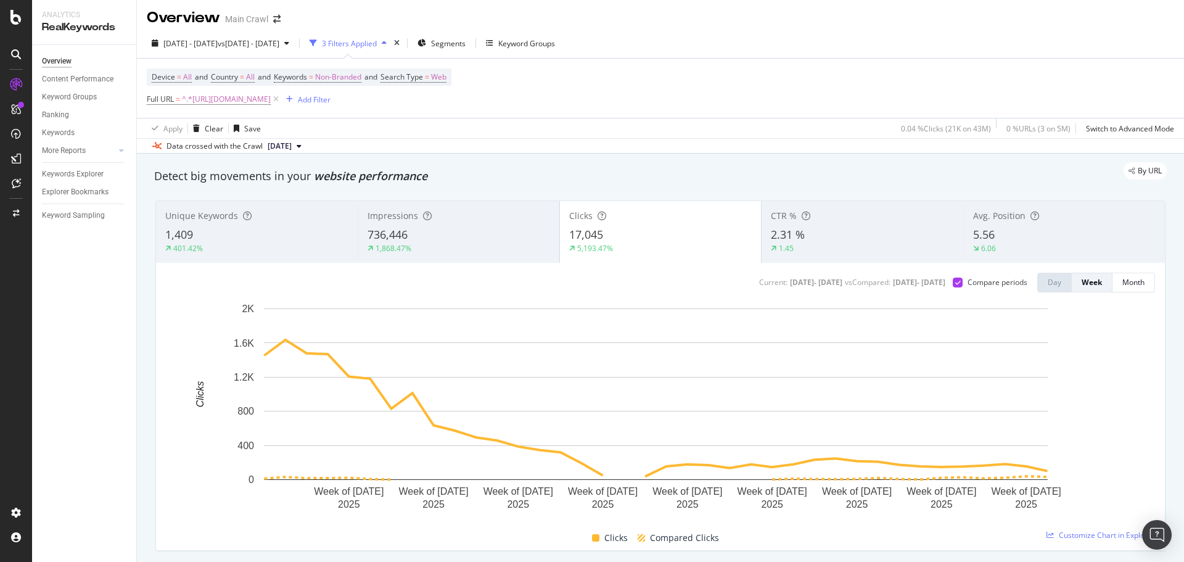
scroll to position [0, 0]
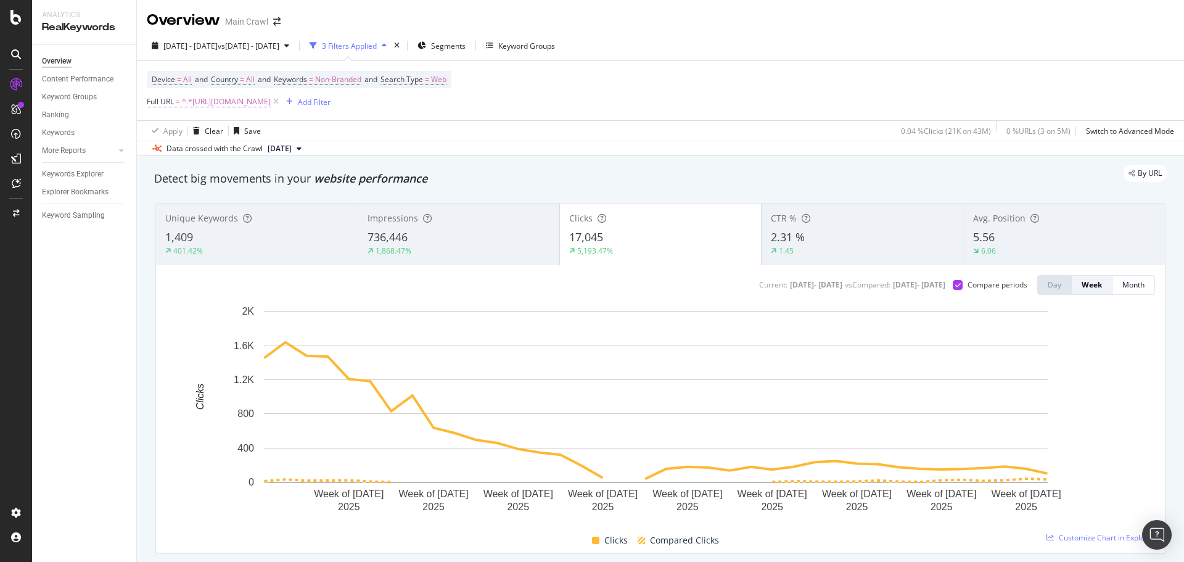
click at [266, 105] on span "^.*https://www.rei.com/b/arcteryx/c/beanies.*$" at bounding box center [226, 101] width 89 height 17
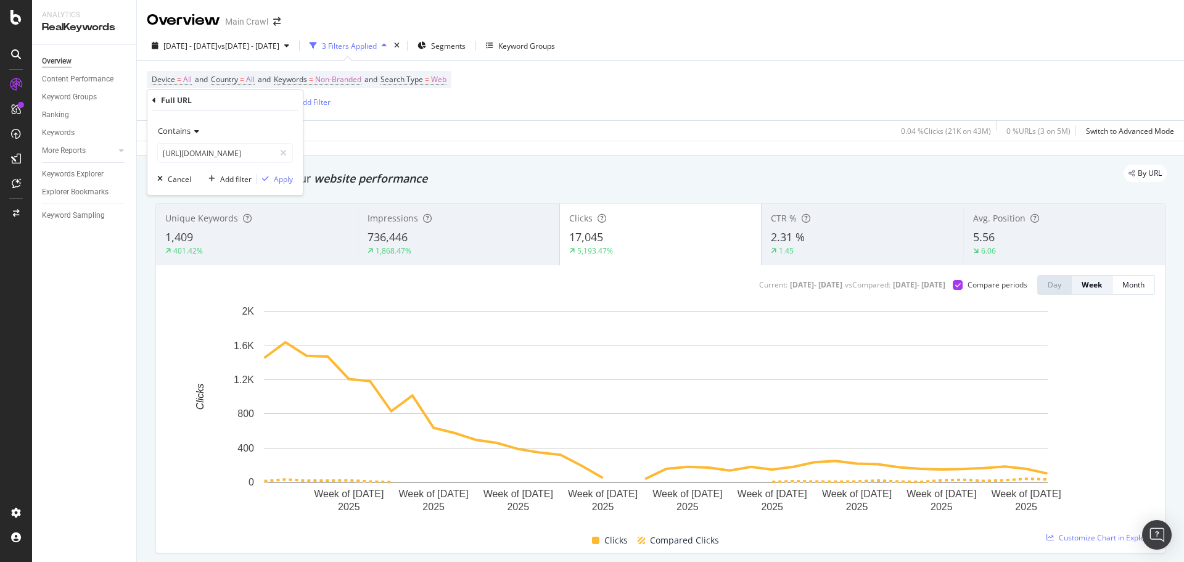
click at [195, 133] on icon at bounding box center [195, 131] width 9 height 7
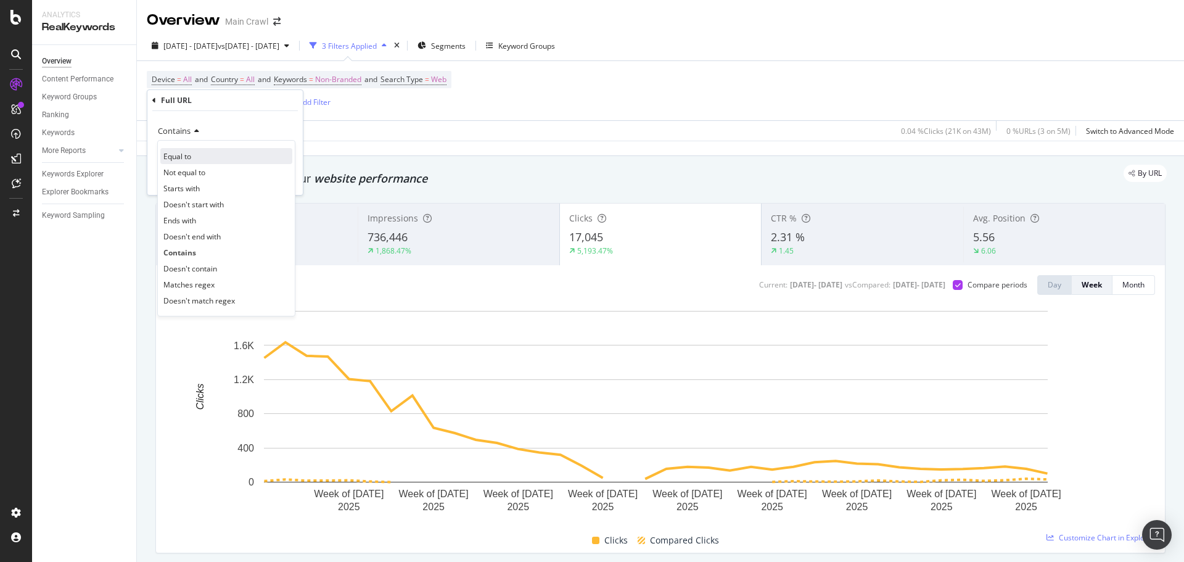
click at [203, 162] on div "Equal to" at bounding box center [226, 156] width 132 height 16
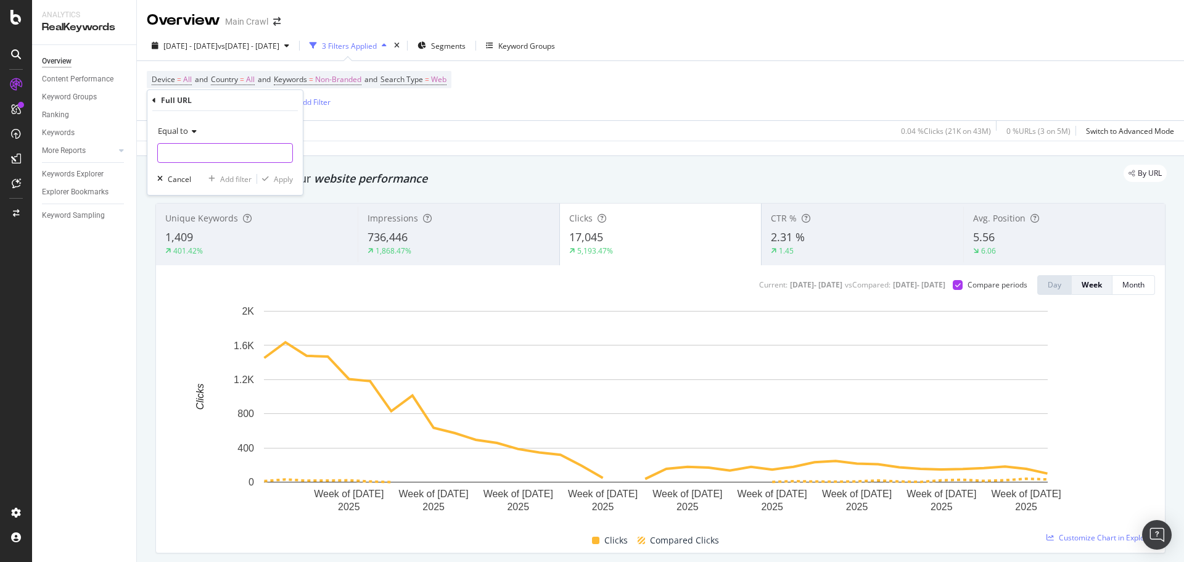
click at [247, 148] on input "text" at bounding box center [225, 153] width 134 height 20
paste input "https://www.rei.com/b/arcteryx/c/beanies"
type input "https://www.rei.com/b/arcteryx/c/beanies"
click at [283, 175] on div "Apply" at bounding box center [283, 179] width 19 height 10
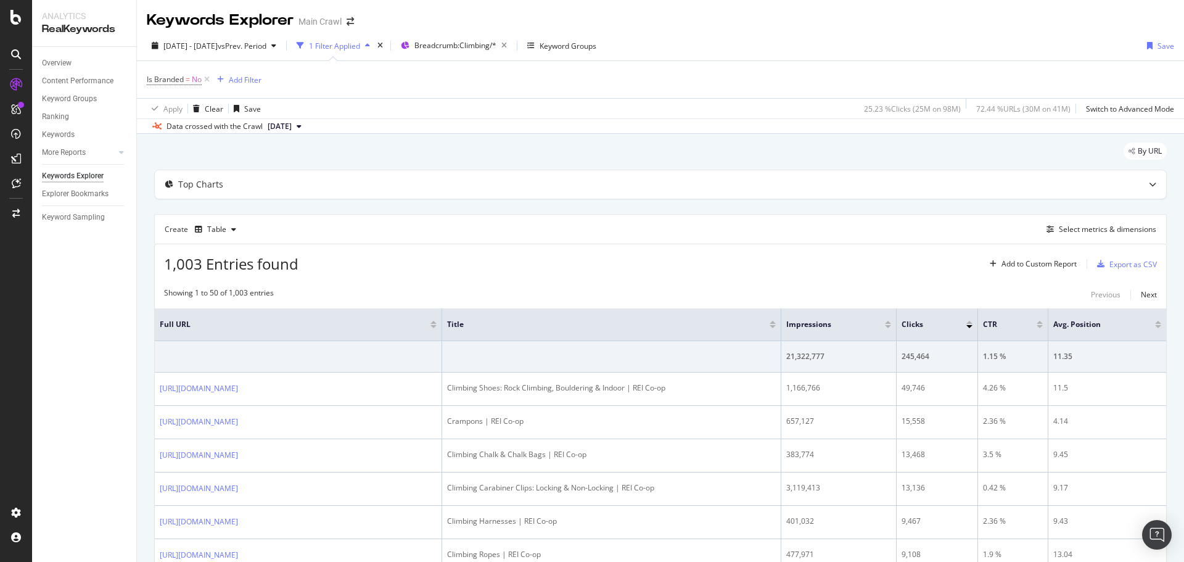
click at [976, 23] on div "Keywords Explorer Main Crawl" at bounding box center [660, 15] width 1047 height 31
